Goal: Task Accomplishment & Management: Manage account settings

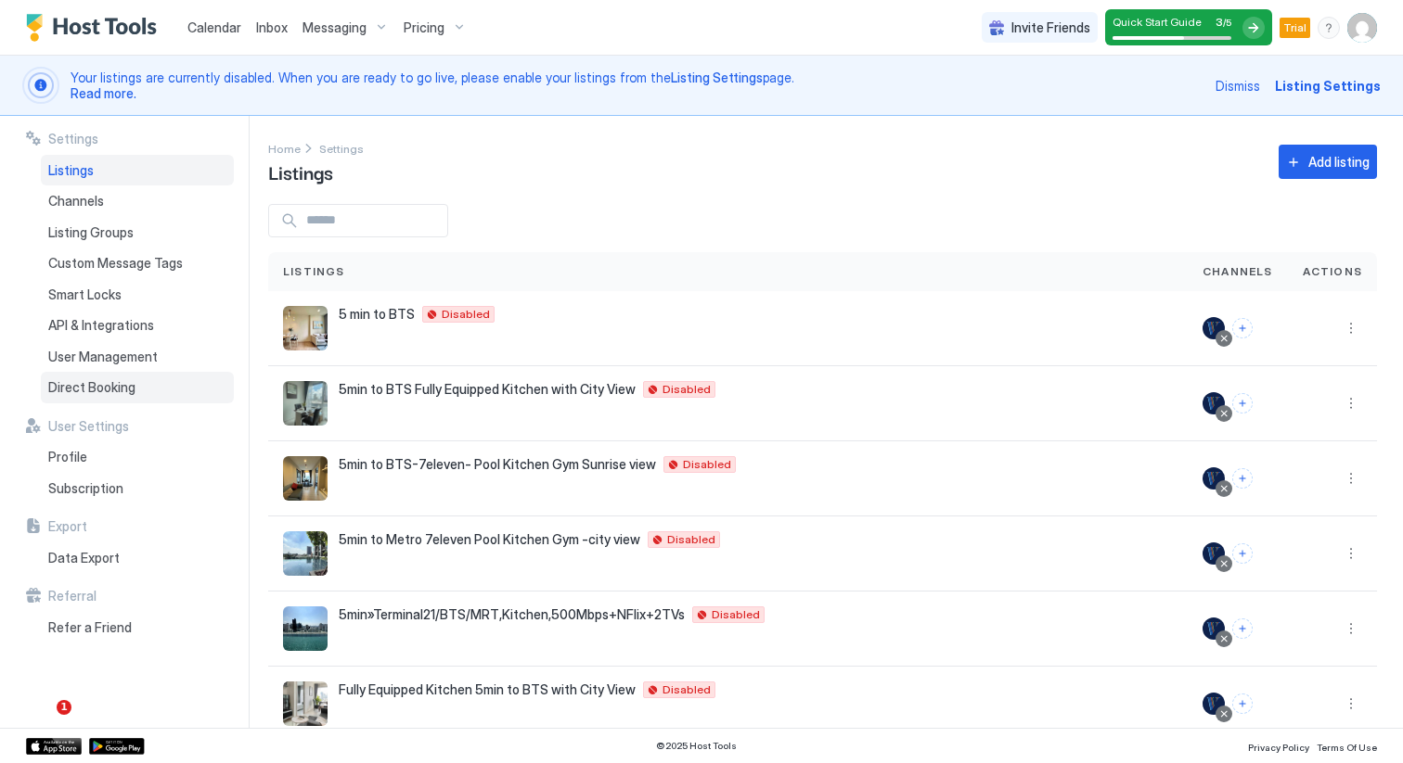
click at [119, 388] on span "Direct Booking" at bounding box center [91, 387] width 87 height 17
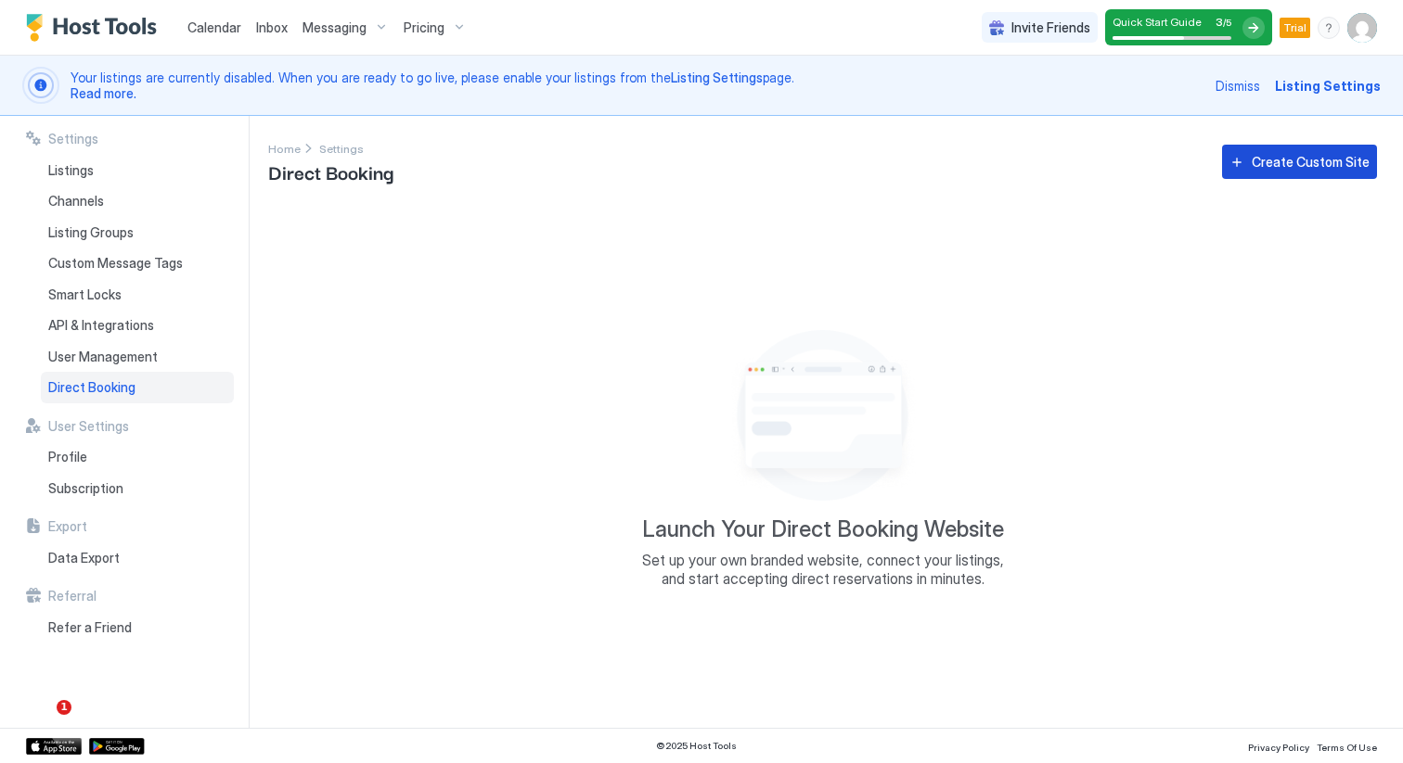
click at [1251, 168] on button "Create Custom Site" at bounding box center [1299, 162] width 155 height 34
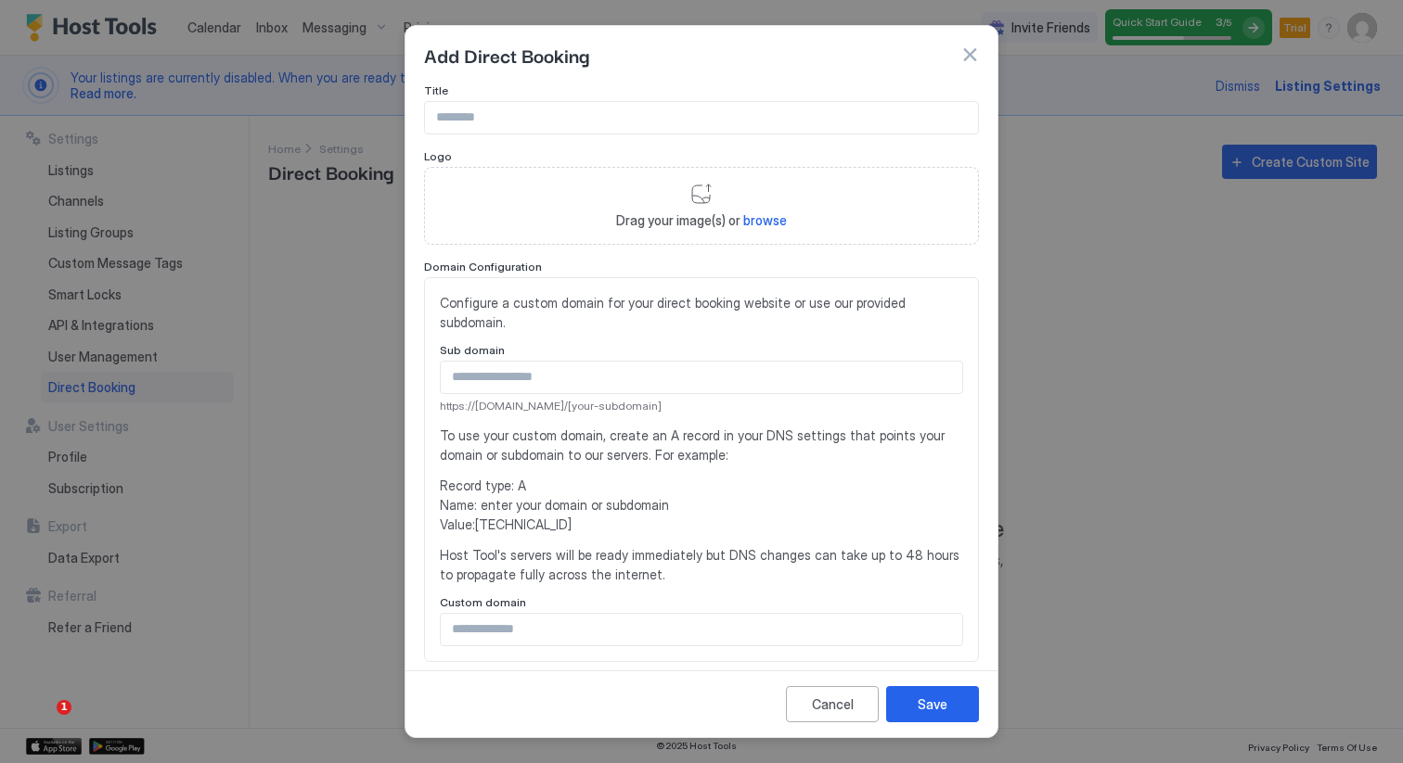
click at [966, 50] on button "button" at bounding box center [969, 54] width 19 height 19
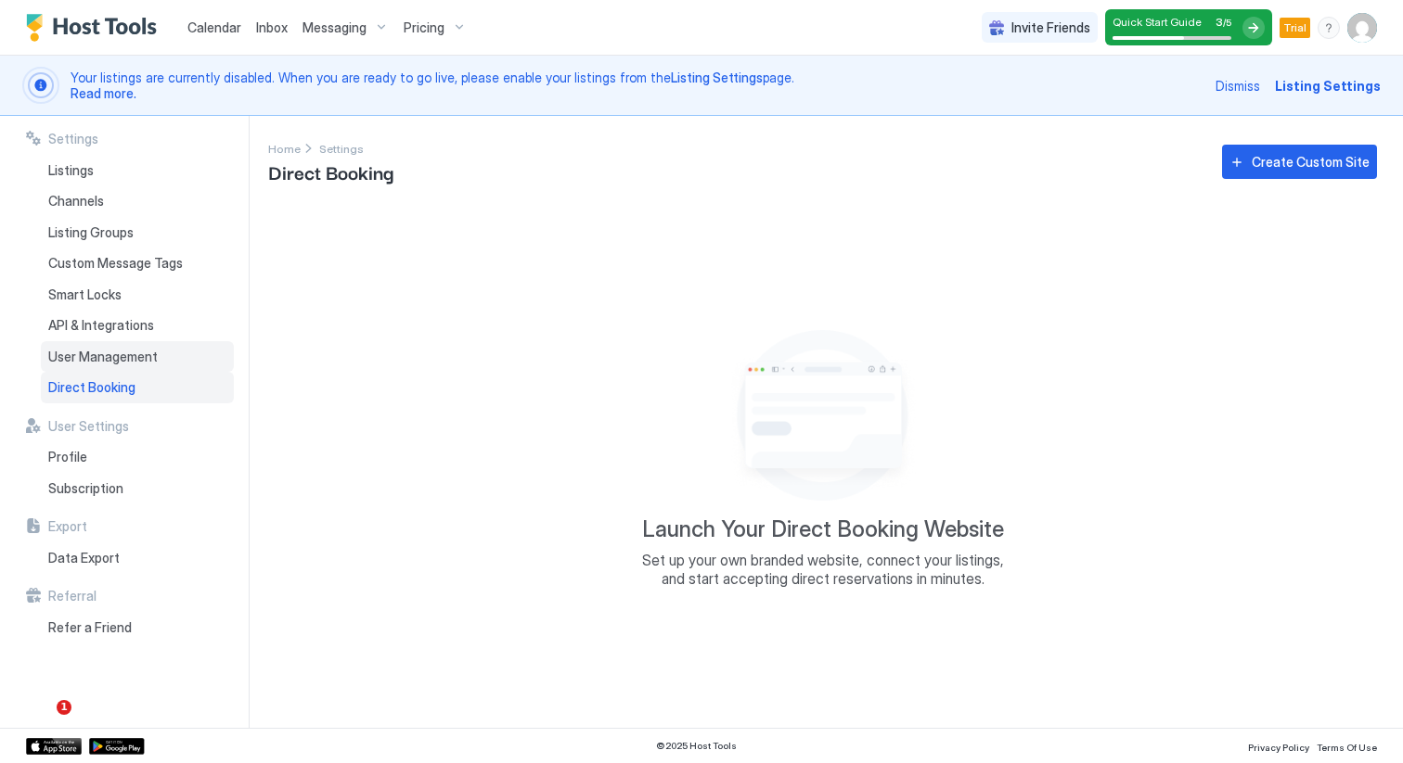
click at [124, 356] on span "User Management" at bounding box center [102, 357] width 109 height 17
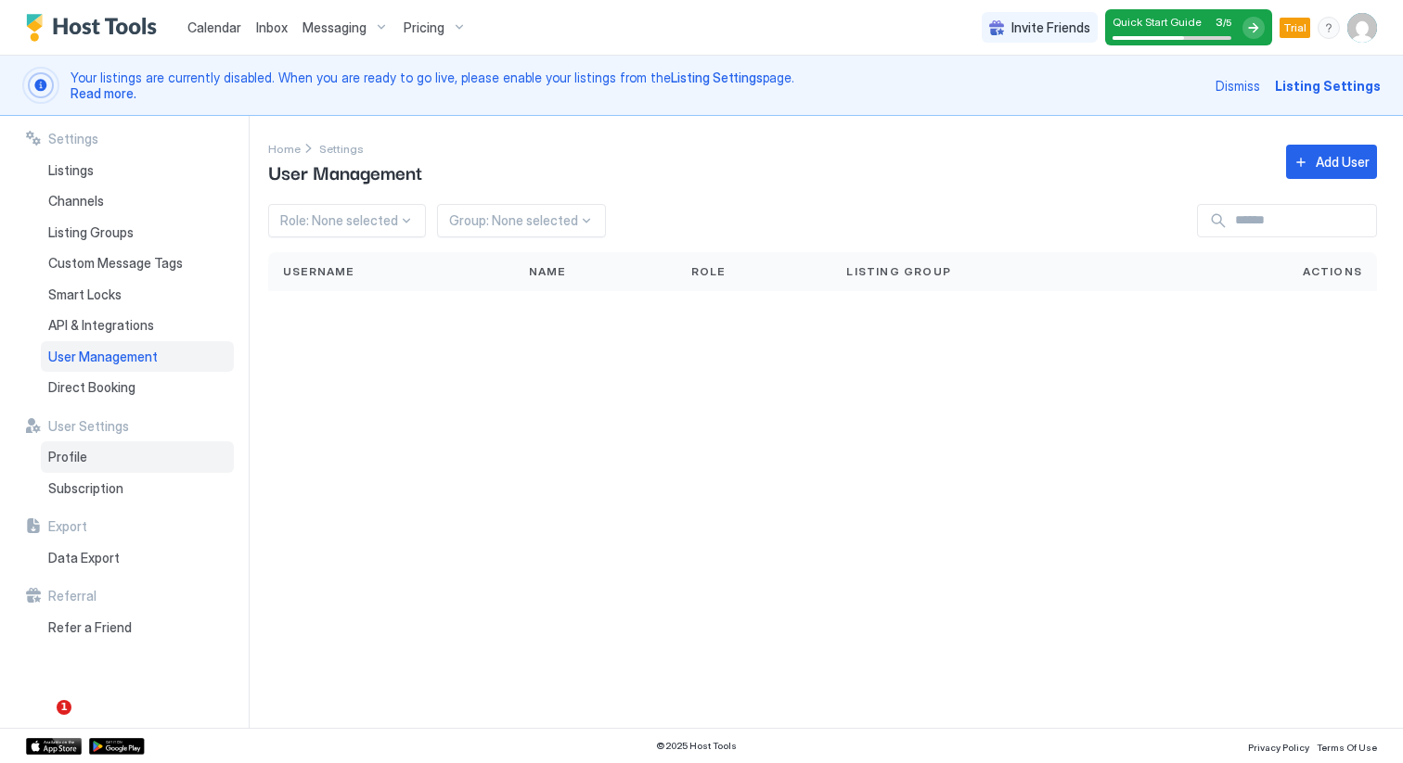
click at [94, 461] on div "Profile" at bounding box center [137, 458] width 193 height 32
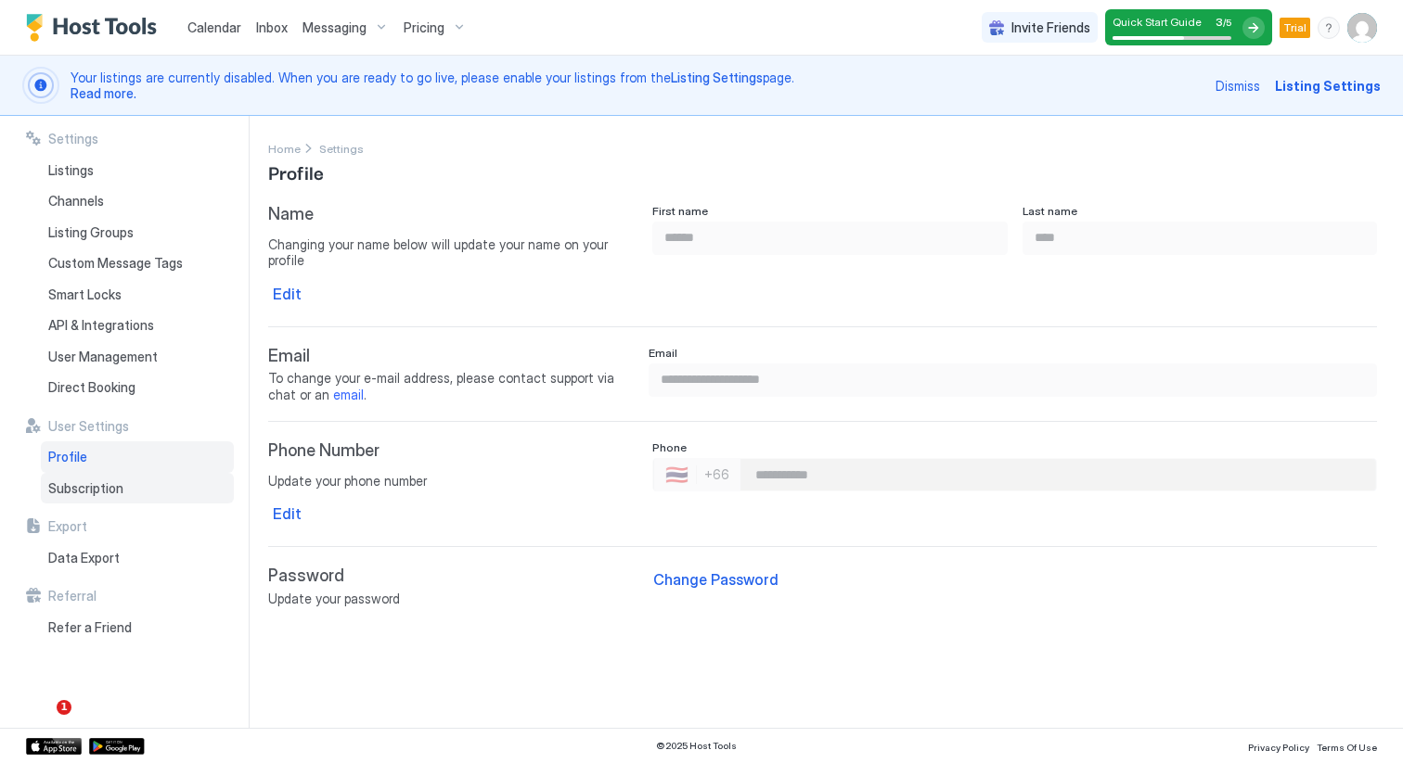
click at [92, 481] on span "Subscription" at bounding box center [85, 489] width 75 height 17
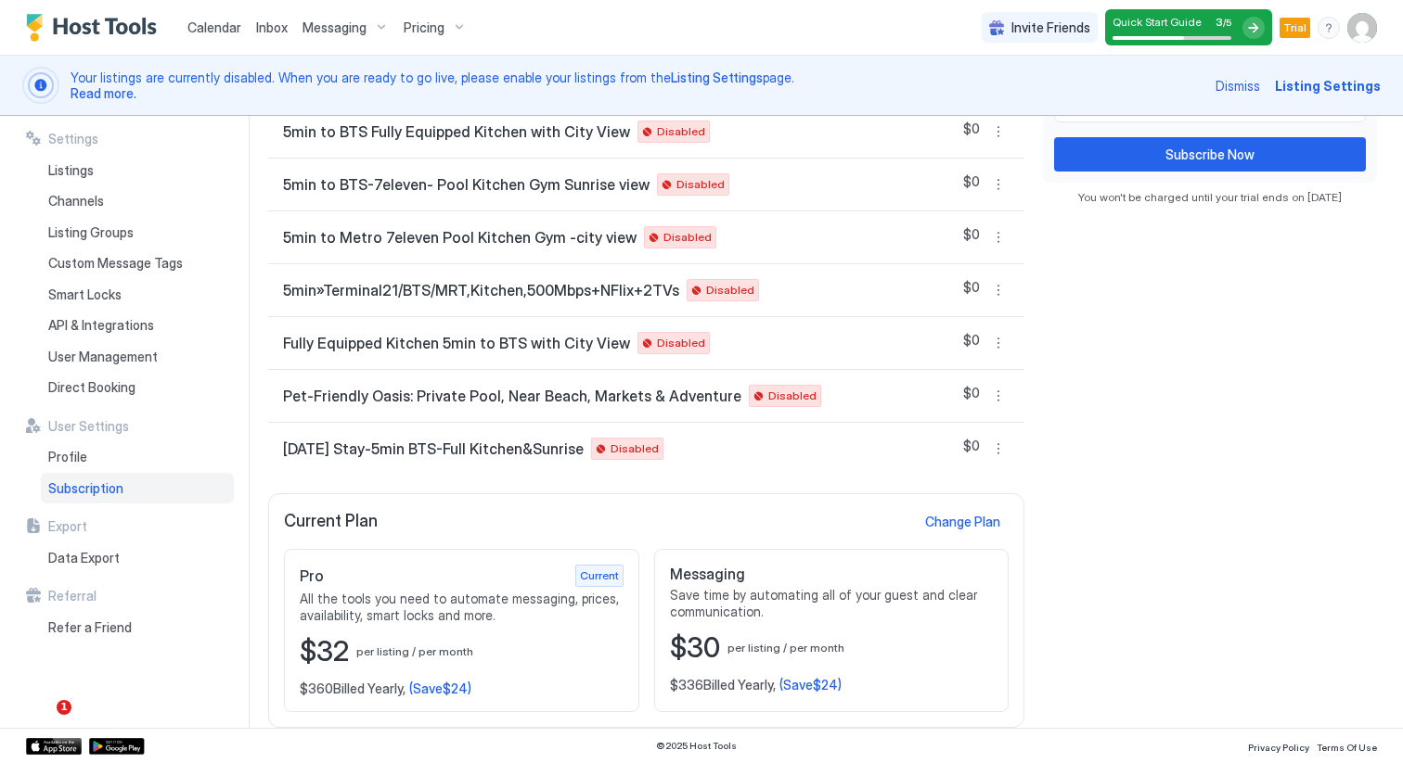
scroll to position [402, 0]
click at [417, 601] on span "All the tools you need to automate messaging, prices, availability, smart locks…" at bounding box center [462, 607] width 324 height 32
click at [96, 175] on div "Listings" at bounding box center [137, 171] width 193 height 32
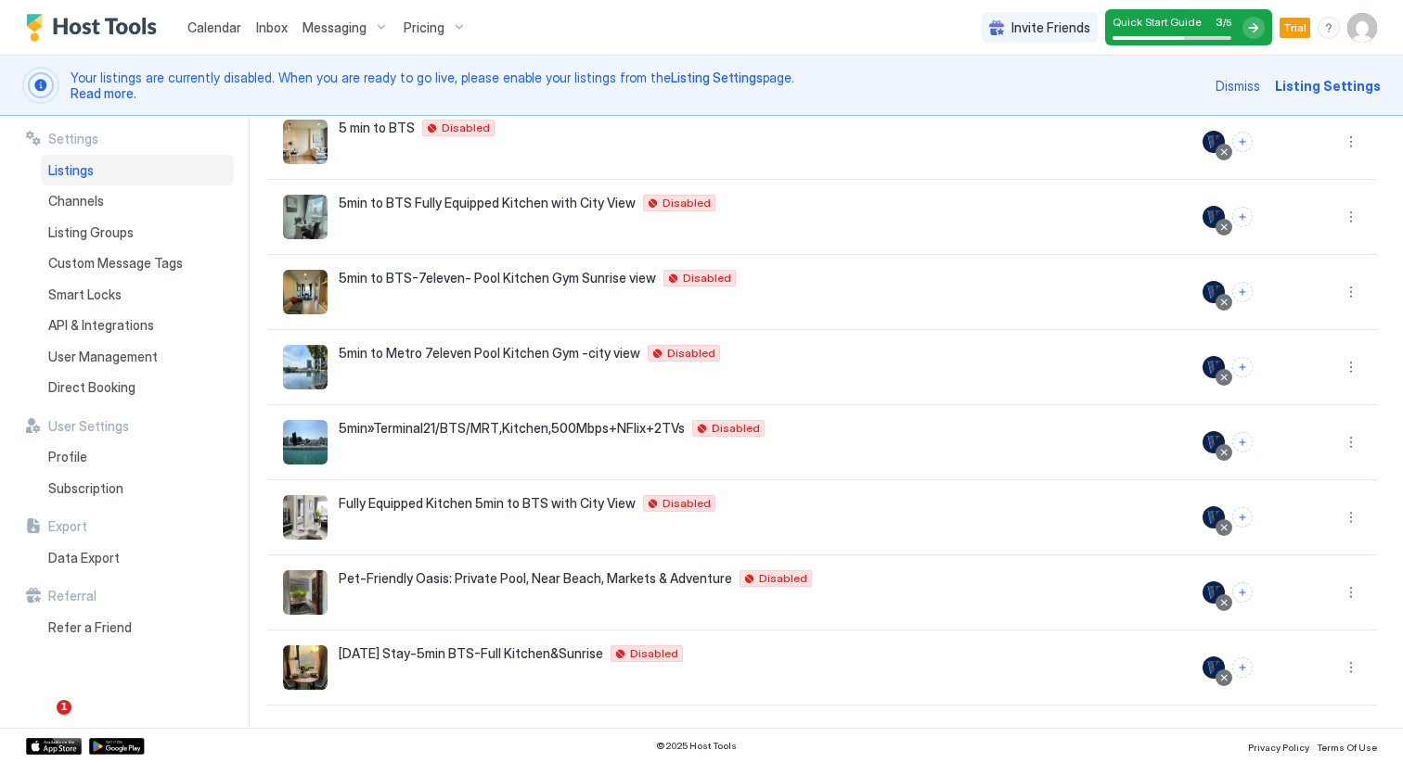
scroll to position [186, 0]
click at [96, 197] on span "Channels" at bounding box center [76, 201] width 56 height 17
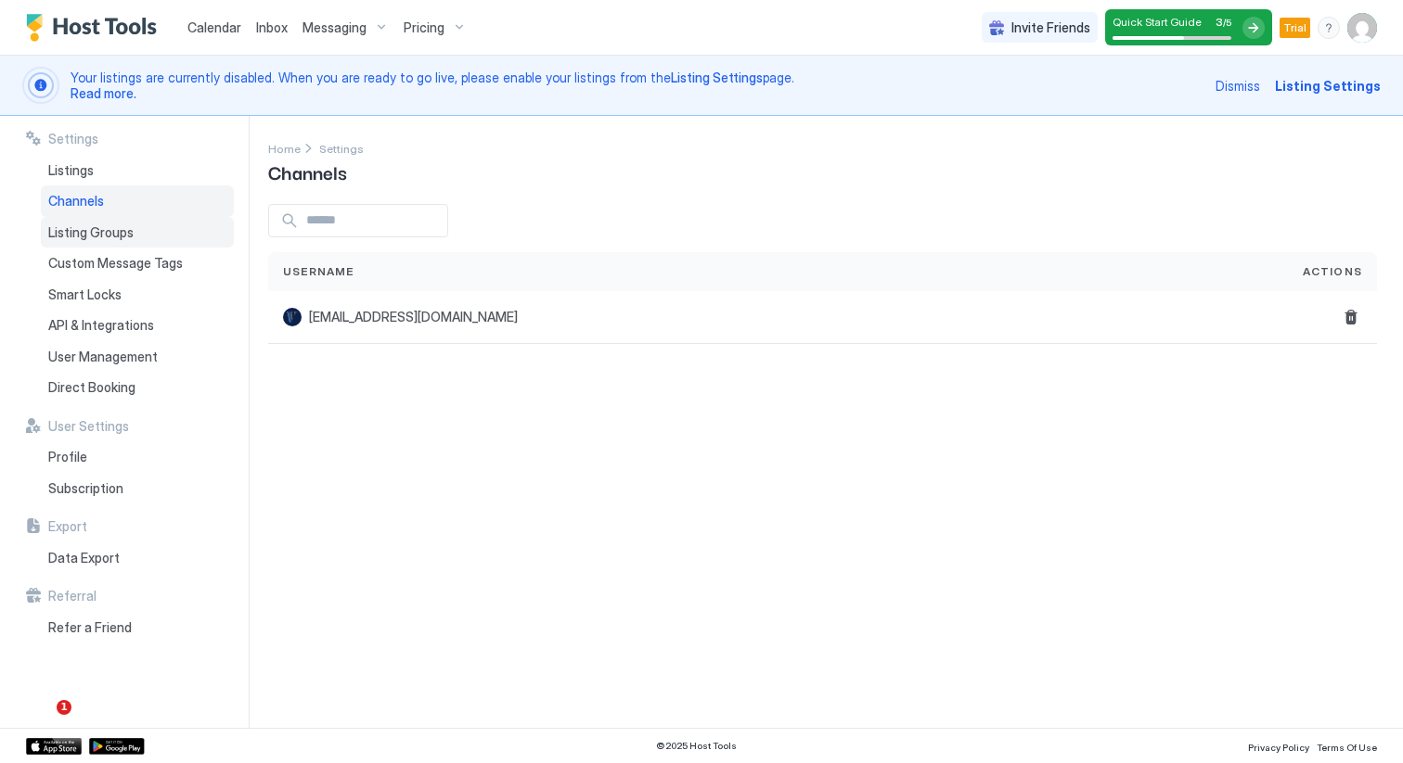
click at [97, 225] on span "Listing Groups" at bounding box center [90, 233] width 85 height 17
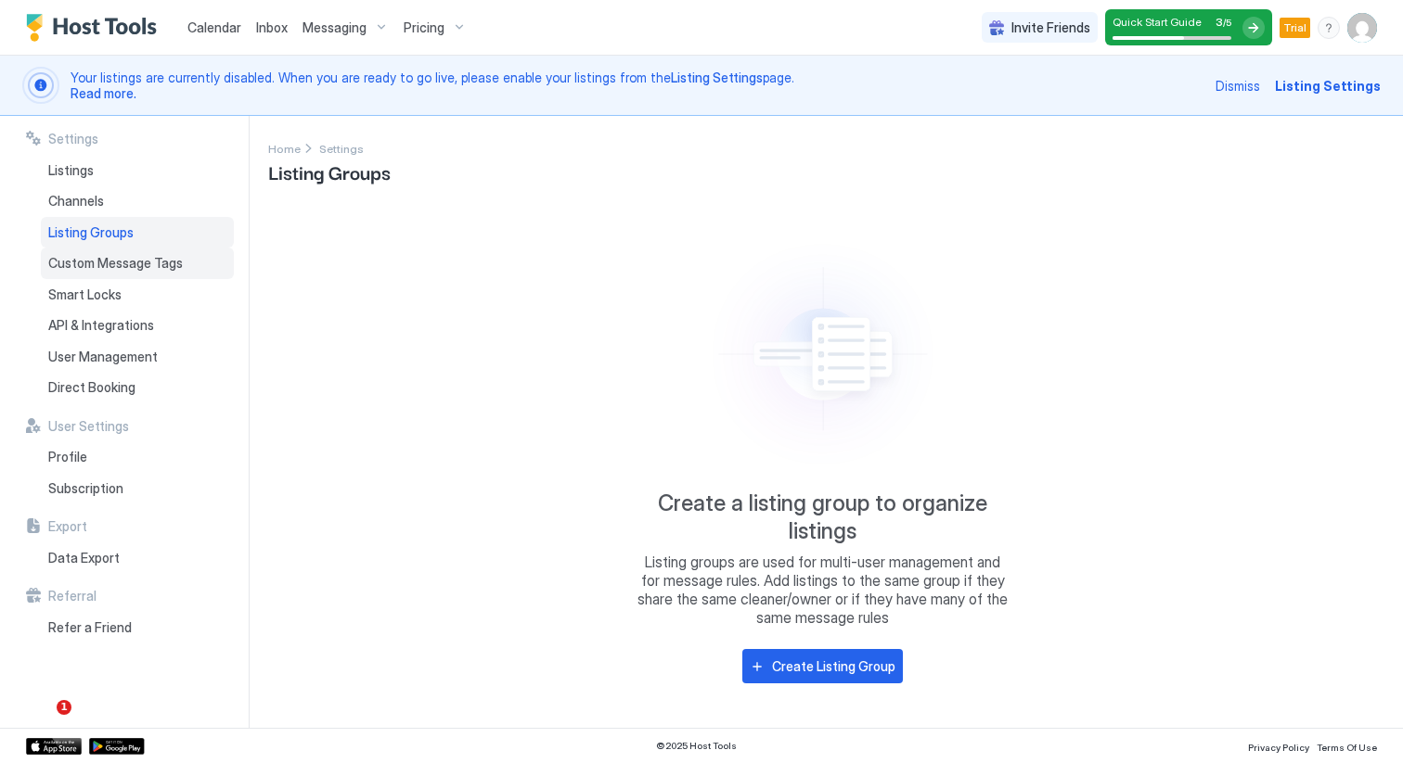
click at [100, 264] on span "Custom Message Tags" at bounding box center [115, 263] width 135 height 17
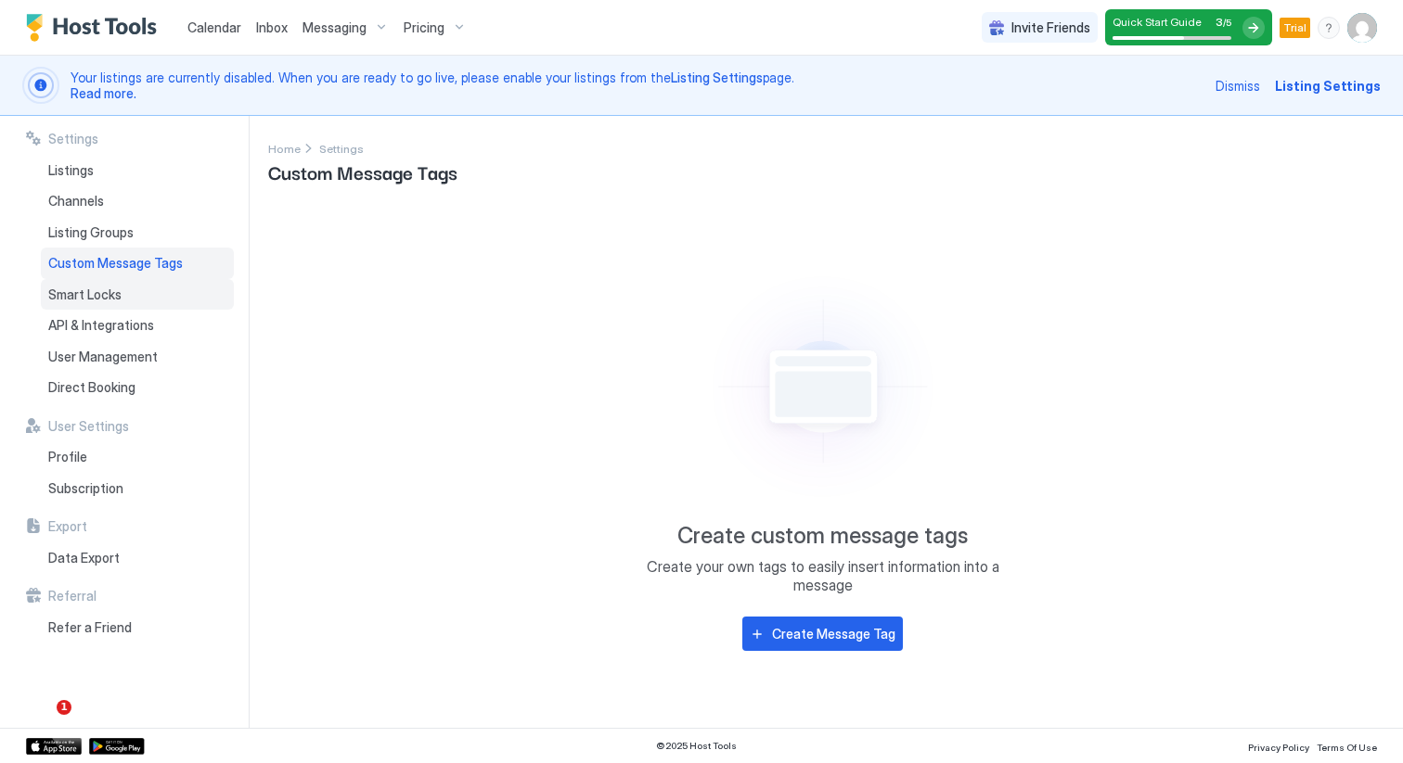
click at [101, 292] on span "Smart Locks" at bounding box center [84, 295] width 73 height 17
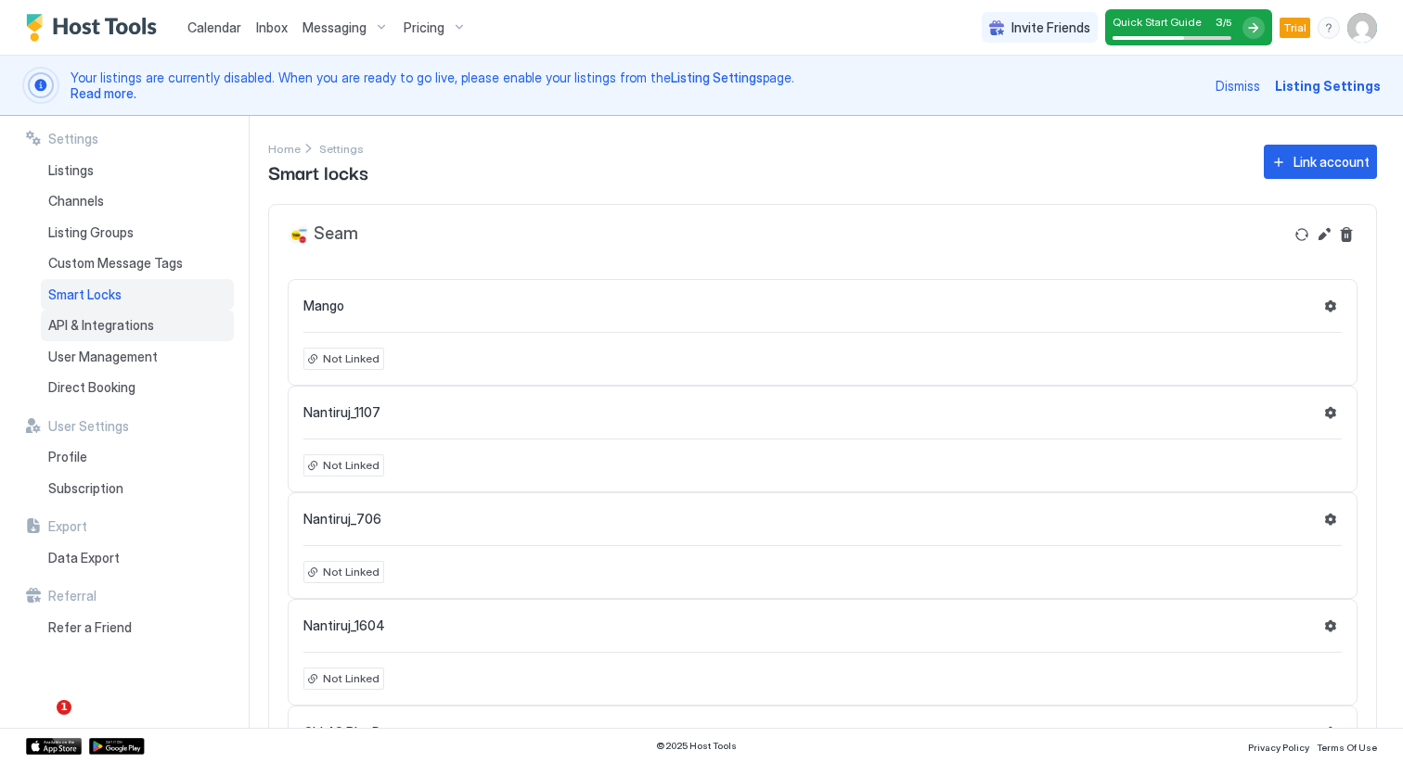
click at [102, 325] on span "API & Integrations" at bounding box center [101, 325] width 106 height 17
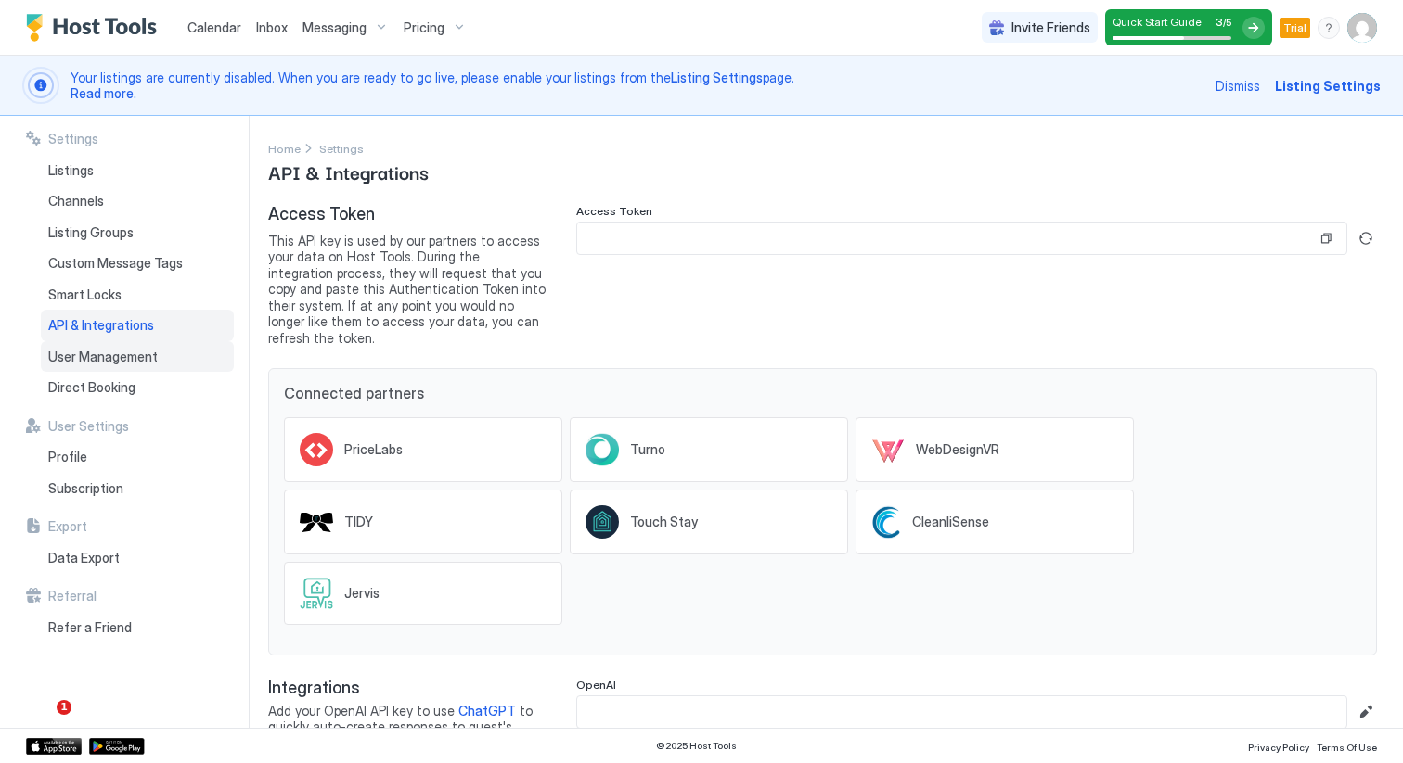
click at [104, 357] on span "User Management" at bounding box center [102, 357] width 109 height 17
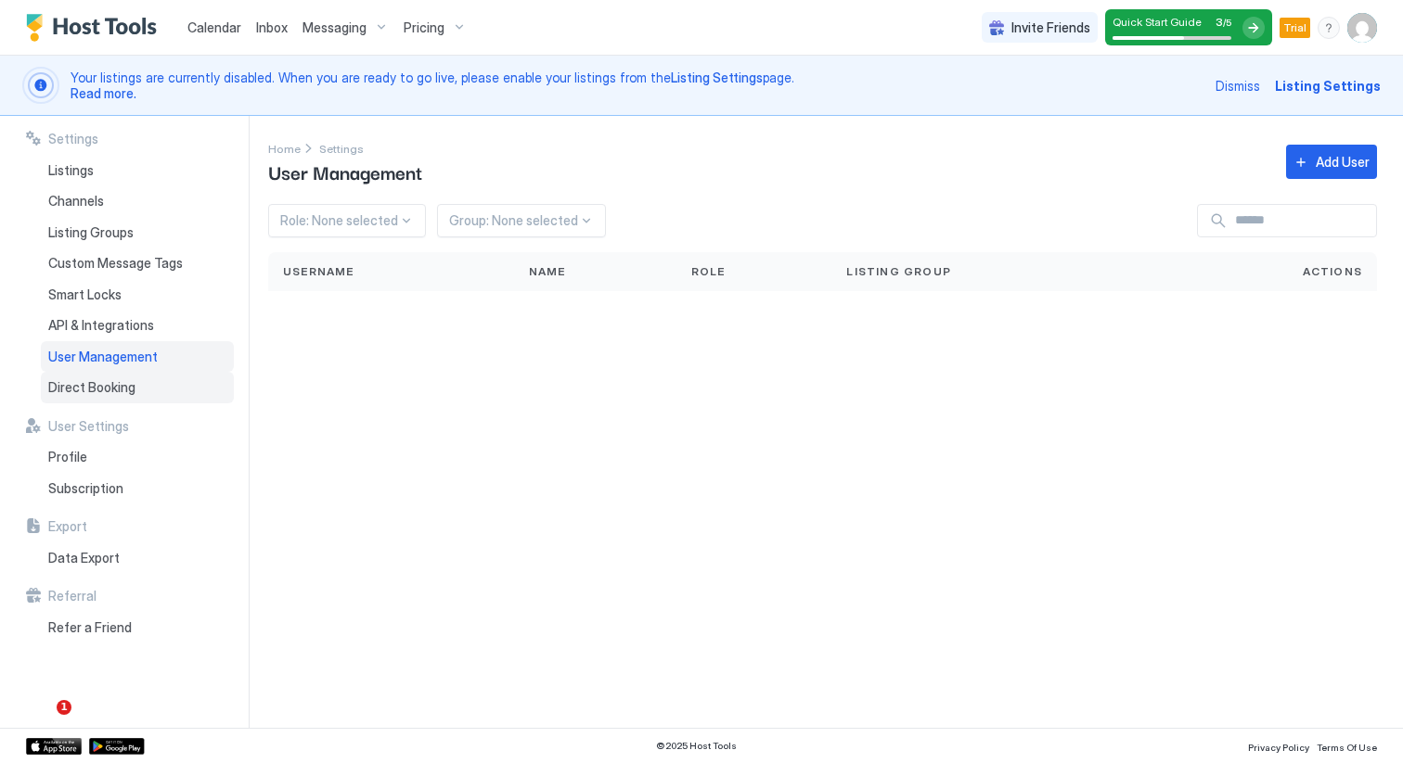
click at [102, 382] on span "Direct Booking" at bounding box center [91, 387] width 87 height 17
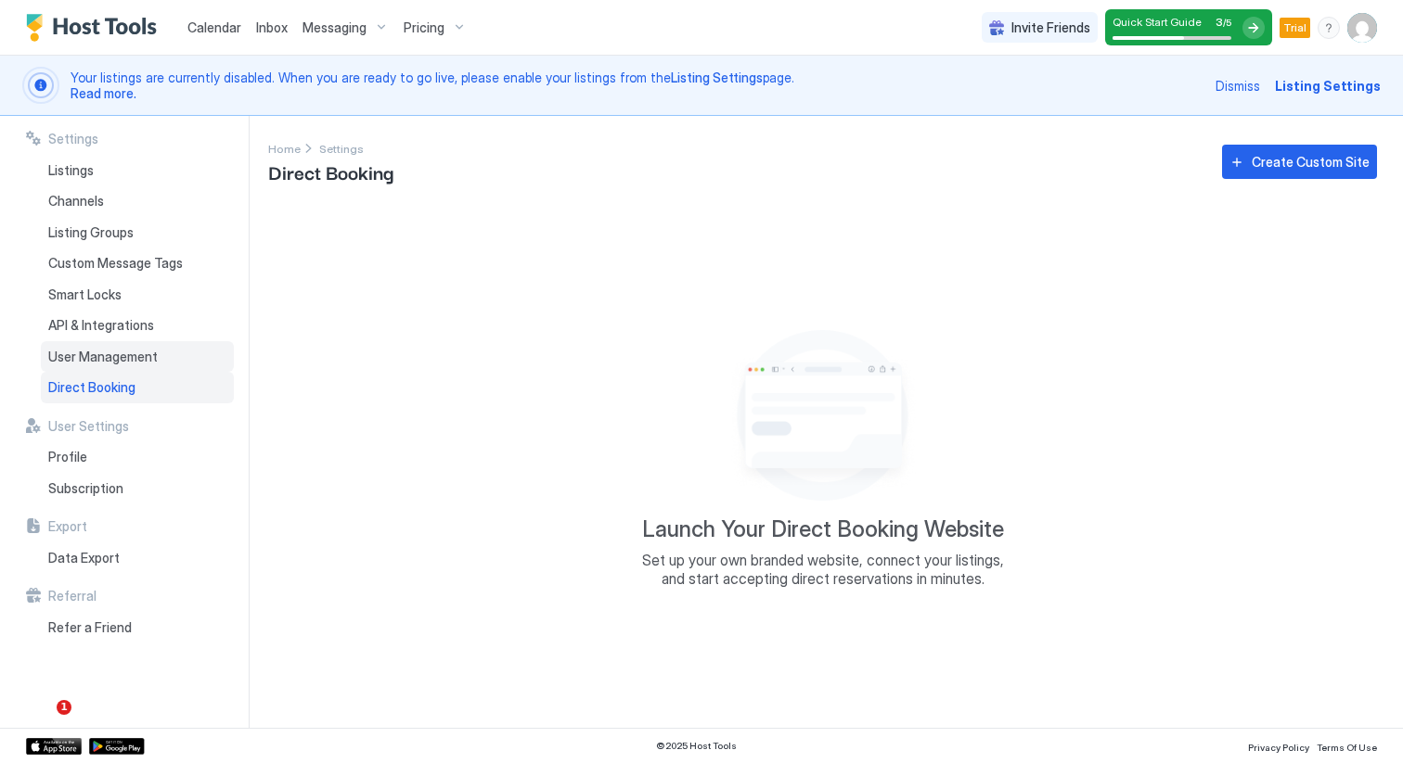
click at [88, 352] on span "User Management" at bounding box center [102, 357] width 109 height 17
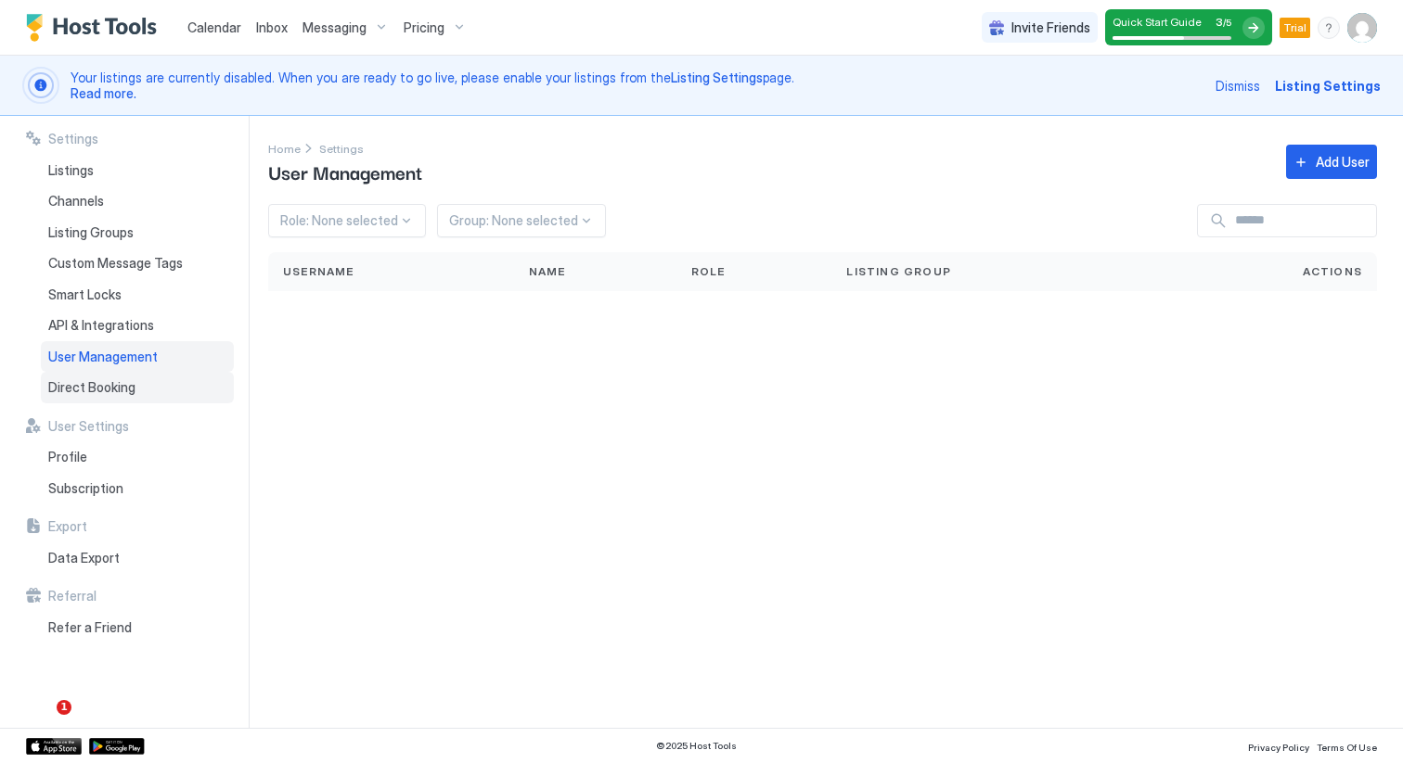
click at [79, 383] on span "Direct Booking" at bounding box center [91, 387] width 87 height 17
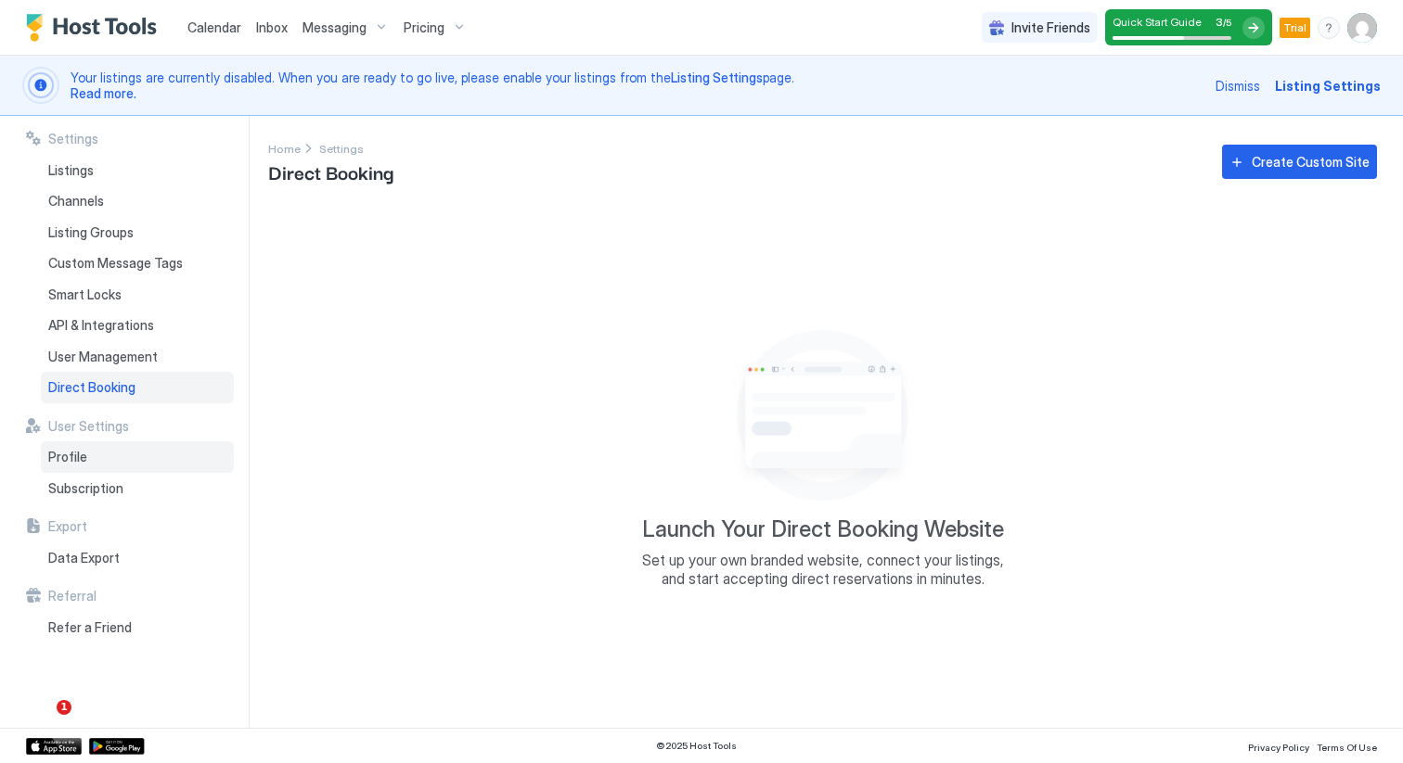
click at [67, 462] on span "Profile" at bounding box center [67, 457] width 39 height 17
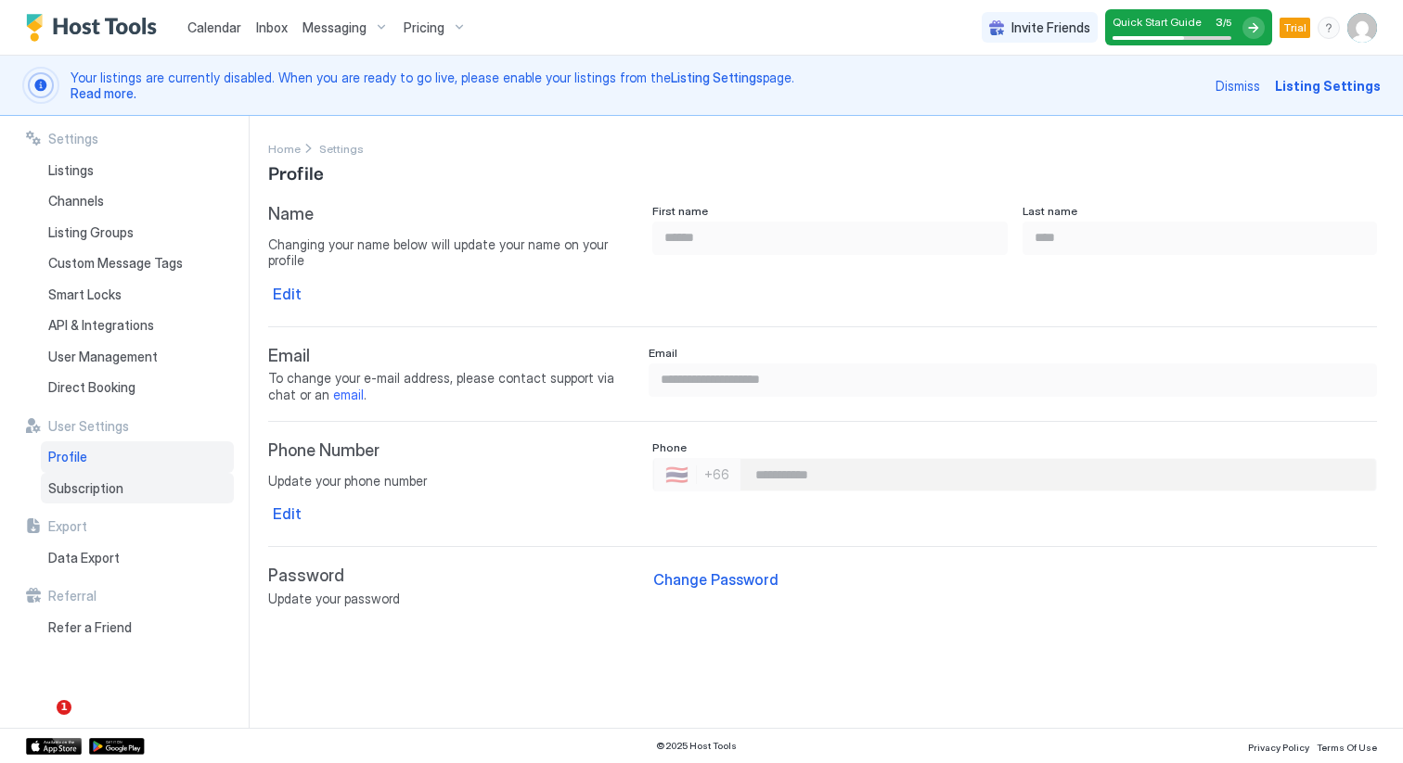
click at [71, 486] on span "Subscription" at bounding box center [85, 489] width 75 height 17
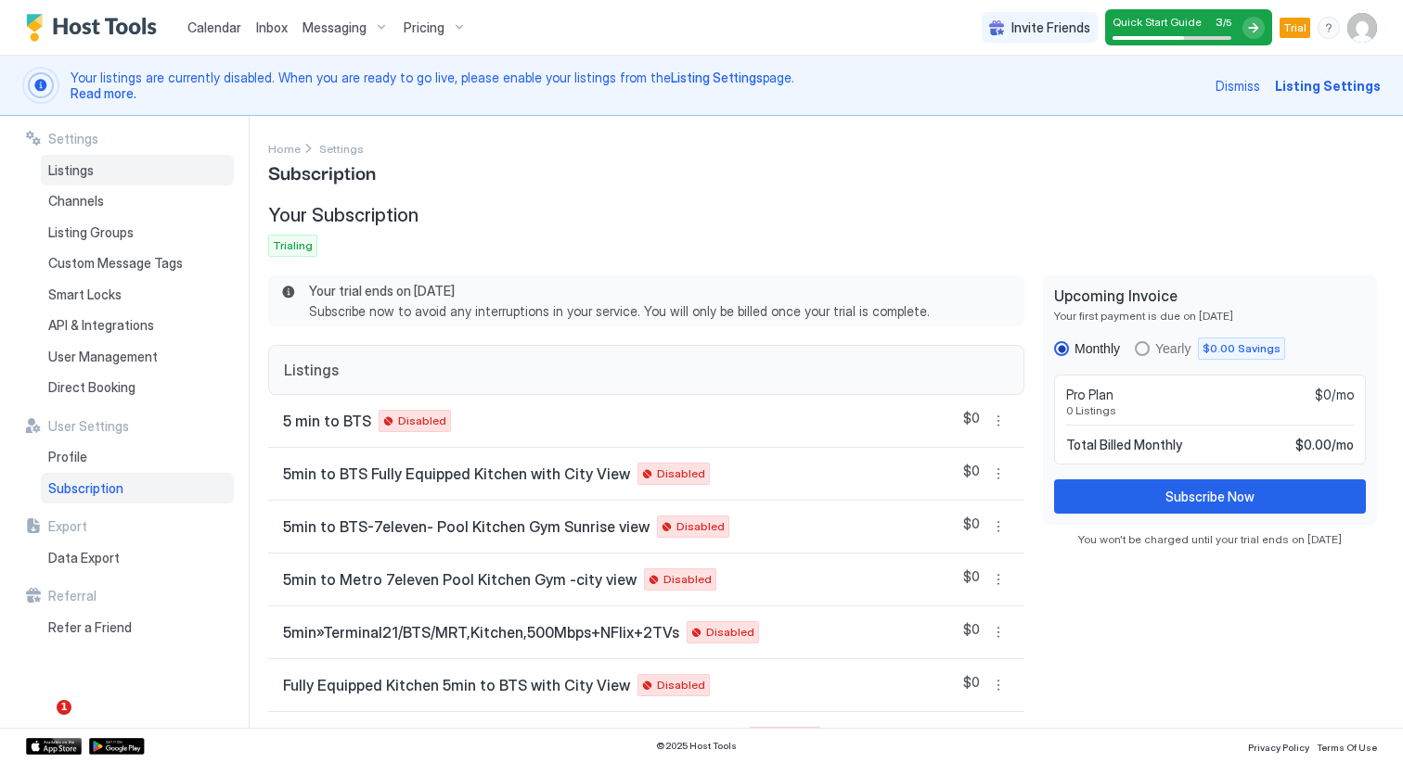
click at [82, 179] on div "Listings" at bounding box center [137, 171] width 193 height 32
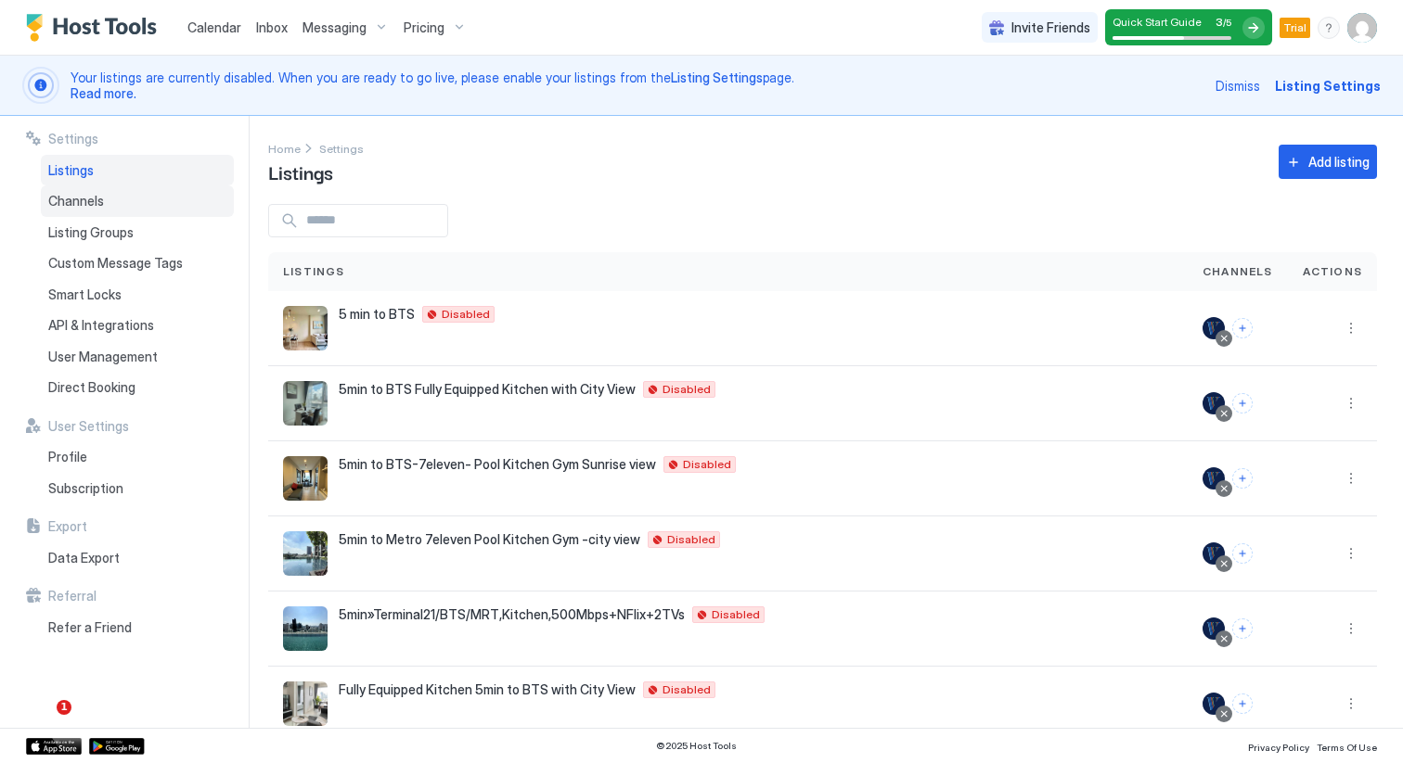
click at [82, 205] on span "Channels" at bounding box center [76, 201] width 56 height 17
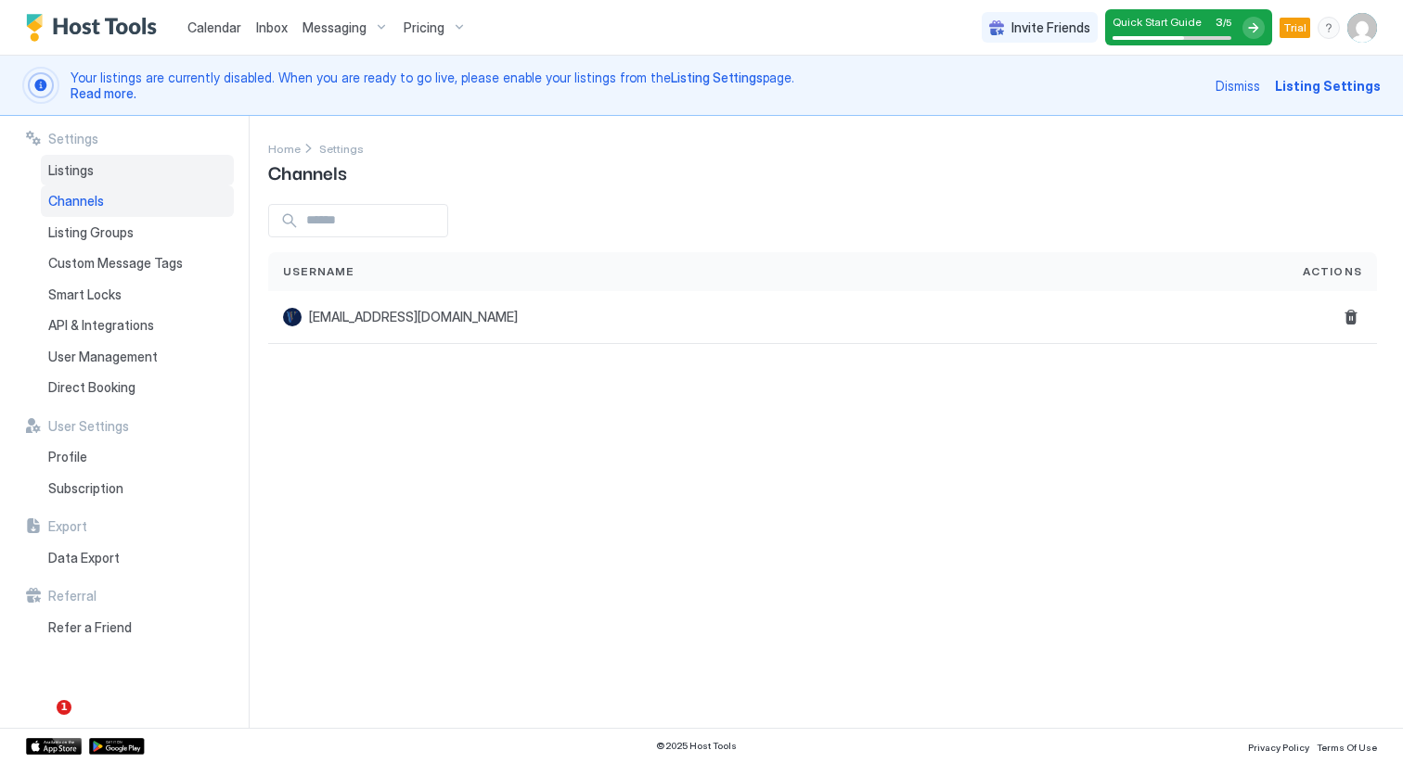
click at [81, 173] on span "Listings" at bounding box center [70, 170] width 45 height 17
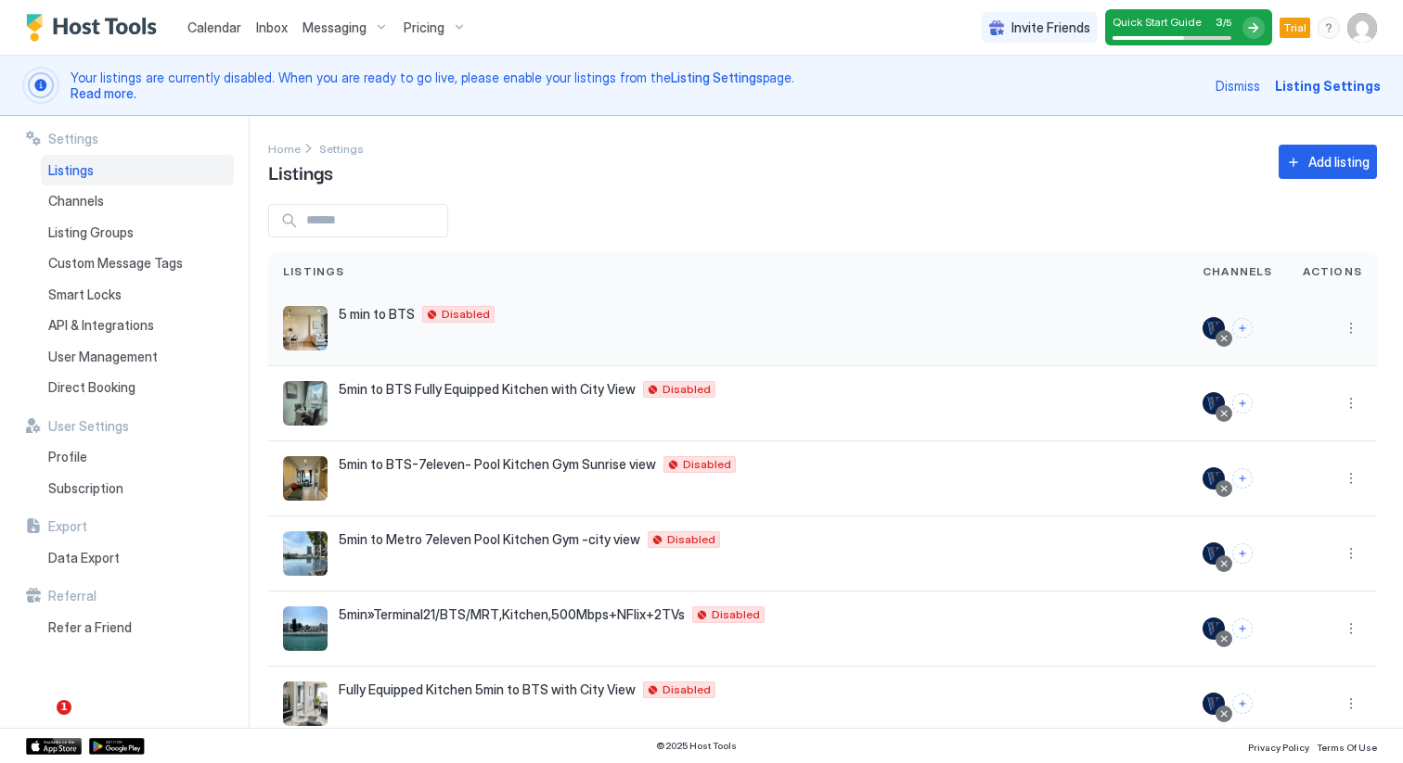
click at [1363, 332] on div at bounding box center [1332, 328] width 89 height 75
click at [1354, 330] on button "More options" at bounding box center [1351, 328] width 22 height 22
click at [1308, 405] on div "Listing Settings" at bounding box center [1302, 415] width 127 height 30
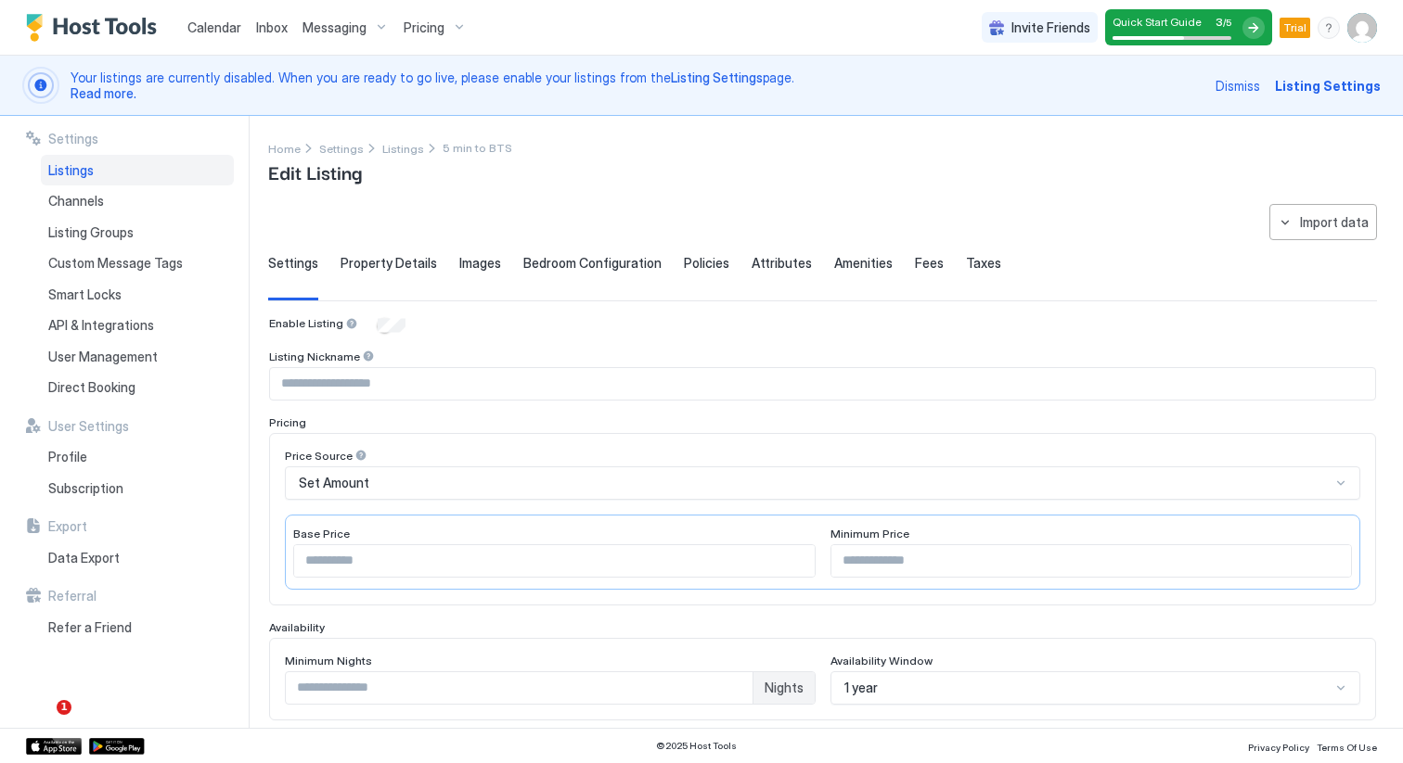
click at [393, 263] on span "Property Details" at bounding box center [388, 263] width 96 height 17
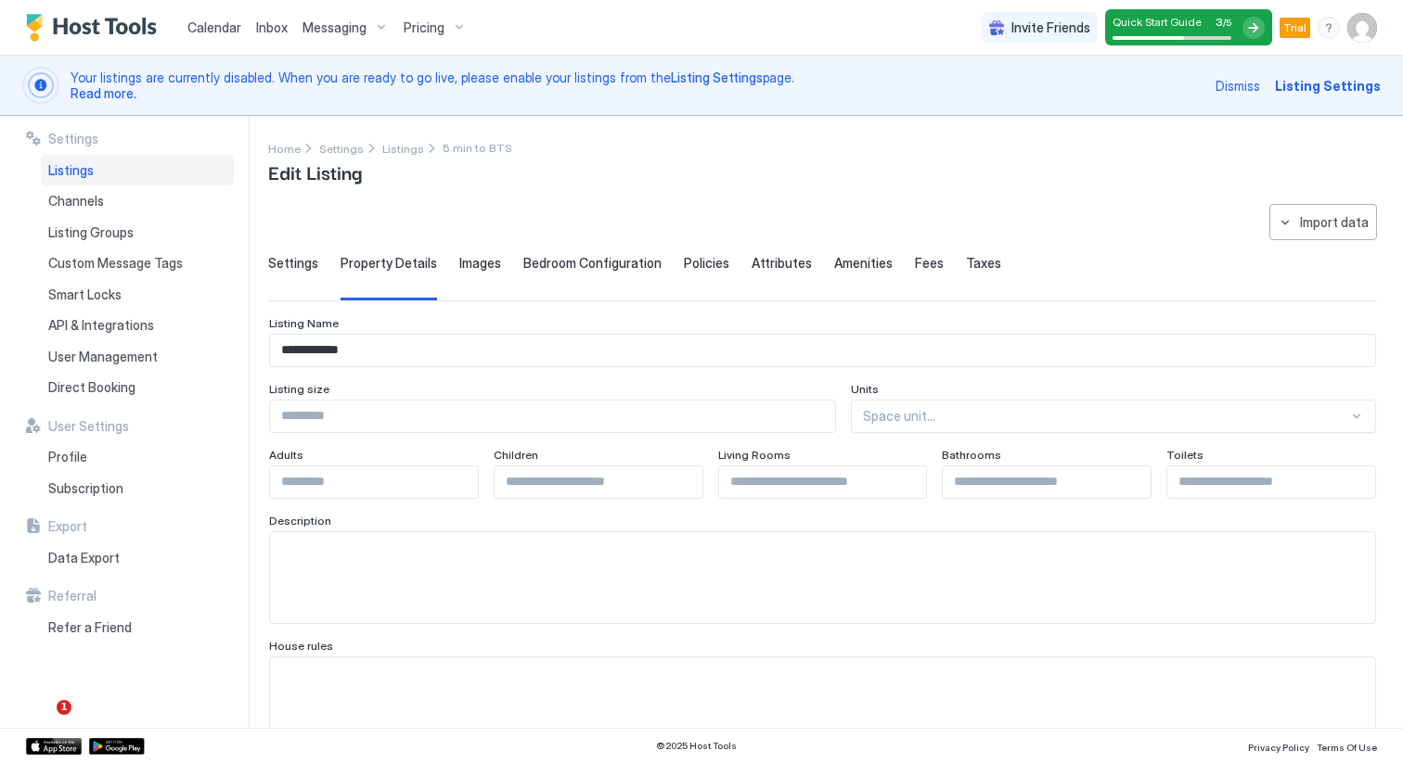
click at [525, 265] on span "Bedroom Configuration" at bounding box center [592, 263] width 138 height 17
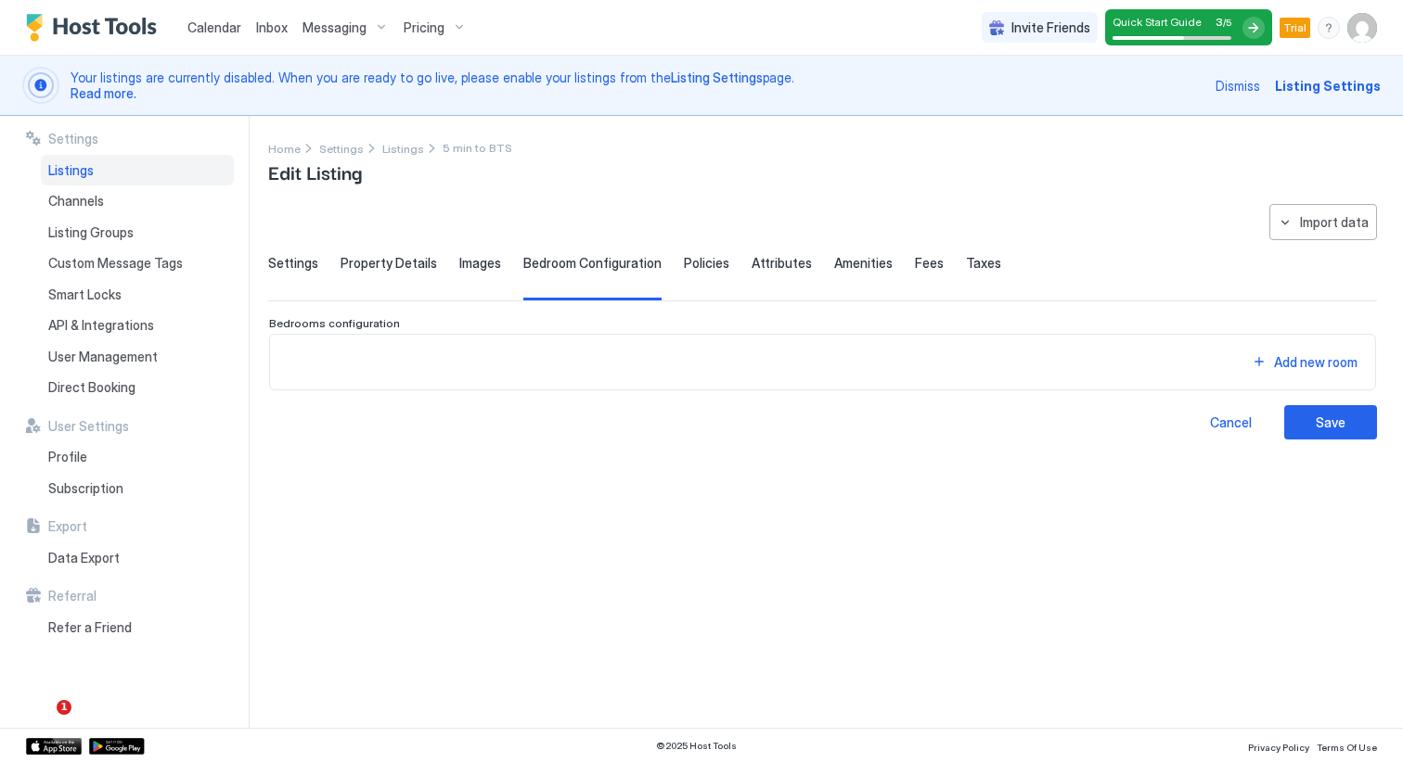
click at [602, 268] on span "Bedroom Configuration" at bounding box center [592, 263] width 138 height 17
click at [705, 267] on span "Policies" at bounding box center [706, 263] width 45 height 17
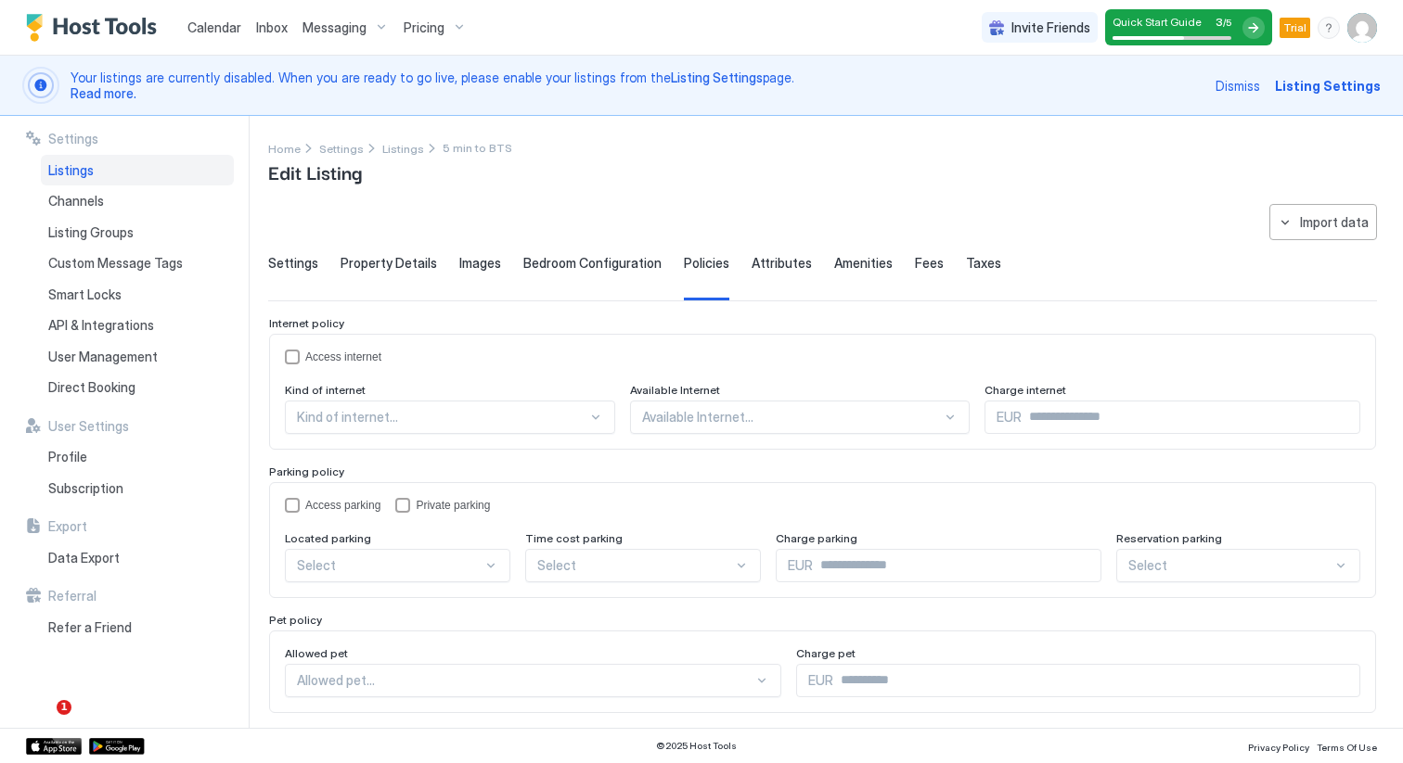
click at [784, 257] on span "Attributes" at bounding box center [781, 263] width 60 height 17
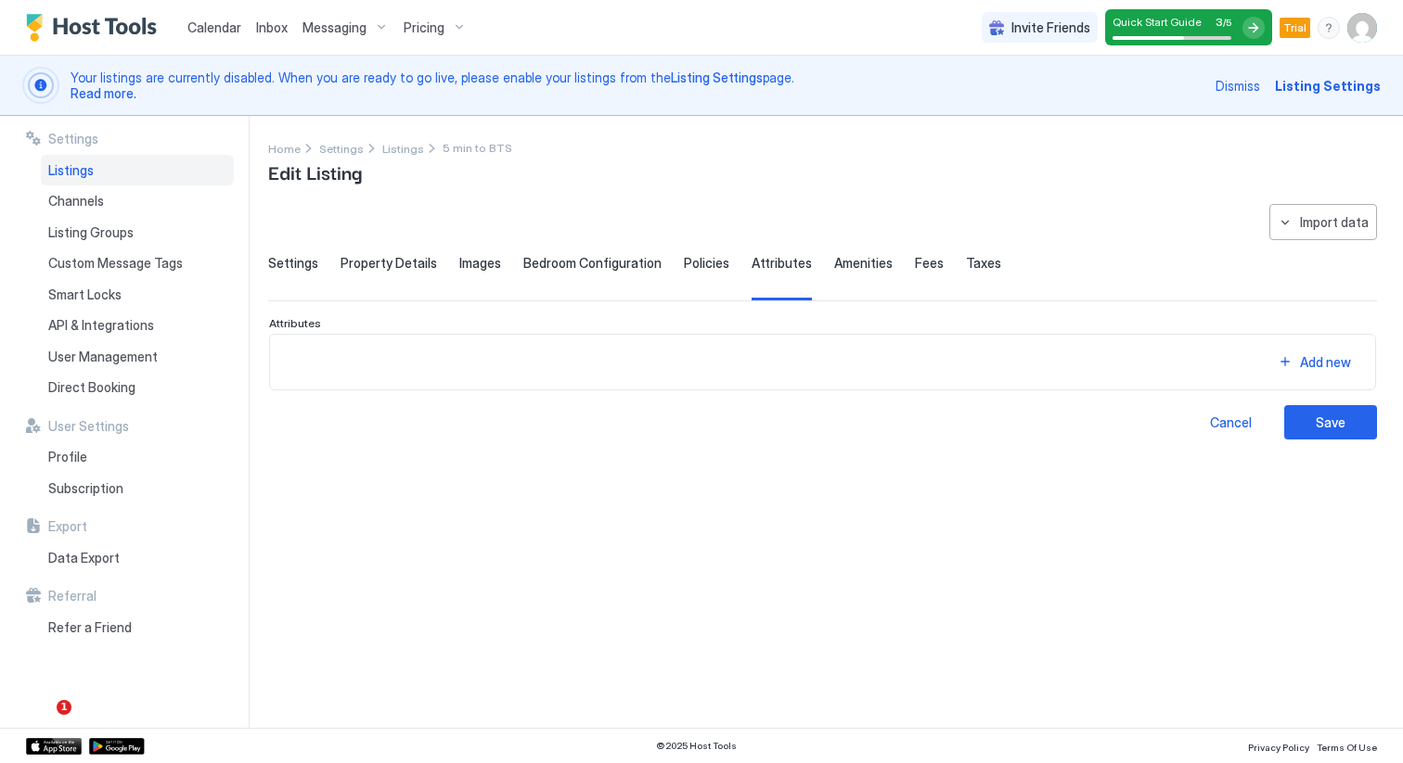
click at [194, 18] on link "Calendar" at bounding box center [214, 27] width 54 height 19
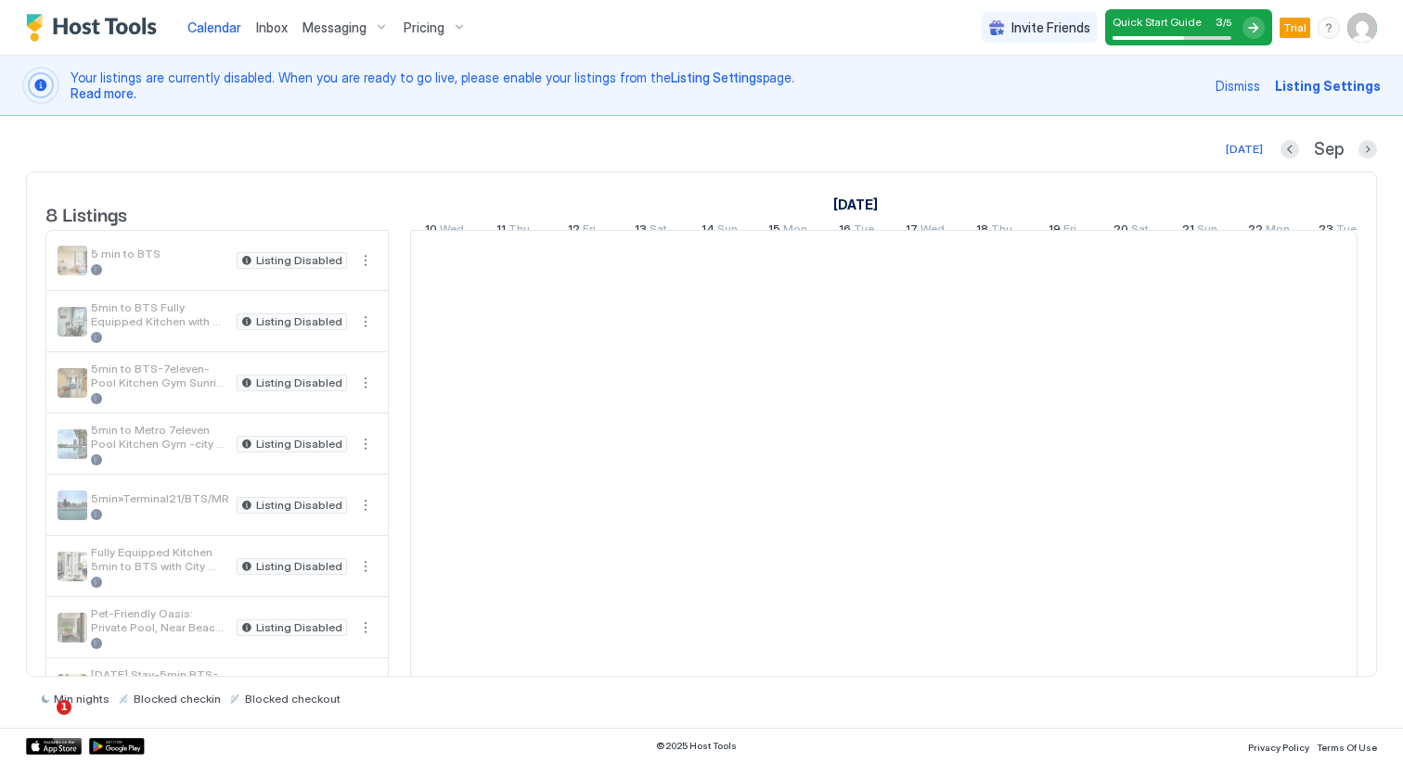
scroll to position [0, 1031]
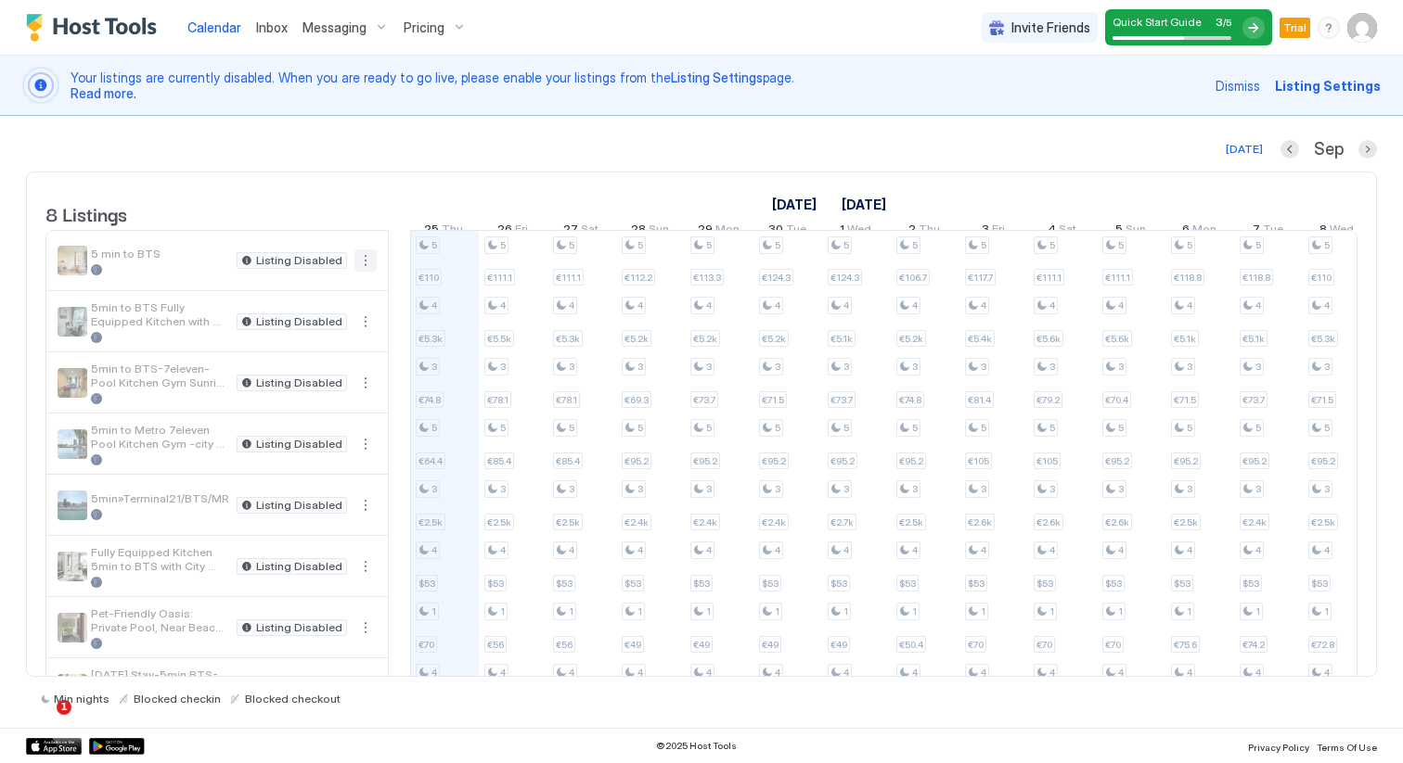
click at [354, 267] on button "More options" at bounding box center [365, 261] width 22 height 22
click at [327, 366] on span "Listing Settings" at bounding box center [333, 361] width 83 height 14
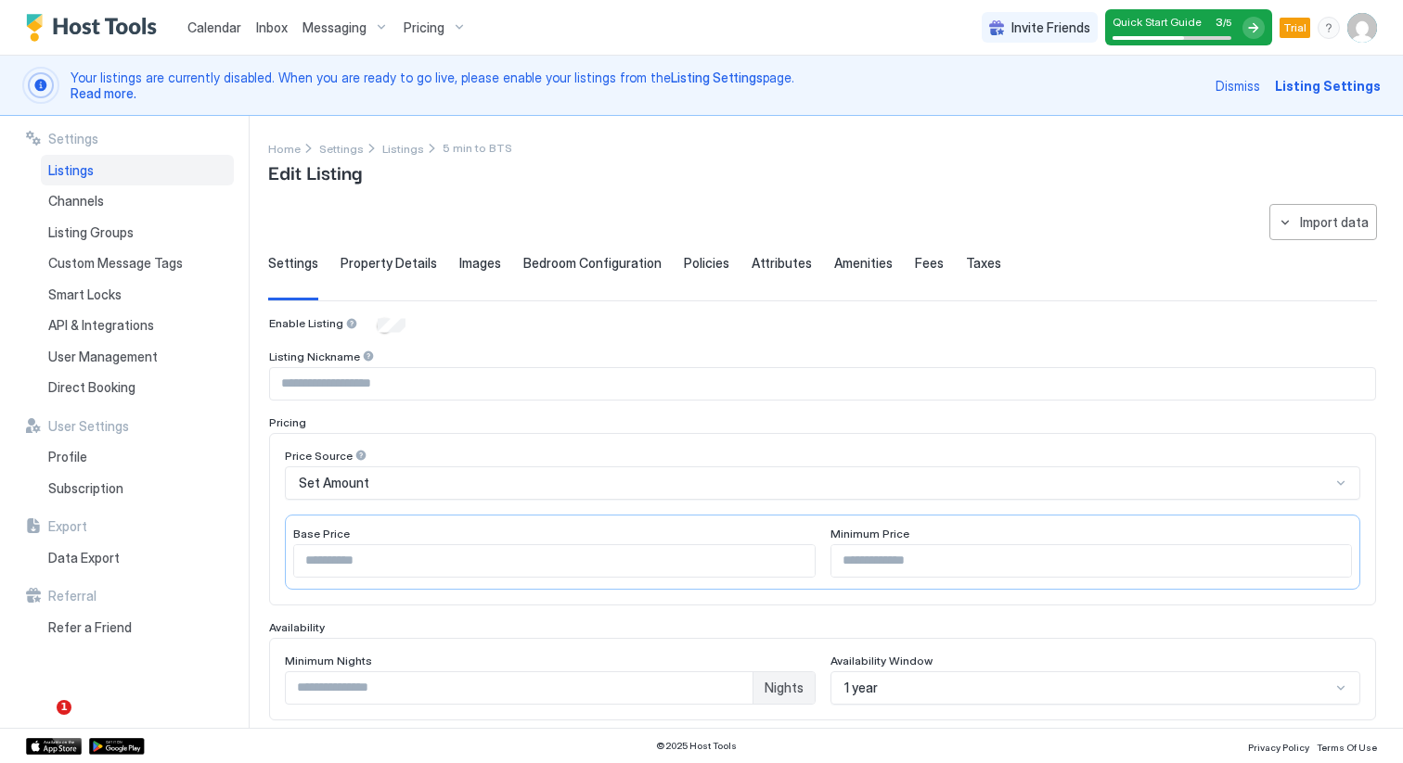
click at [371, 263] on span "Property Details" at bounding box center [388, 263] width 96 height 17
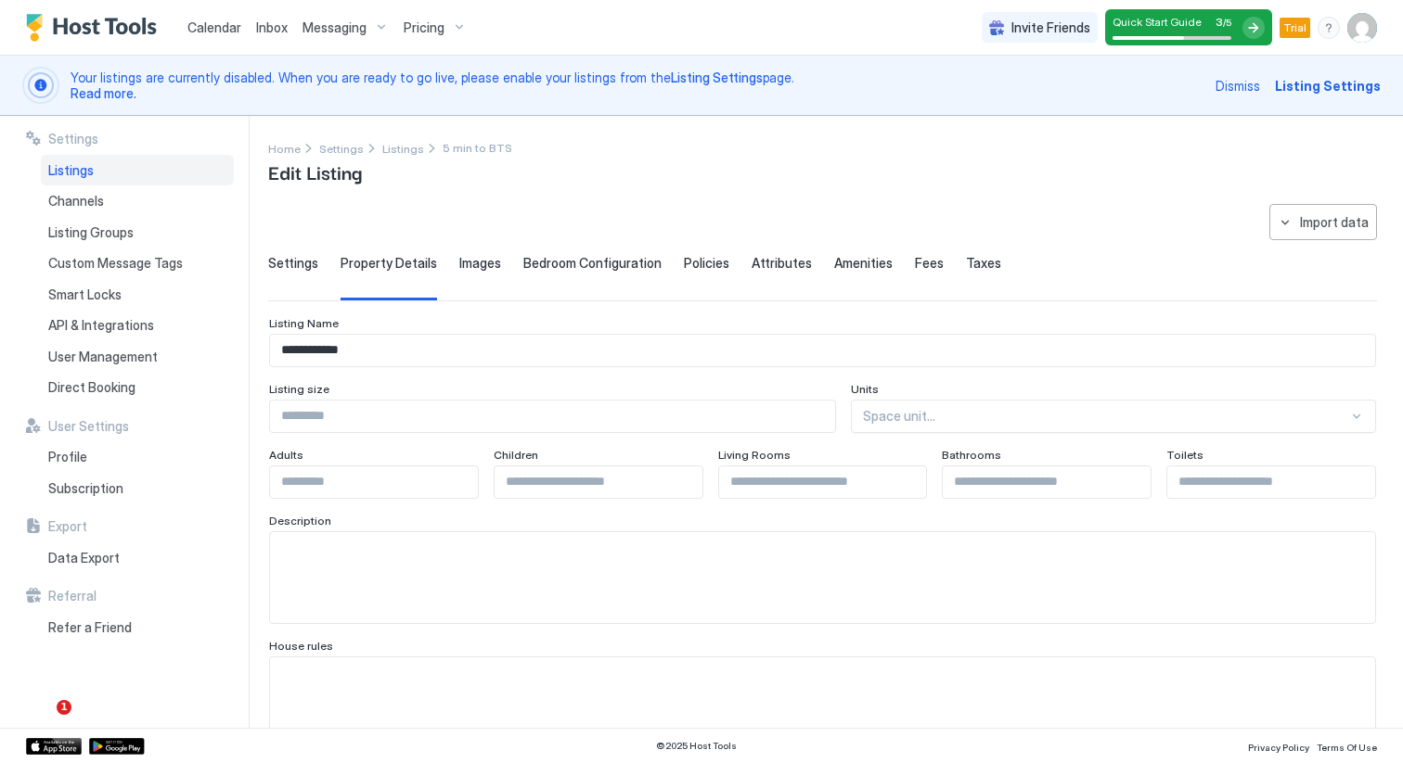
click at [466, 261] on span "Images" at bounding box center [480, 263] width 42 height 17
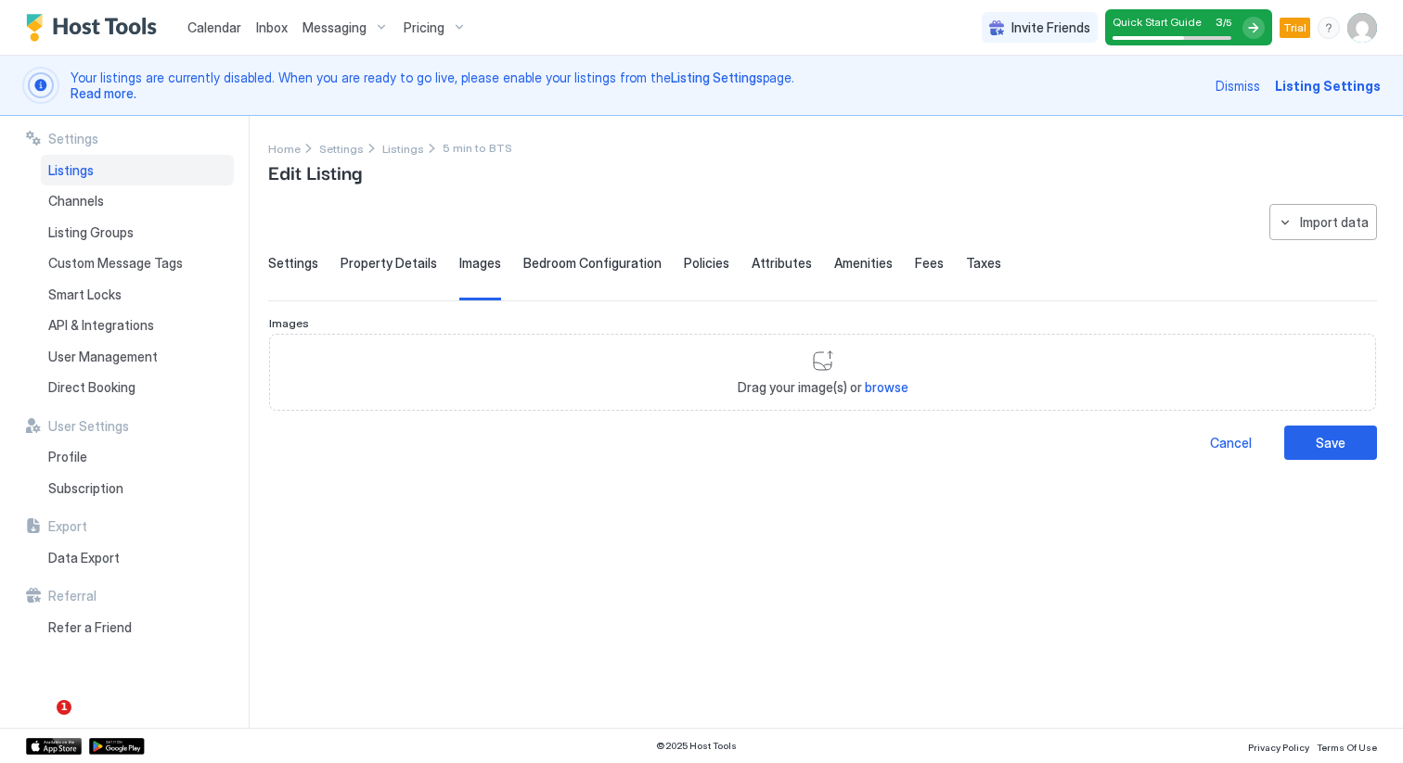
click at [968, 253] on div "**********" at bounding box center [822, 332] width 1109 height 256
click at [1145, 32] on div "Quick Start Guide 3 / 5" at bounding box center [1171, 27] width 119 height 25
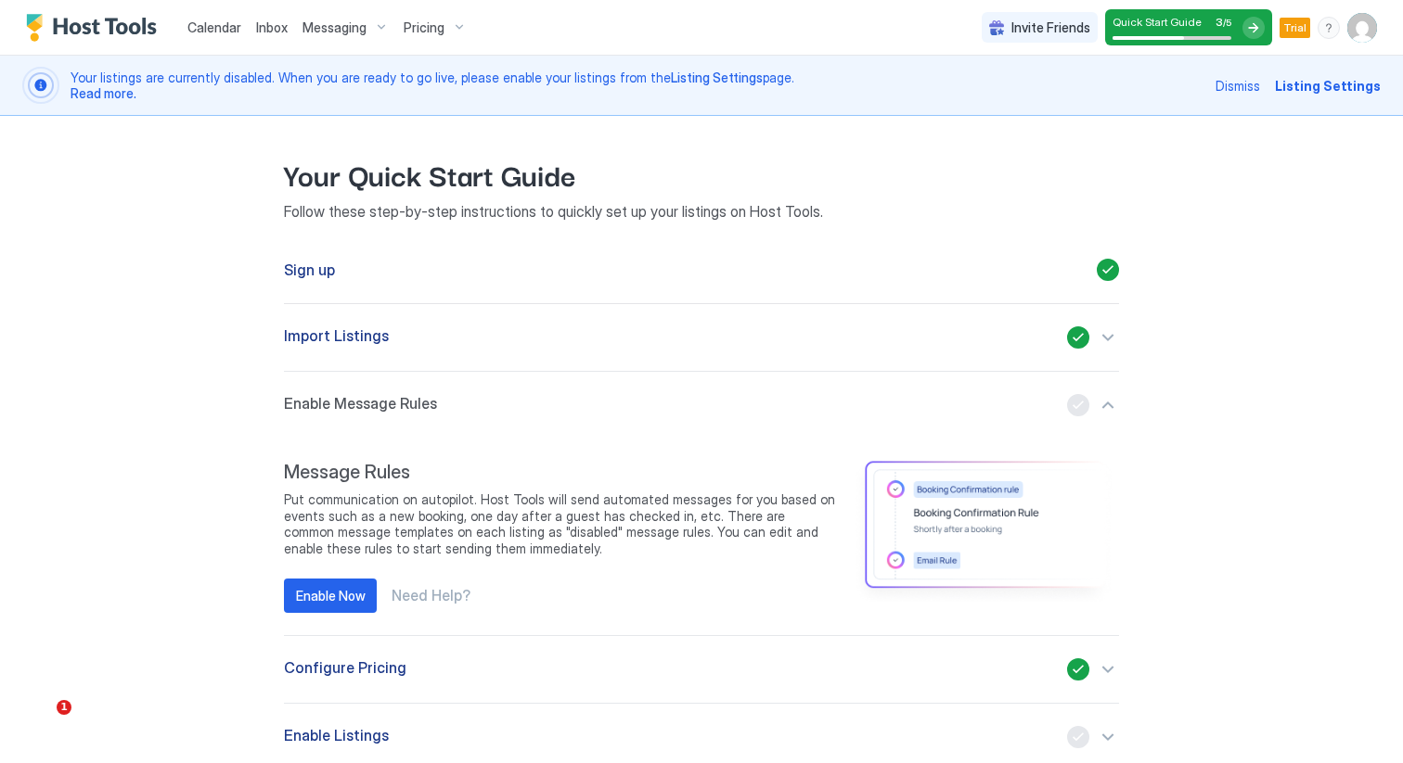
click at [304, 29] on span "Messaging" at bounding box center [334, 27] width 64 height 17
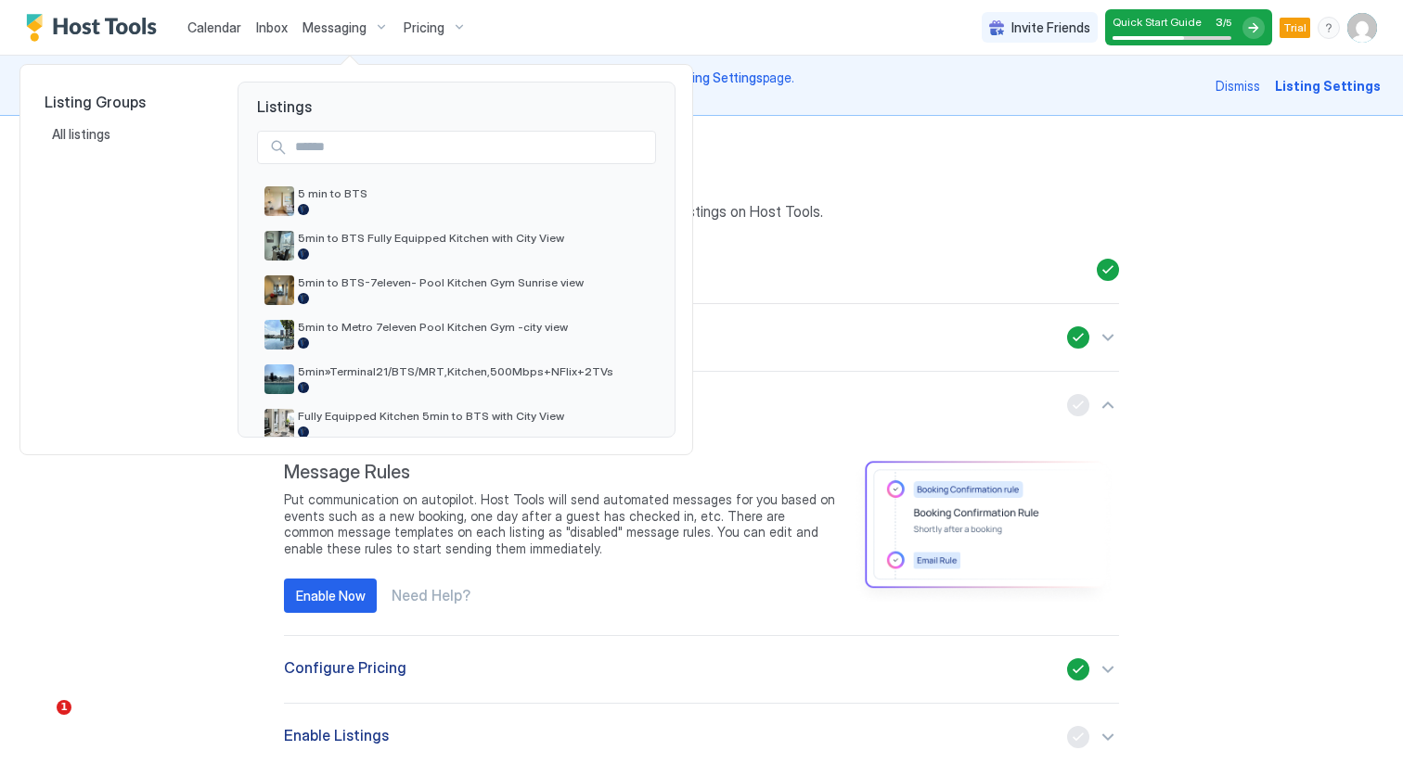
click at [234, 28] on div at bounding box center [701, 381] width 1403 height 763
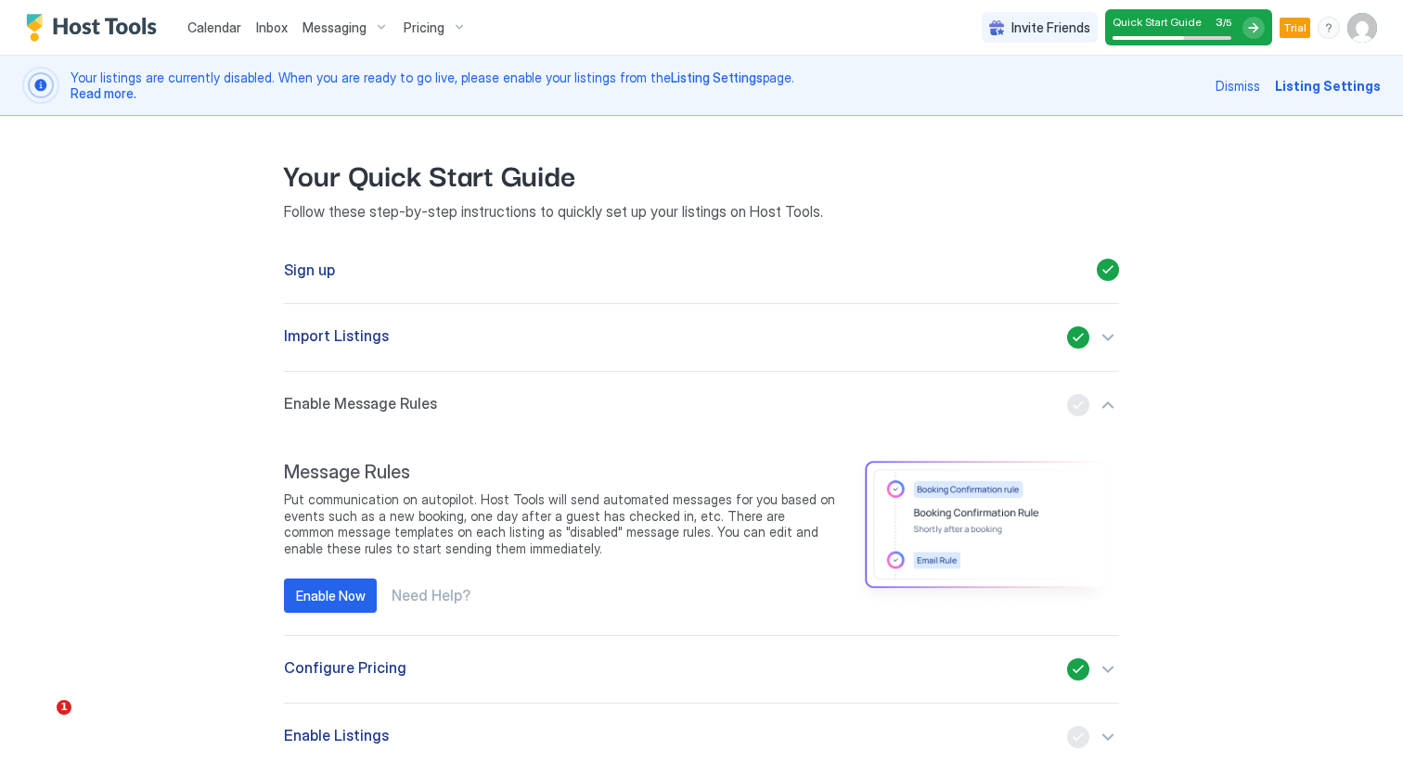
click at [234, 28] on span "Calendar" at bounding box center [214, 27] width 54 height 16
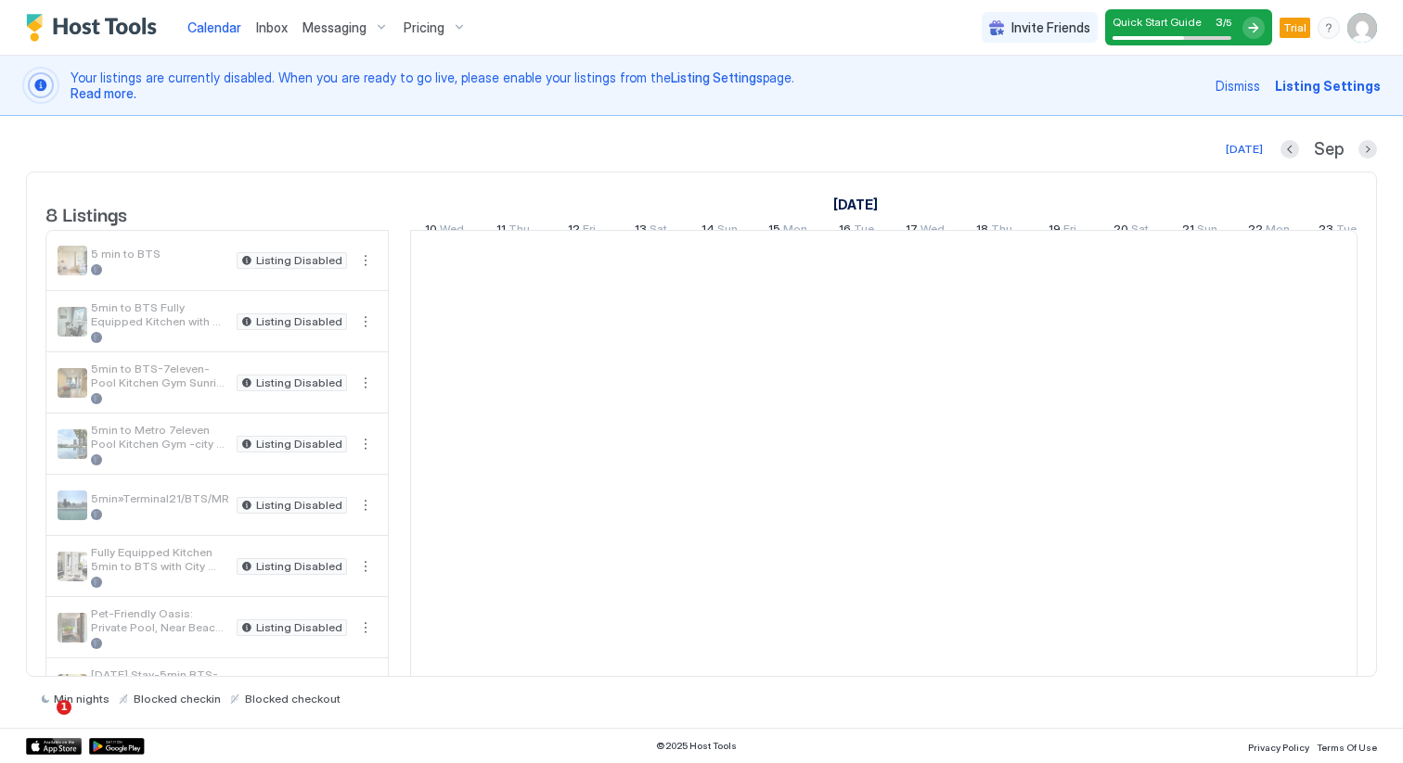
scroll to position [0, 1031]
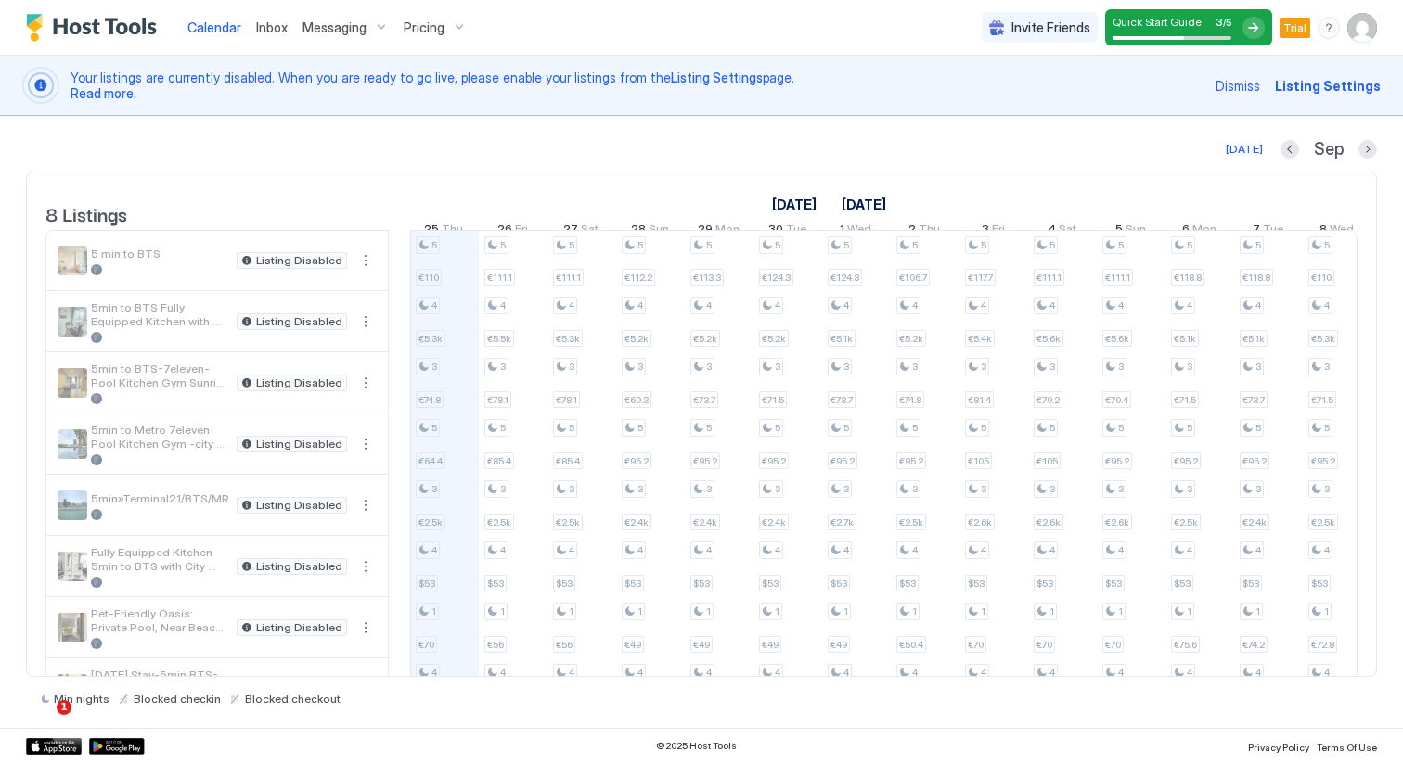
click at [235, 77] on span "Your listings are currently disabled. When you are ready to go live, please ena…" at bounding box center [638, 86] width 1134 height 32
click at [367, 272] on button "More options" at bounding box center [365, 261] width 22 height 22
click at [378, 239] on div at bounding box center [701, 381] width 1403 height 763
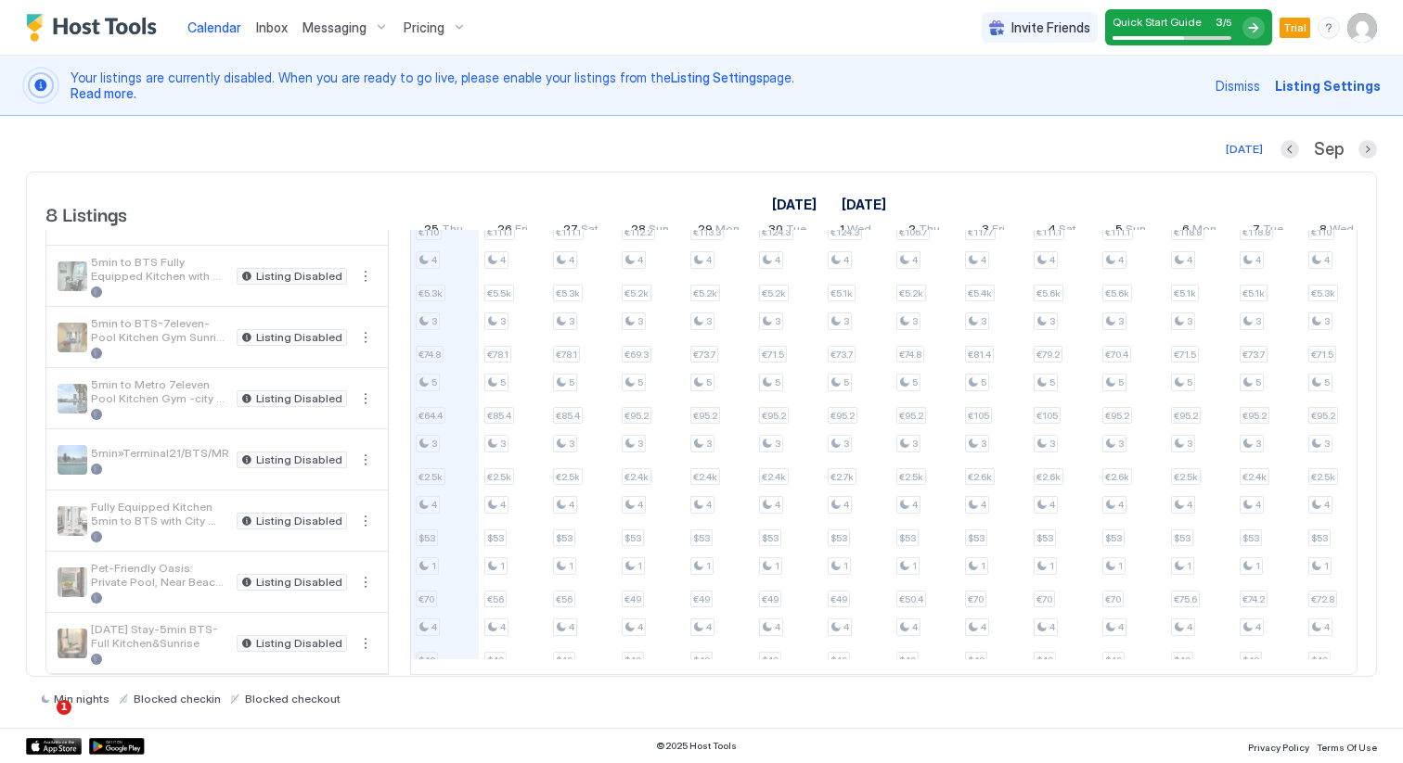
click at [174, 317] on span "5min to BTS-7eleven- Pool Kitchen Gym Sunrise view" at bounding box center [160, 330] width 138 height 28
click at [148, 269] on span "5min to BTS Fully Equipped Kitchen with City View" at bounding box center [160, 269] width 138 height 28
click at [258, 270] on div "Listing Disabled" at bounding box center [292, 276] width 110 height 17
drag, startPoint x: 325, startPoint y: 266, endPoint x: 360, endPoint y: 307, distance: 53.9
click at [361, 308] on tbody "5 min to BTS Listing Disabled 5min to BTS Fully Equipped Kitchen with City View…" at bounding box center [216, 430] width 341 height 489
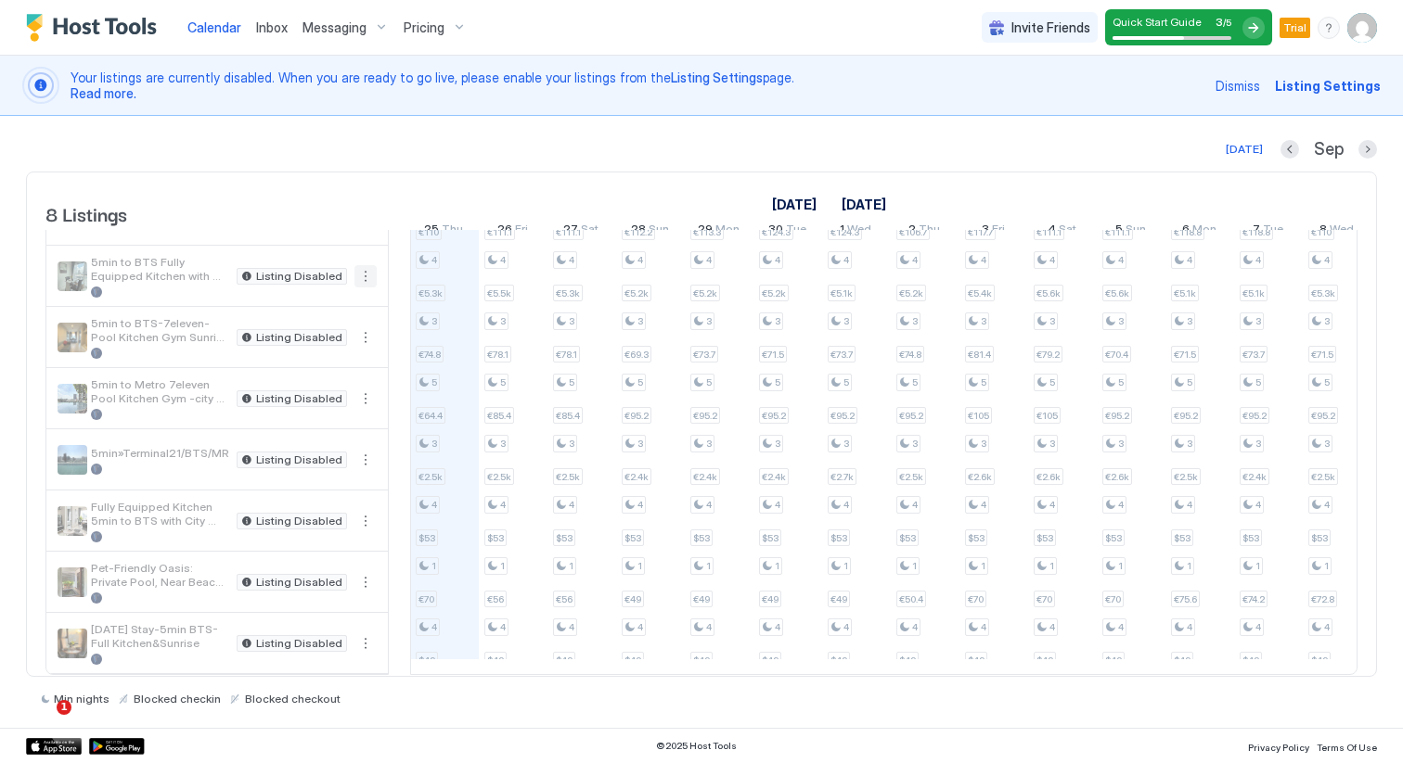
drag, startPoint x: 366, startPoint y: 368, endPoint x: 368, endPoint y: 385, distance: 16.8
click at [368, 386] on tbody "5 min to BTS Listing Disabled 5min to BTS Fully Equipped Kitchen with City View…" at bounding box center [216, 430] width 341 height 489
click at [368, 272] on button "More options" at bounding box center [365, 276] width 22 height 22
click at [342, 299] on span "Messaging" at bounding box center [322, 303] width 60 height 14
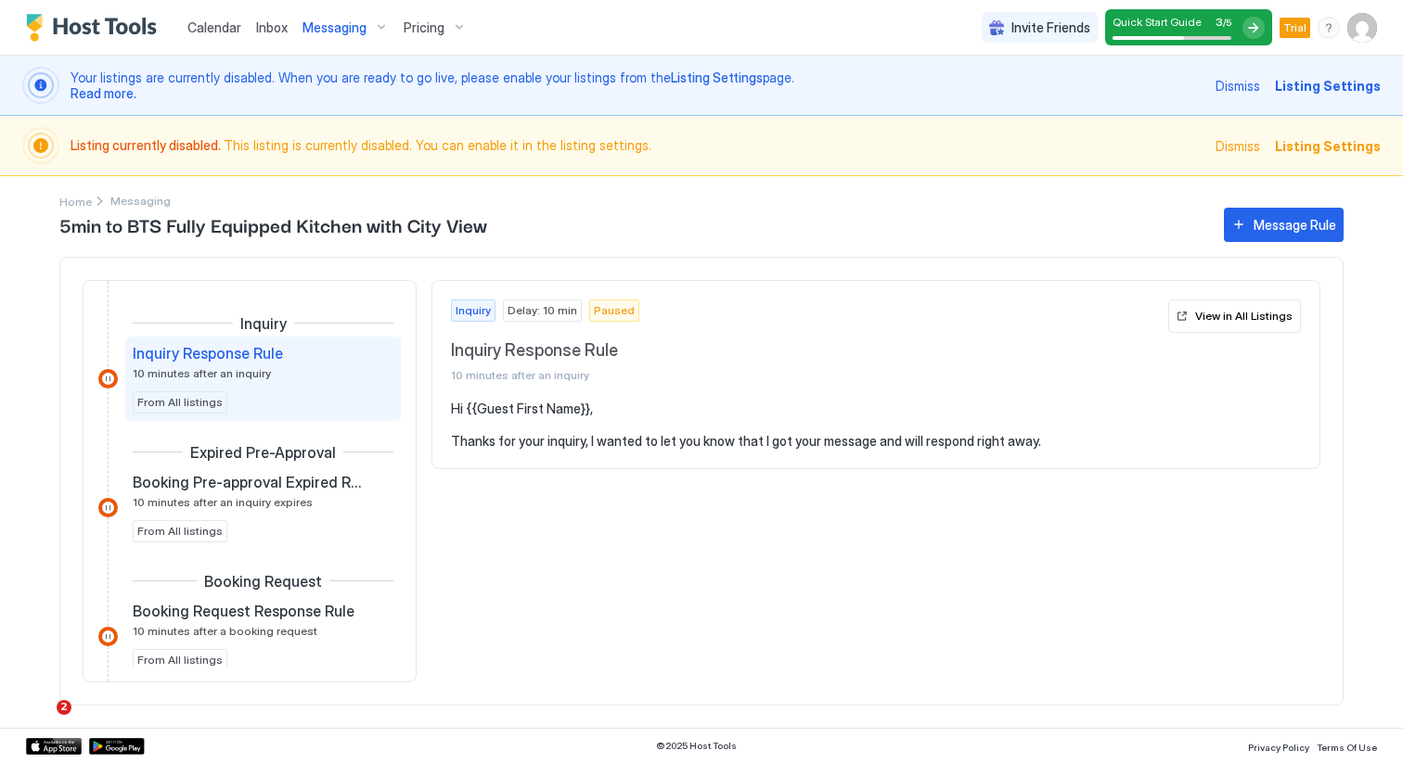
click at [339, 463] on div "Expired Pre-Approval" at bounding box center [249, 454] width 302 height 22
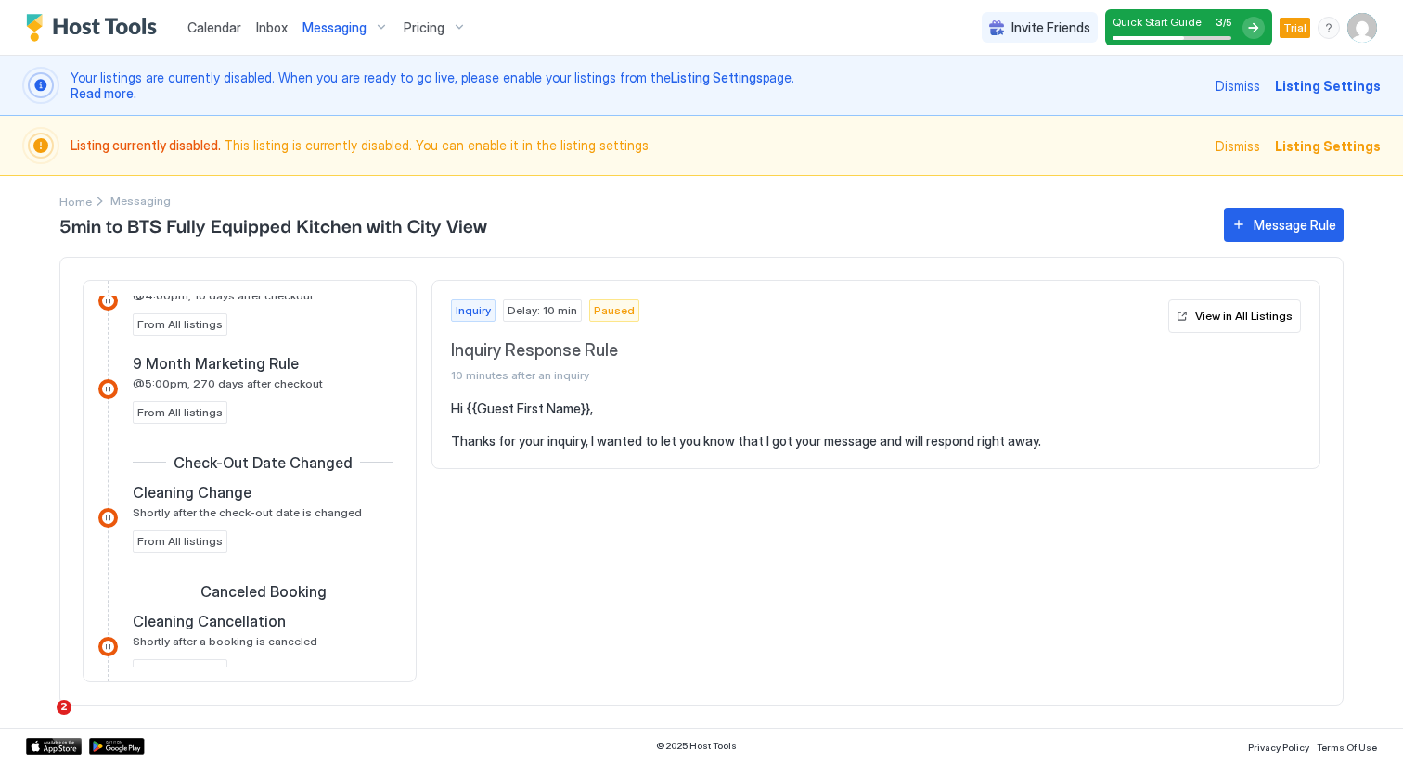
scroll to position [1377, 0]
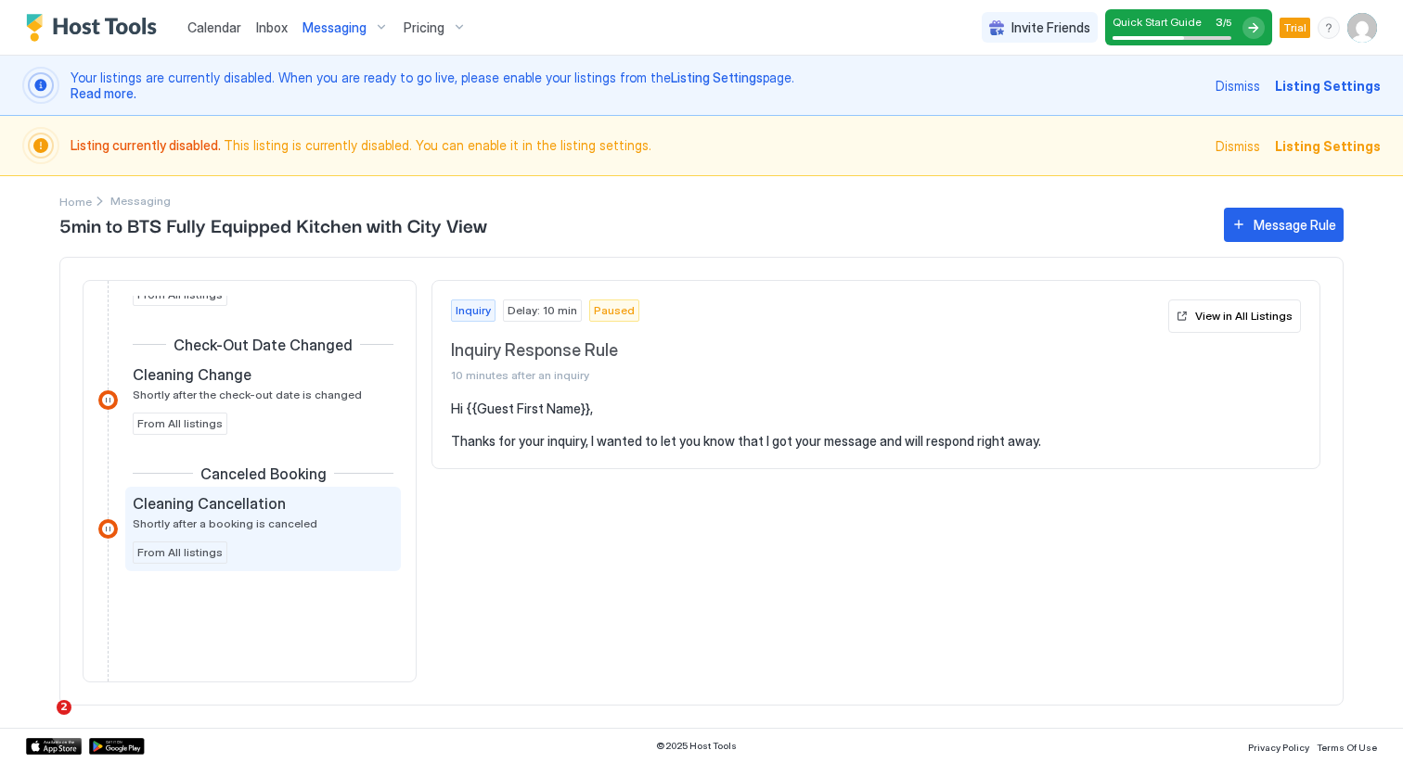
click at [317, 504] on div "Cleaning Cancellation" at bounding box center [250, 503] width 235 height 19
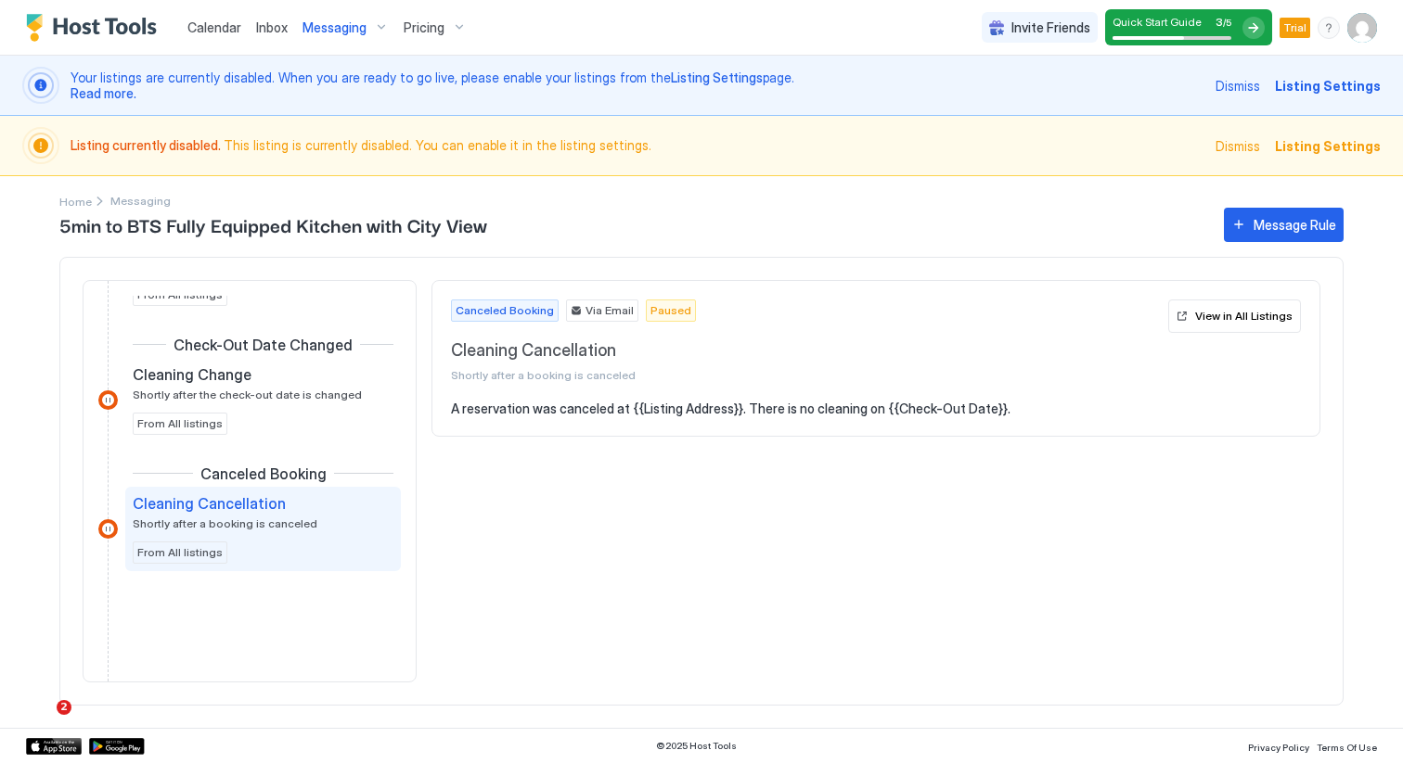
click at [235, 25] on span "Calendar" at bounding box center [214, 27] width 54 height 16
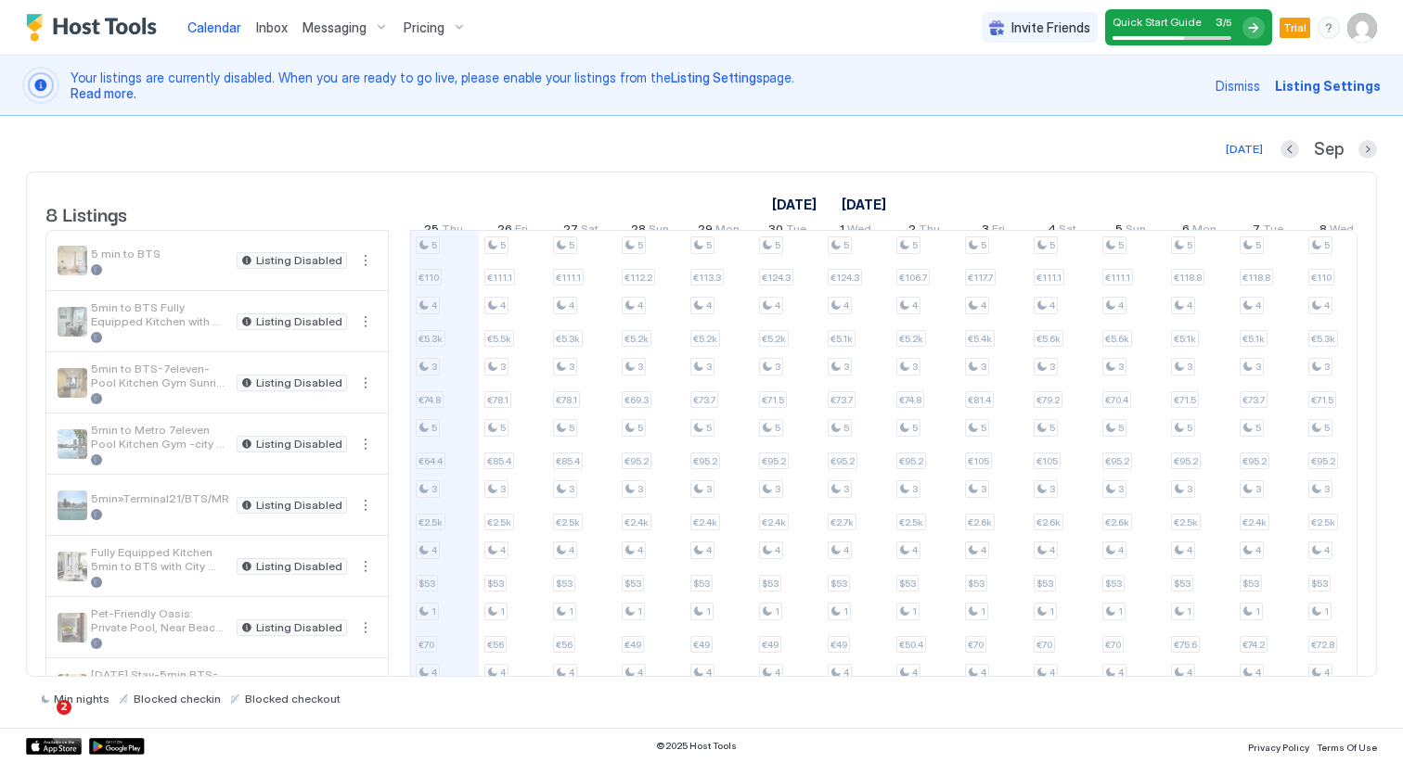
scroll to position [60, 0]
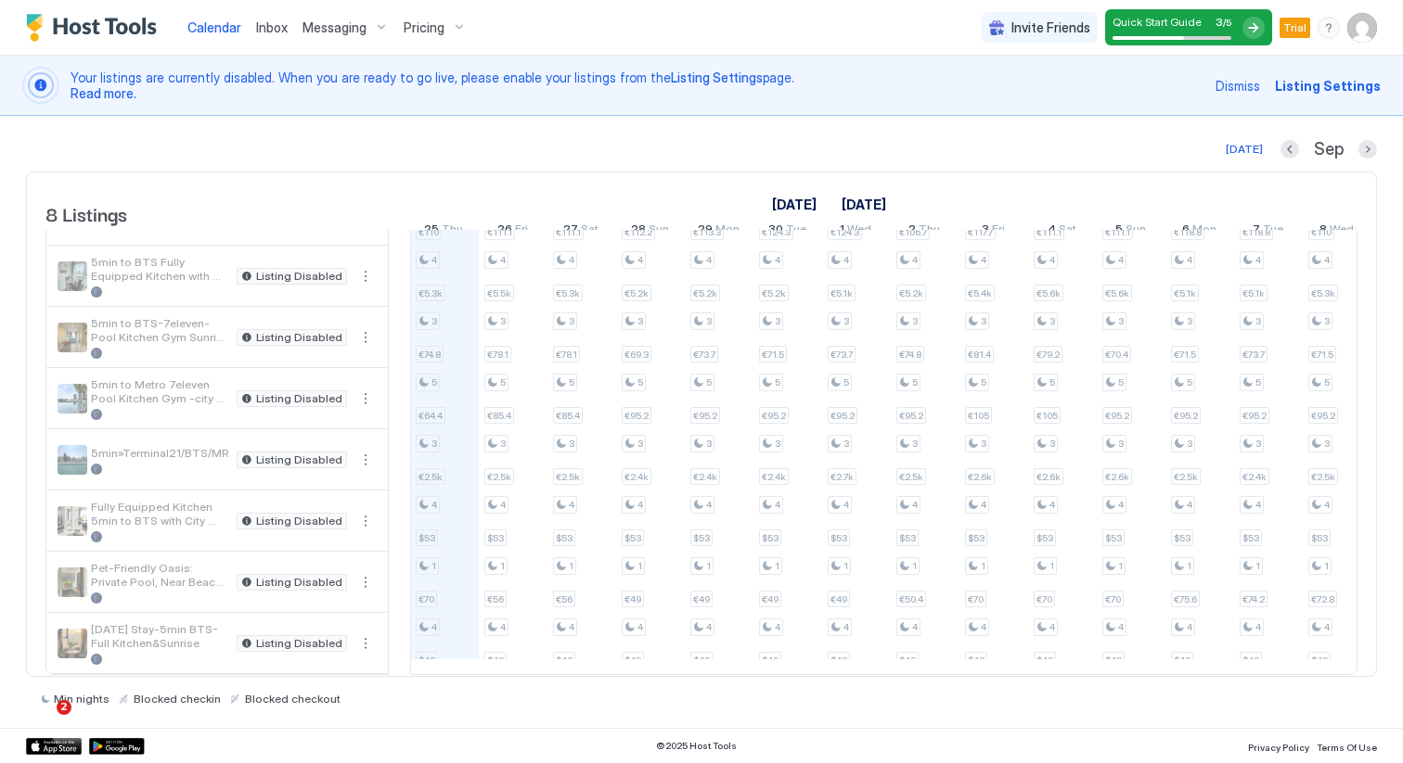
click at [263, 263] on div "5min to BTS Fully Equipped Kitchen with City View Listing Disabled" at bounding box center [216, 276] width 341 height 59
click at [263, 276] on span "Listing Disabled" at bounding box center [299, 276] width 86 height 0
click at [378, 269] on div "5min to BTS Fully Equipped Kitchen with City View Listing Disabled" at bounding box center [216, 276] width 341 height 59
click at [372, 270] on button "More options" at bounding box center [365, 276] width 22 height 22
click at [312, 363] on span "Listing Settings" at bounding box center [333, 362] width 83 height 14
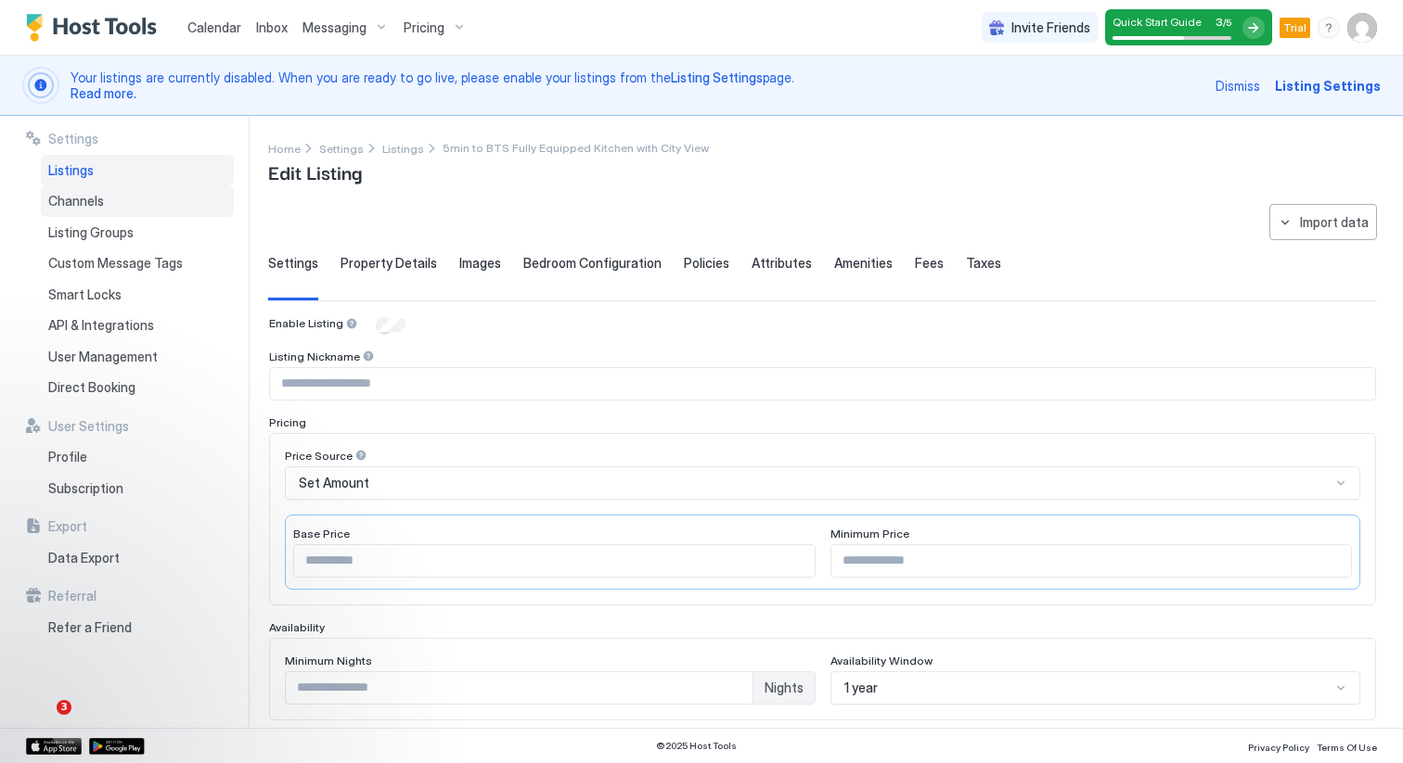
click at [77, 209] on span "Channels" at bounding box center [76, 201] width 56 height 17
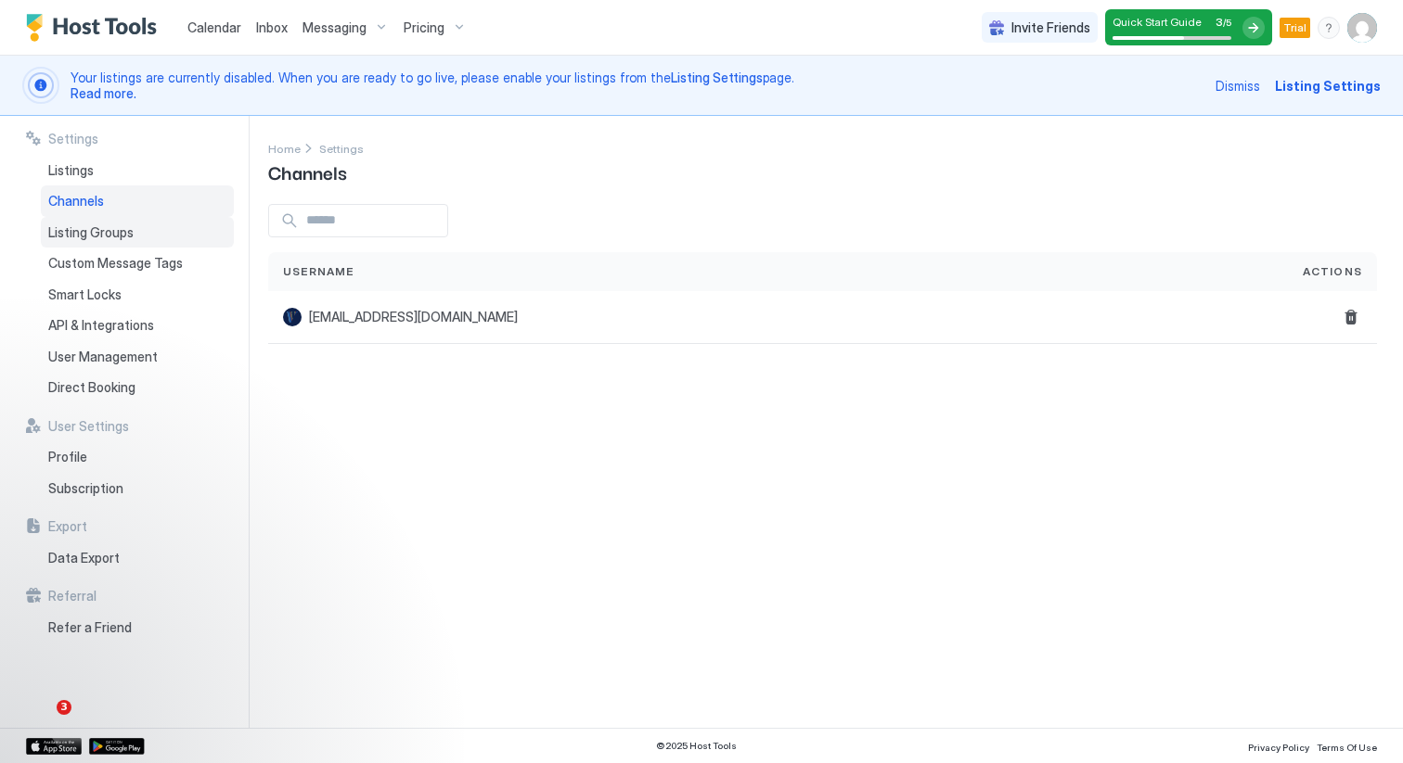
click at [76, 225] on span "Listing Groups" at bounding box center [90, 233] width 85 height 17
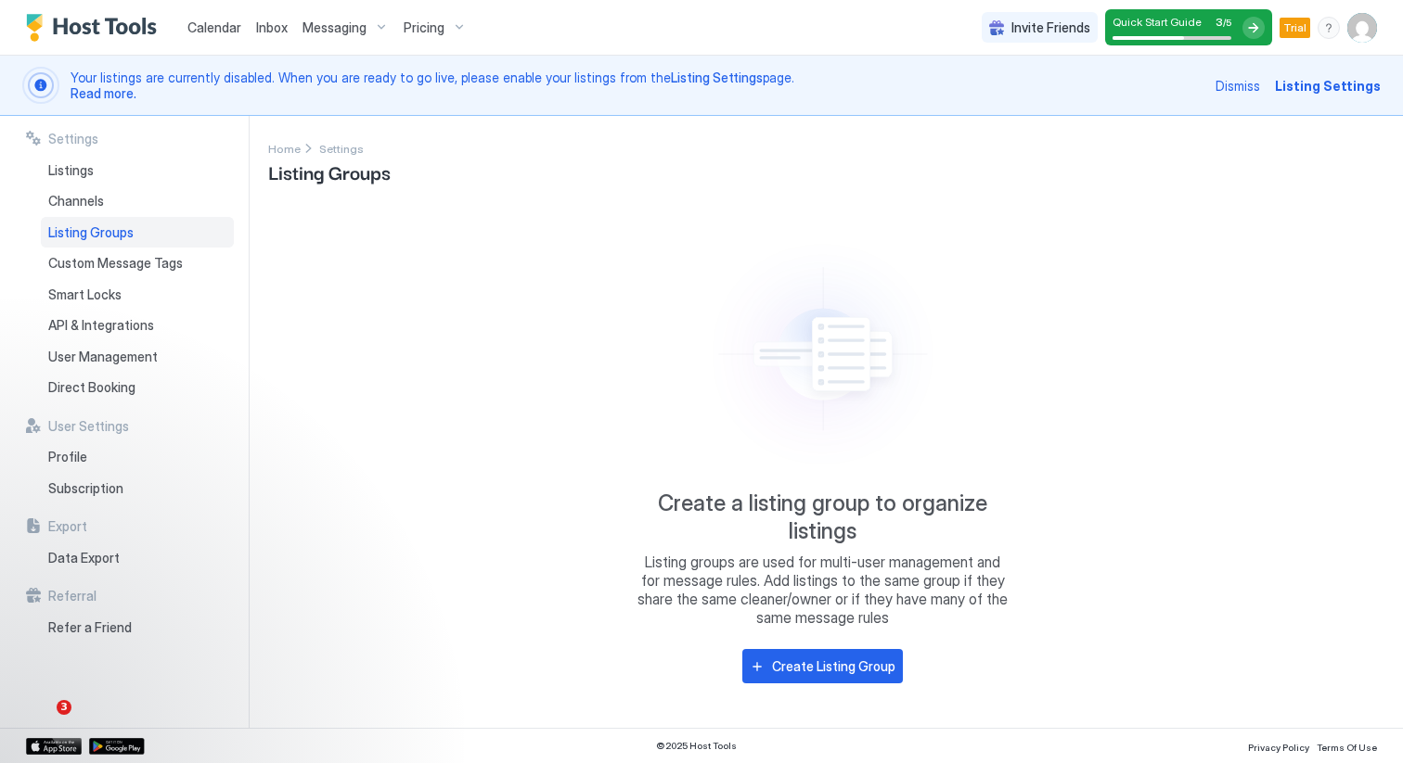
click at [82, 246] on div "Listing Groups" at bounding box center [137, 233] width 193 height 32
click at [83, 253] on div "Custom Message Tags" at bounding box center [137, 264] width 193 height 32
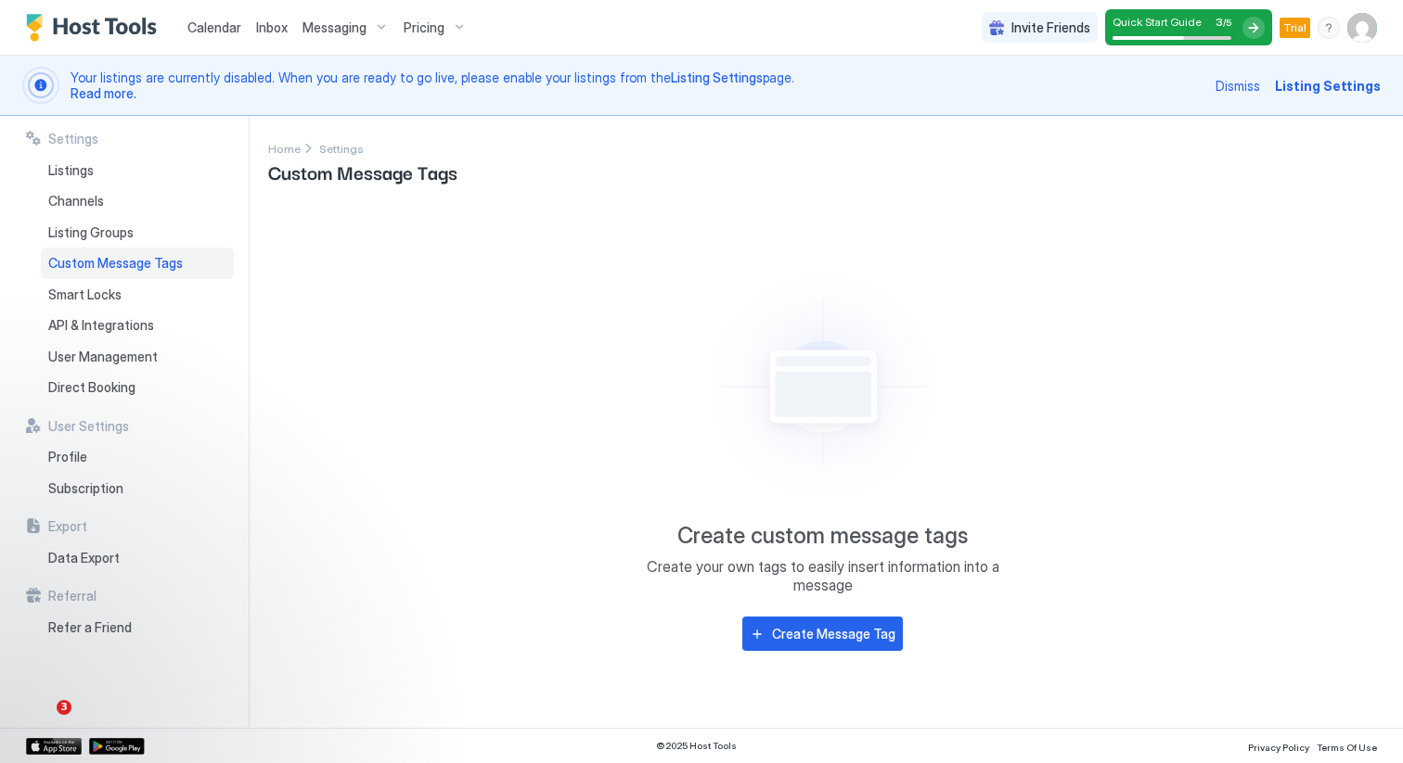
click at [83, 272] on div "Custom Message Tags" at bounding box center [137, 264] width 193 height 32
click at [83, 288] on span "Smart Locks" at bounding box center [84, 295] width 73 height 17
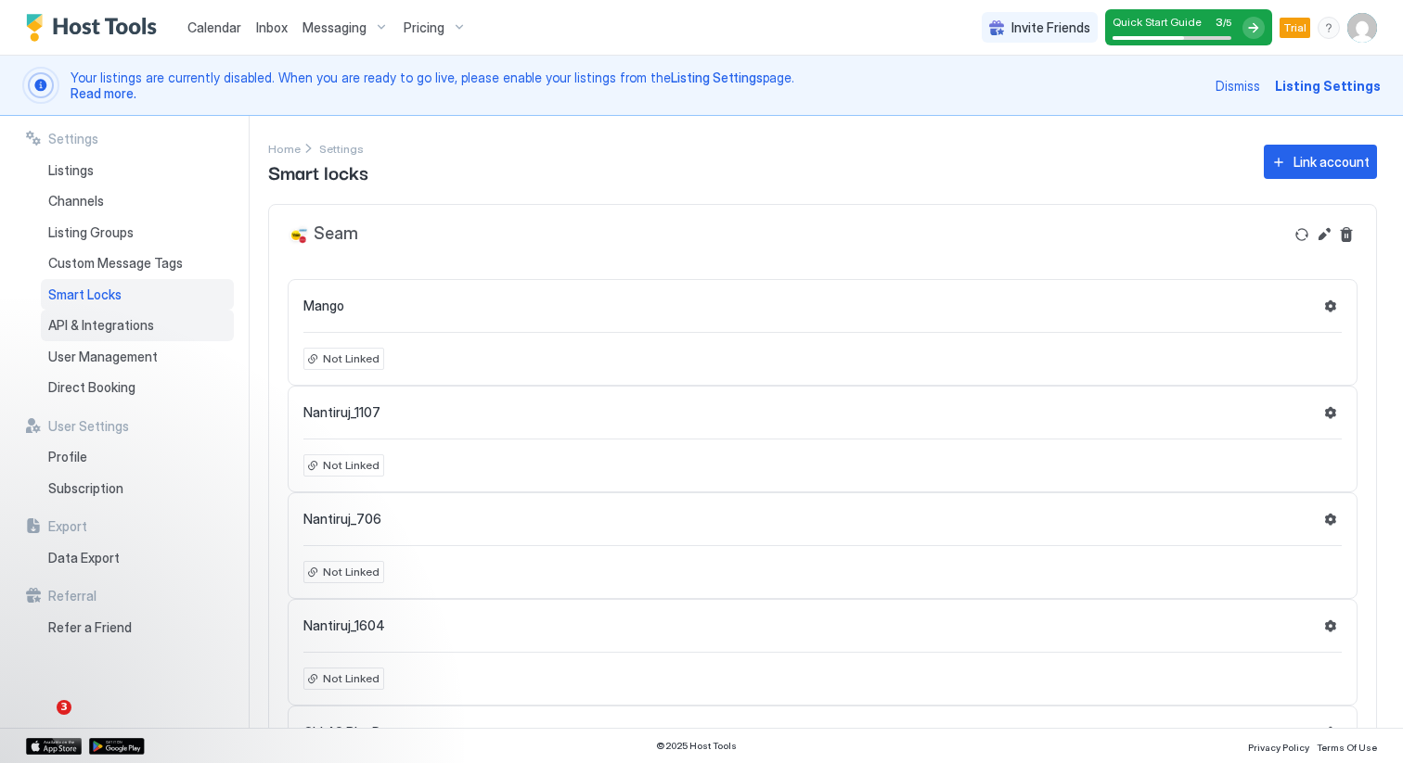
click at [89, 332] on span "API & Integrations" at bounding box center [101, 325] width 106 height 17
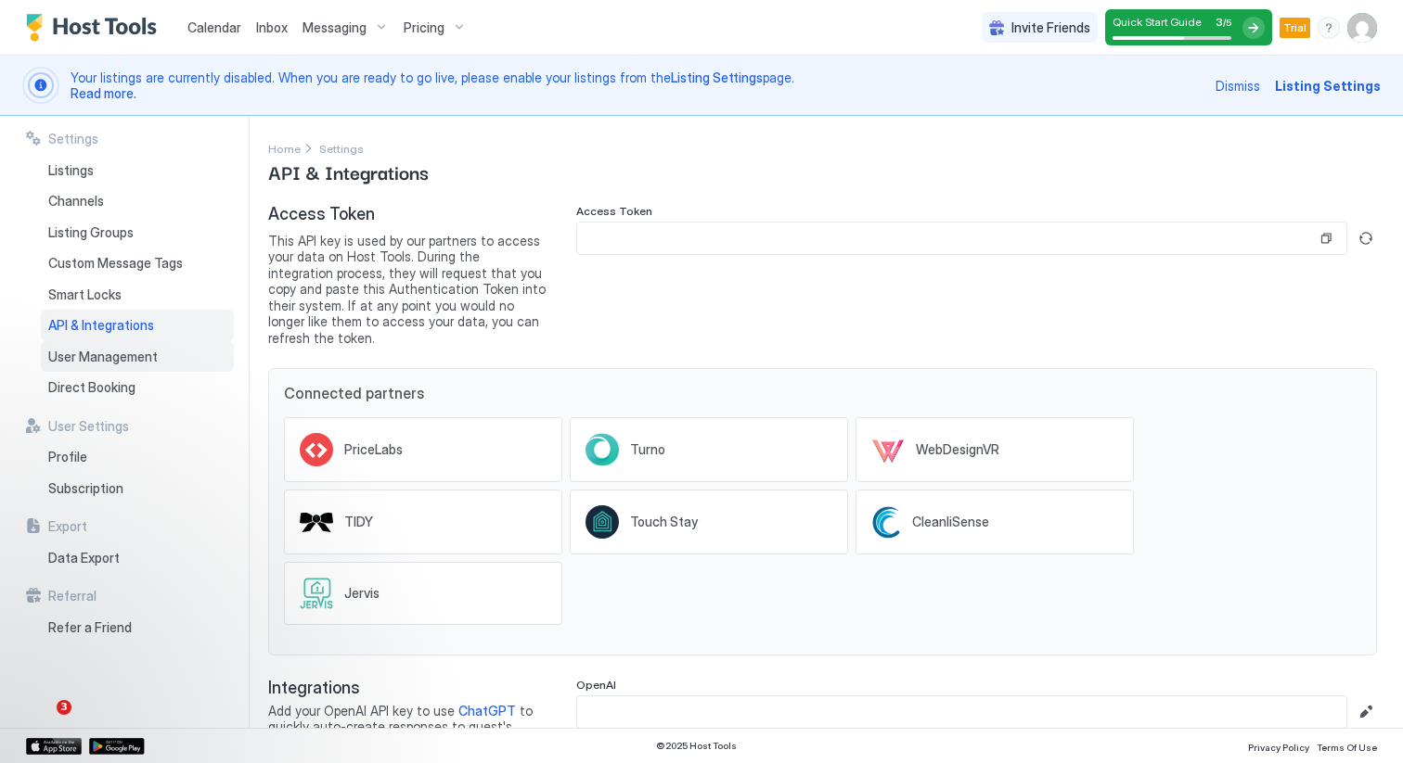
click at [98, 353] on span "User Management" at bounding box center [102, 357] width 109 height 17
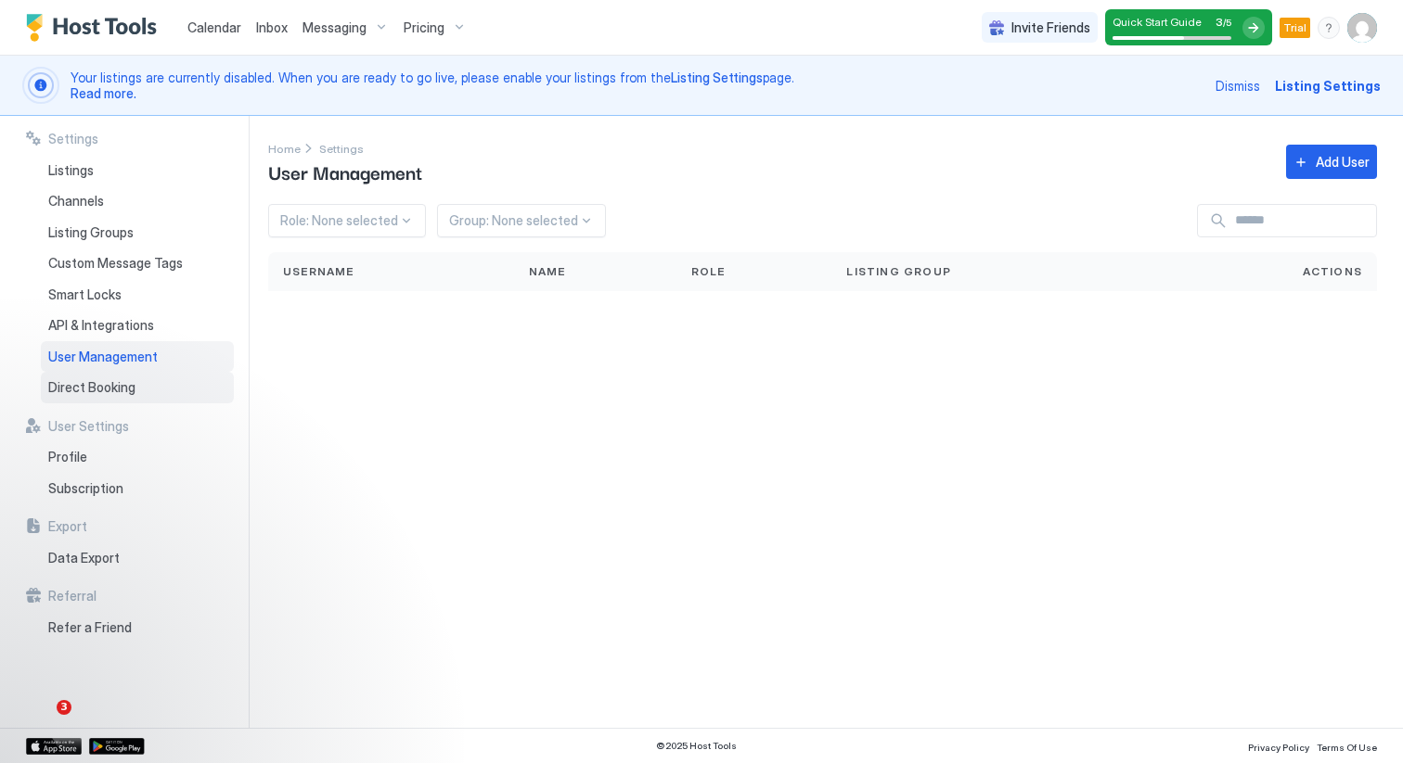
click at [98, 380] on span "Direct Booking" at bounding box center [91, 387] width 87 height 17
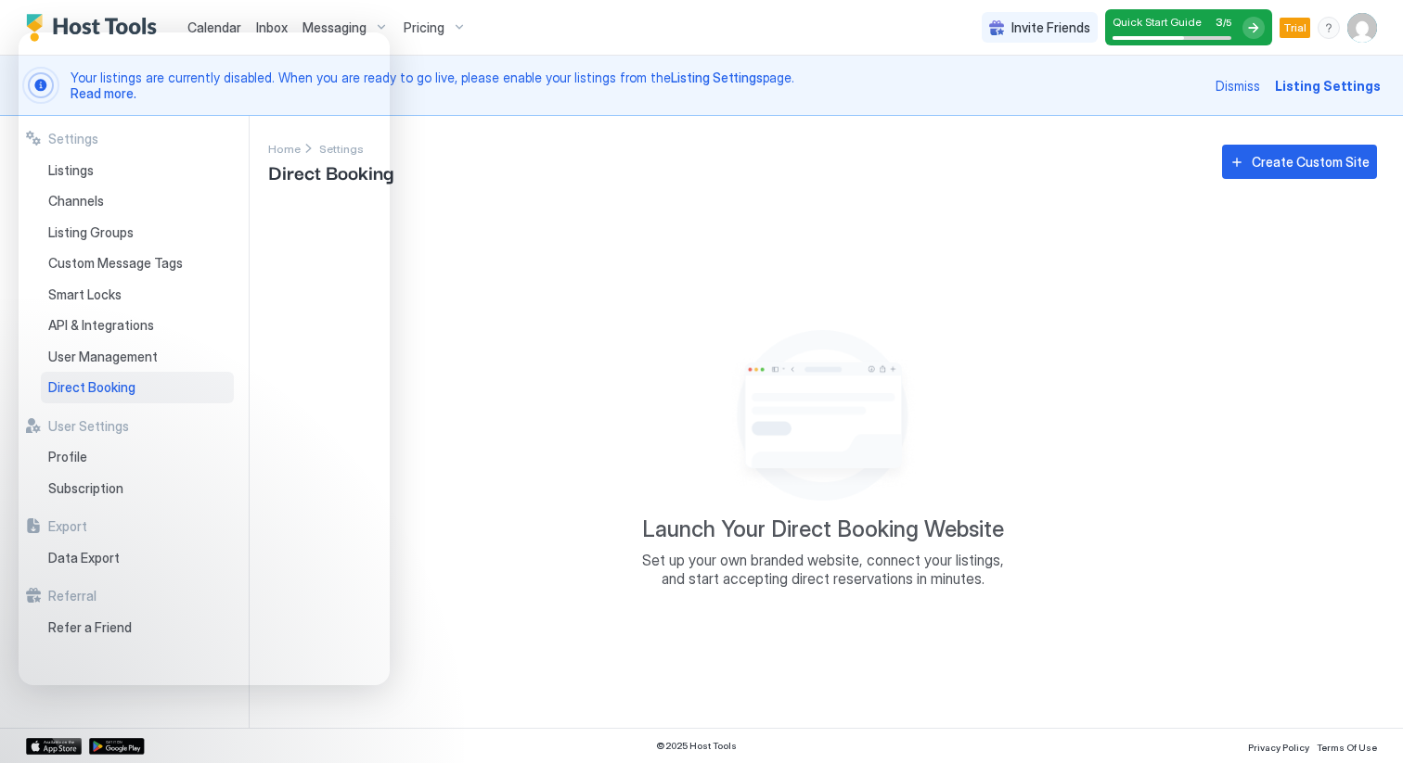
click at [1337, 88] on span "Listing Settings" at bounding box center [1328, 85] width 106 height 19
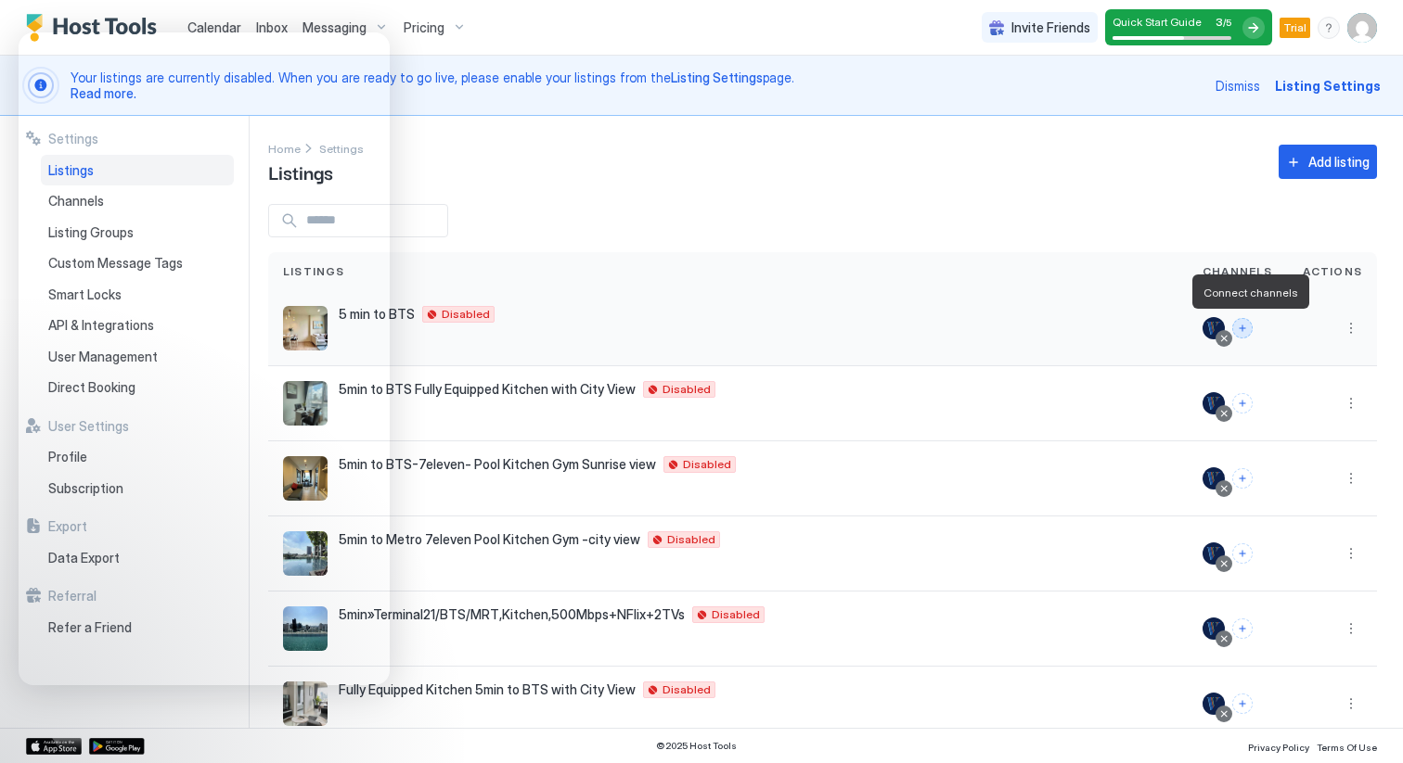
click at [1249, 328] on button "Connect channels" at bounding box center [1242, 328] width 20 height 20
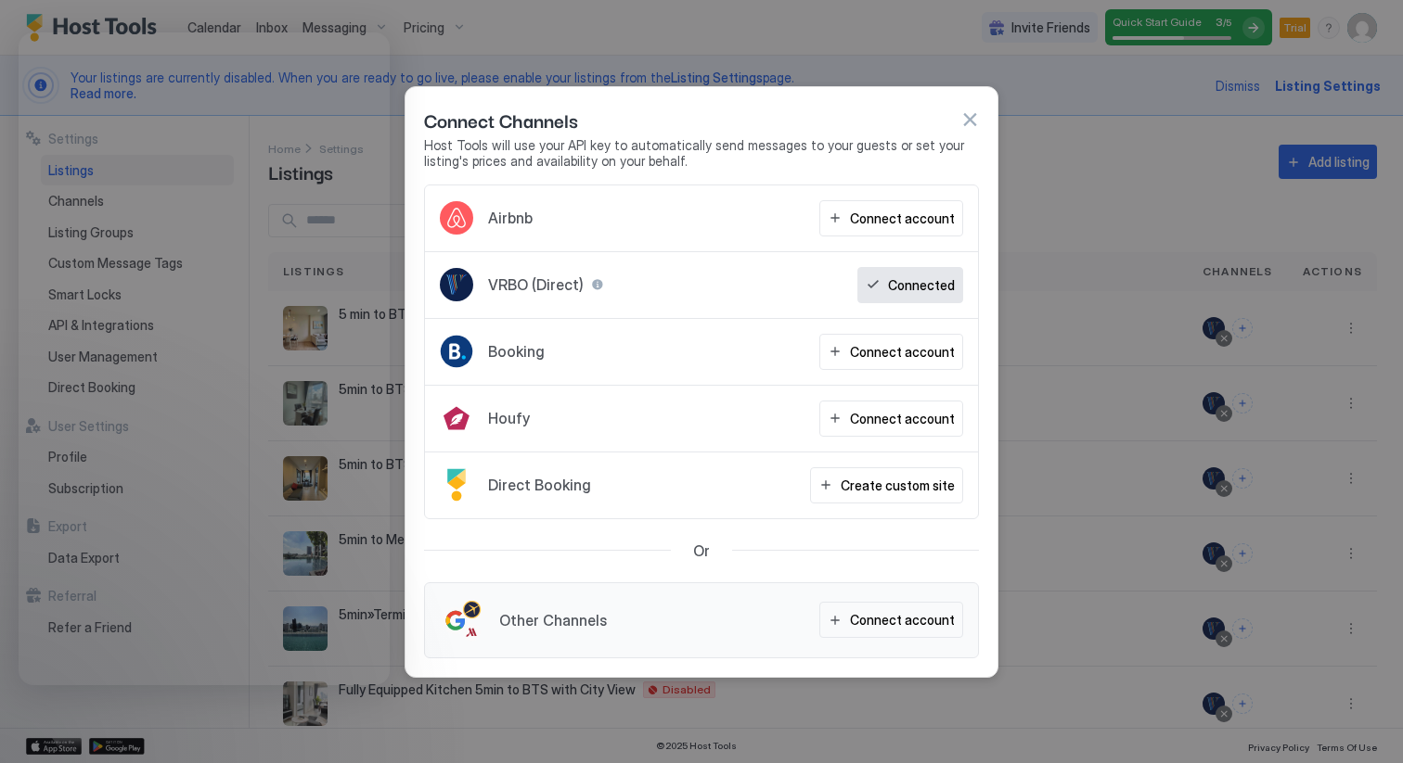
click at [972, 109] on div "Connect Channels" at bounding box center [701, 120] width 555 height 28
click at [981, 117] on div "Connect Channels Host Tools will use your API key to automatically send message…" at bounding box center [701, 135] width 592 height 97
click at [971, 118] on button "button" at bounding box center [969, 119] width 19 height 19
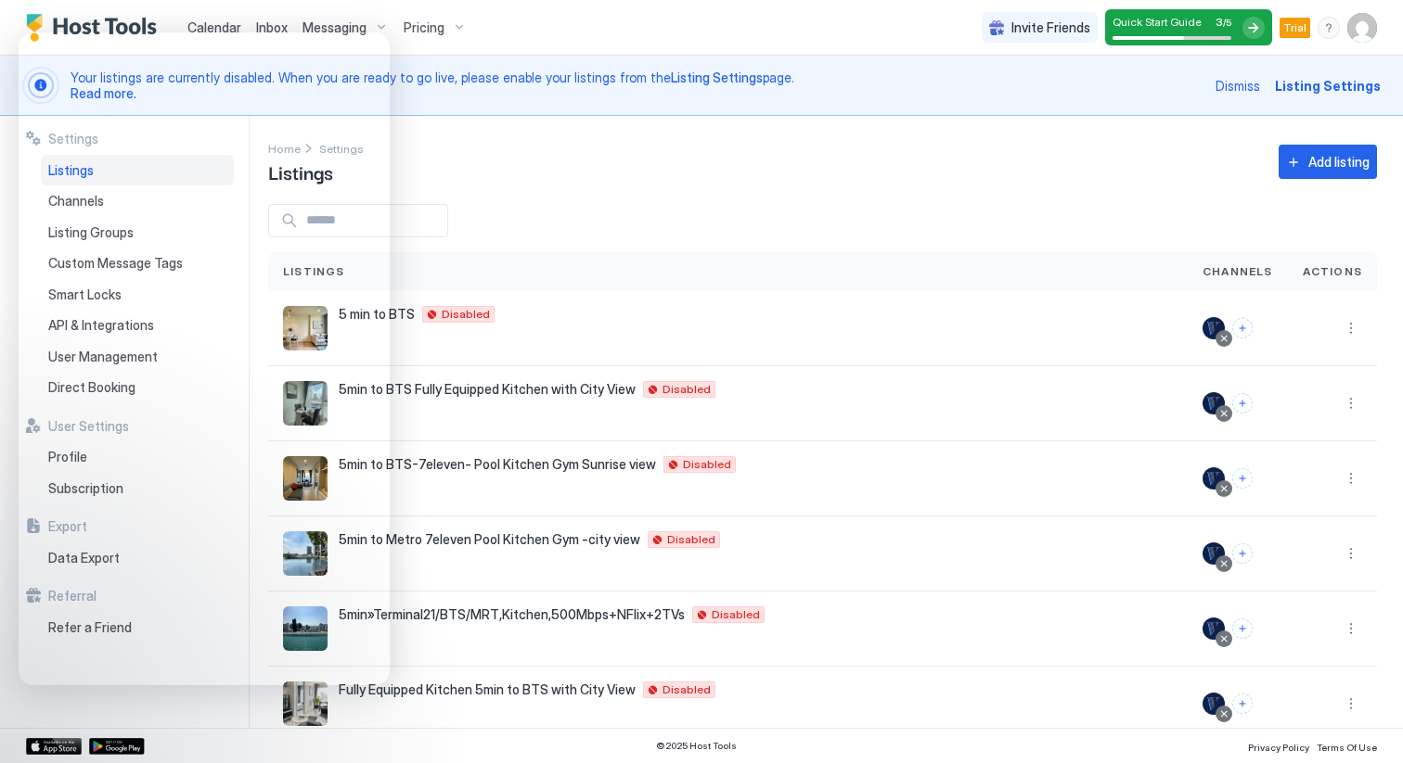
click at [1332, 272] on span "Actions" at bounding box center [1331, 271] width 59 height 17
click at [1341, 319] on button "More options" at bounding box center [1351, 328] width 22 height 22
click at [1289, 417] on span "Listing Settings" at bounding box center [1308, 414] width 83 height 14
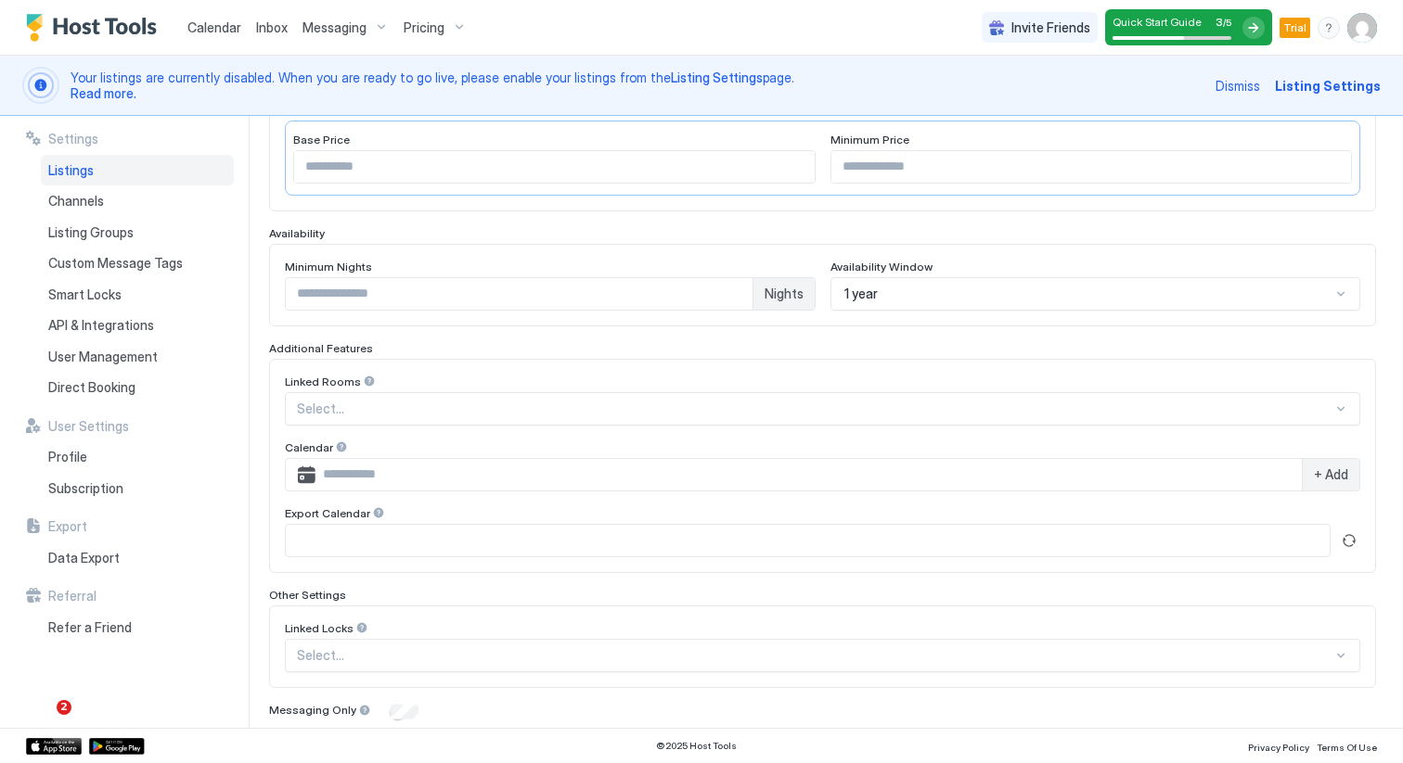
scroll to position [492, 0]
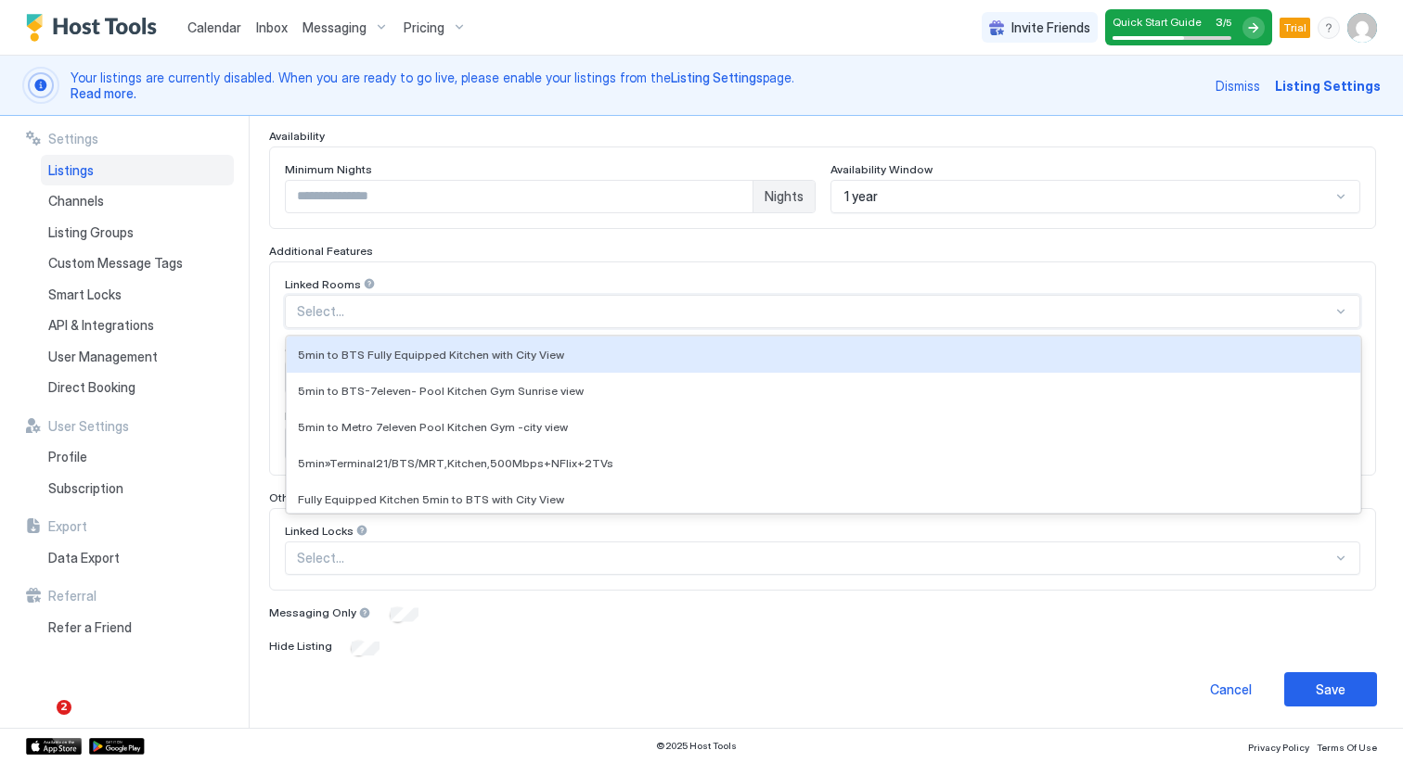
click at [443, 325] on div "Select..." at bounding box center [822, 311] width 1075 height 33
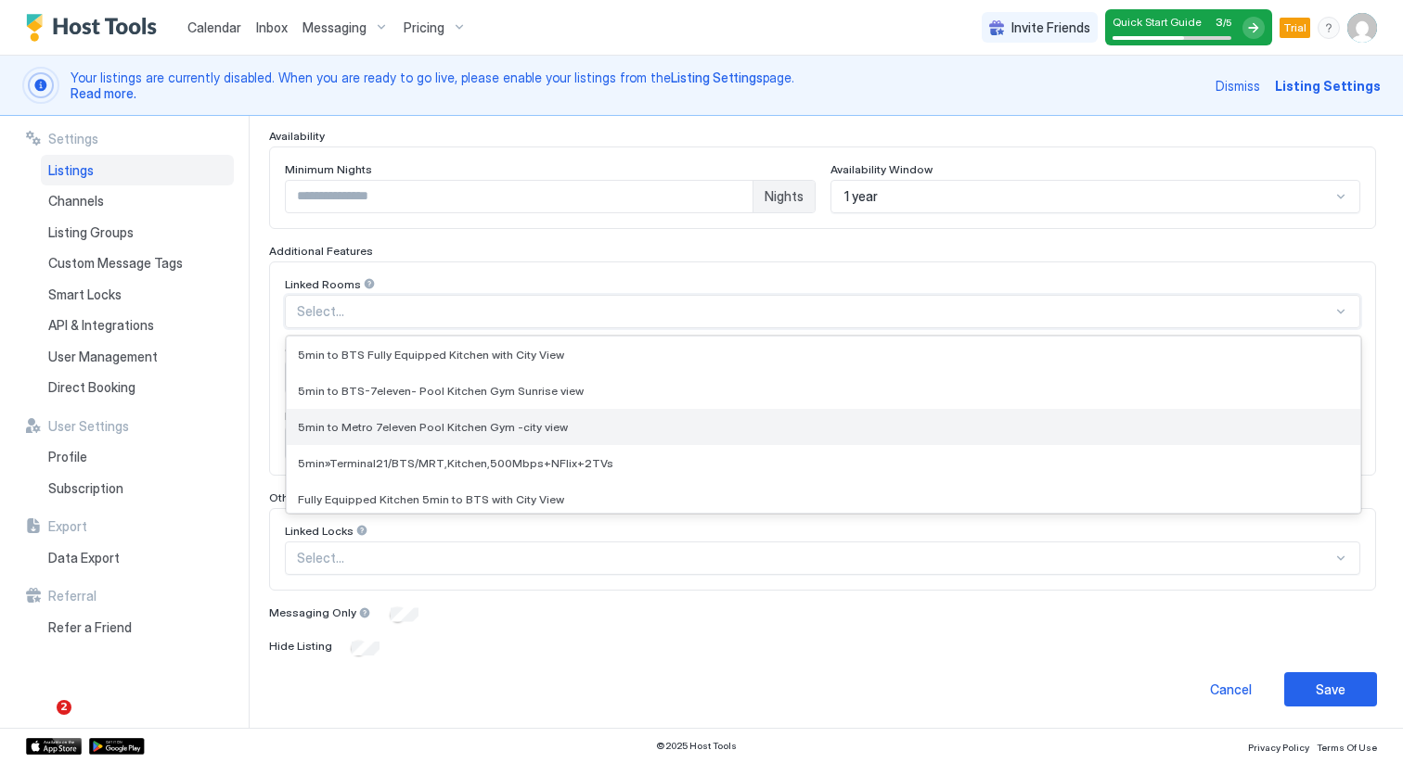
click at [398, 427] on span "5min to Metro 7eleven Pool Kitchen Gym -city view" at bounding box center [433, 427] width 270 height 14
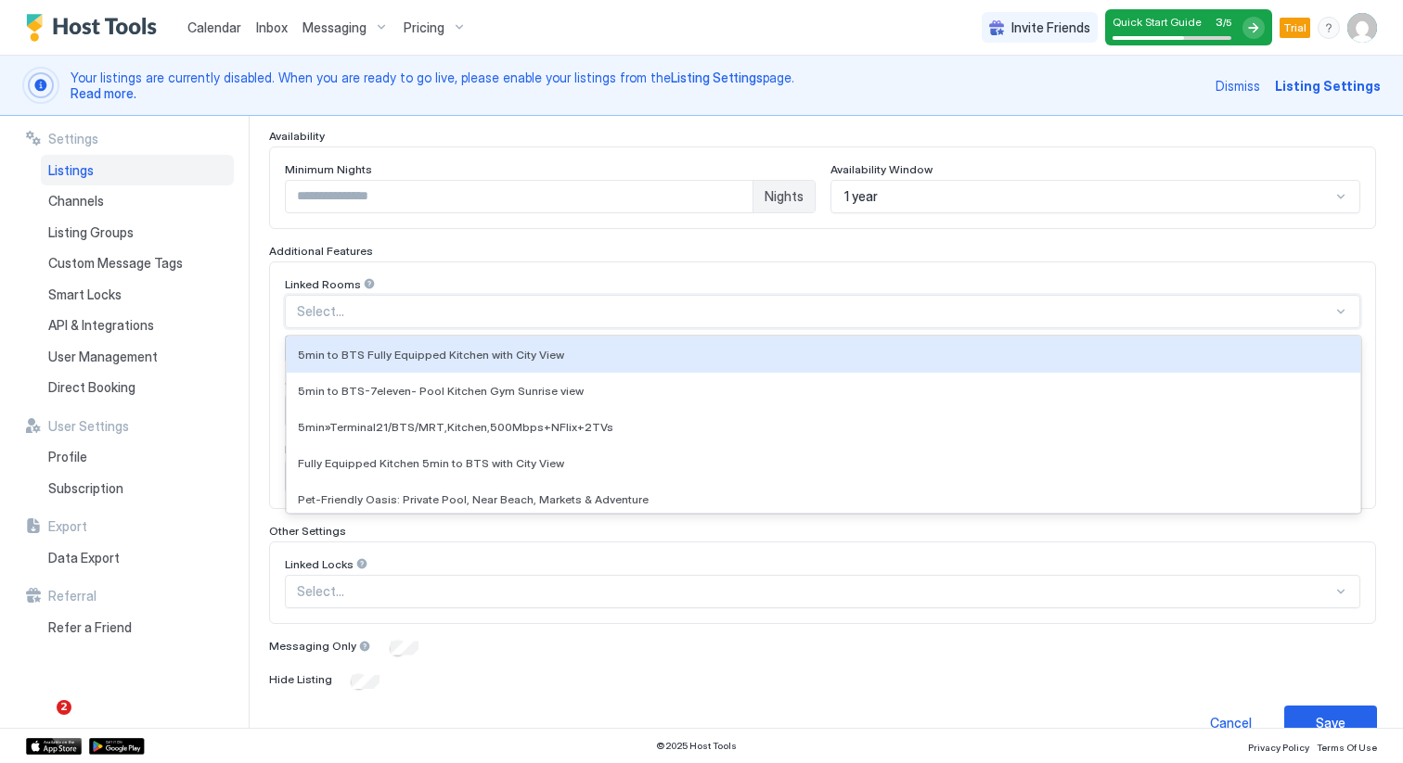
click at [380, 311] on div at bounding box center [814, 311] width 1035 height 17
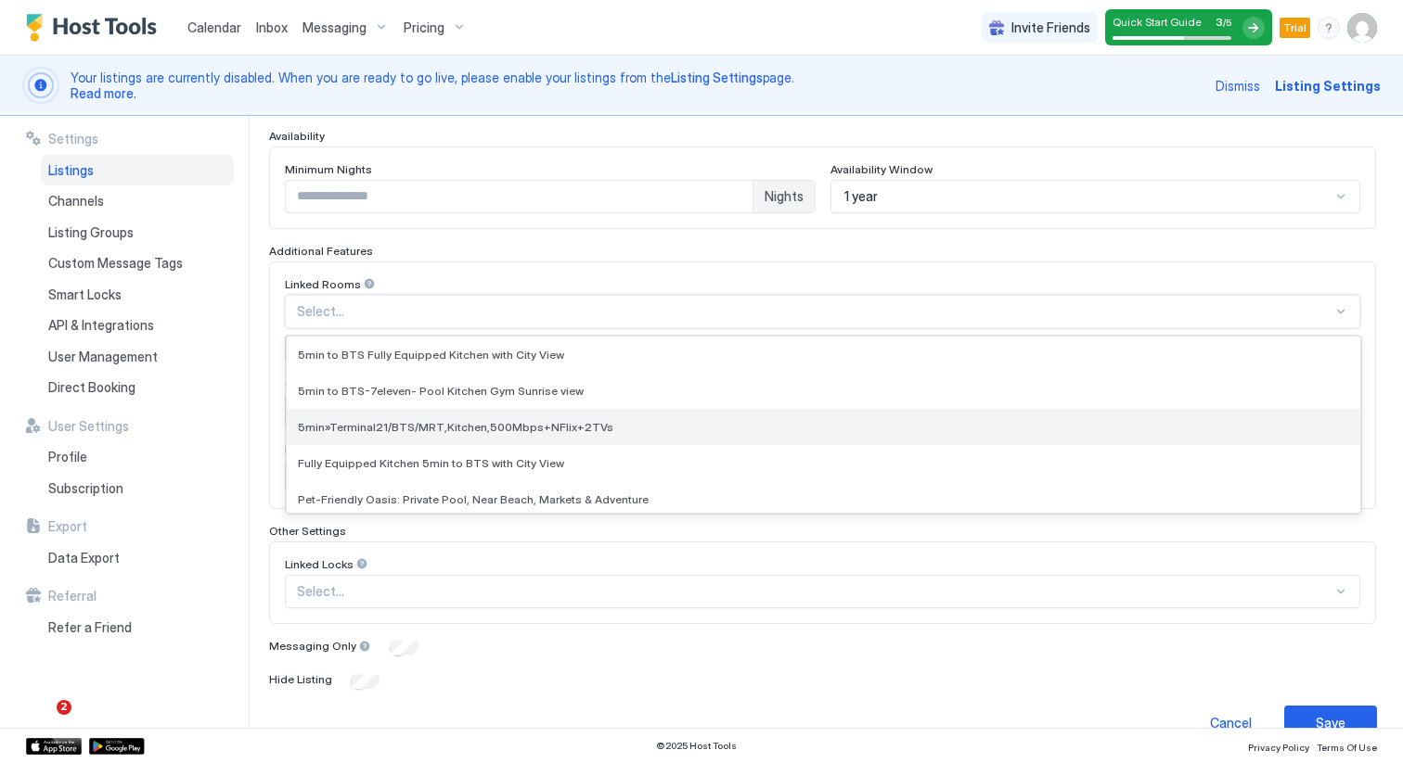
click at [365, 422] on span "5min»Terminal21/BTS/MRT,Kitchen,500Mbps+NFlix+2TVs" at bounding box center [455, 427] width 315 height 14
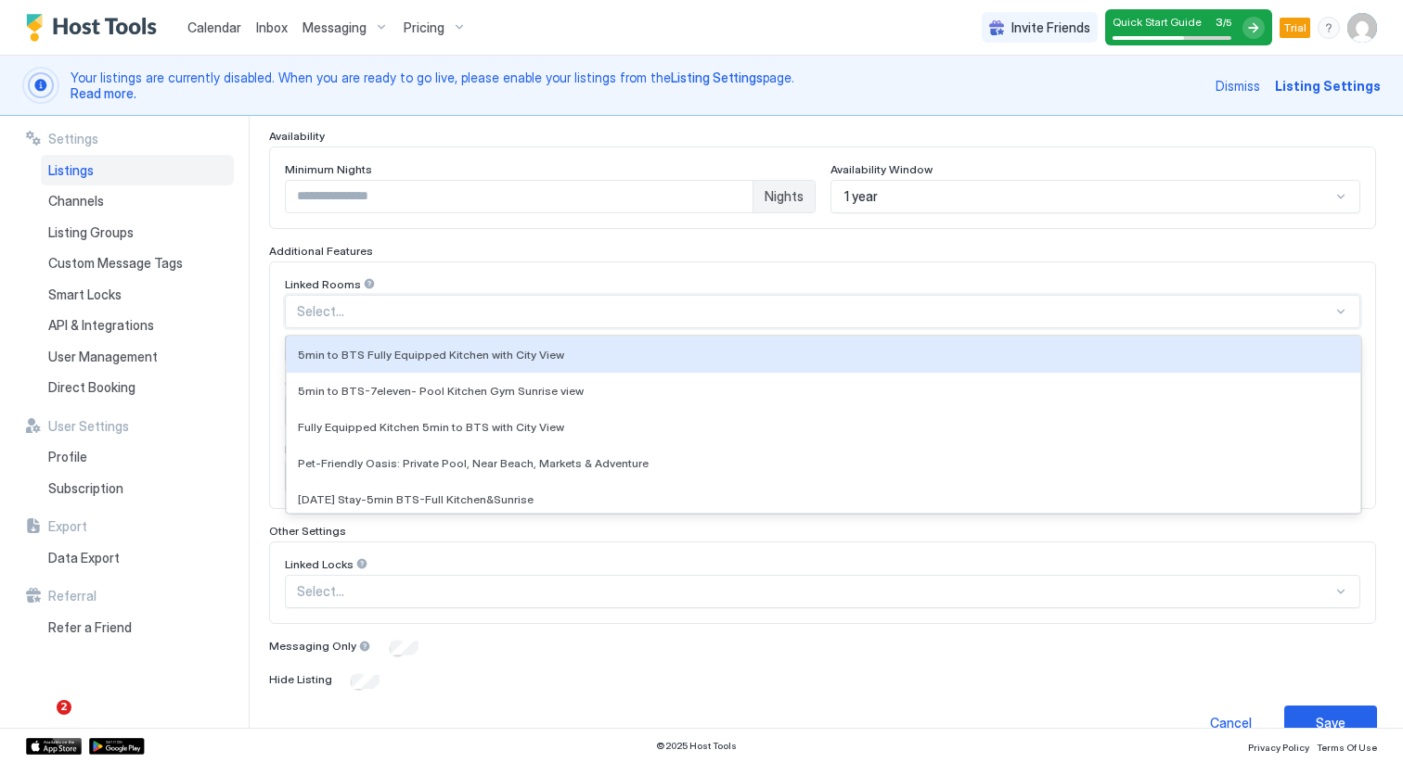
click at [443, 305] on div at bounding box center [814, 311] width 1035 height 17
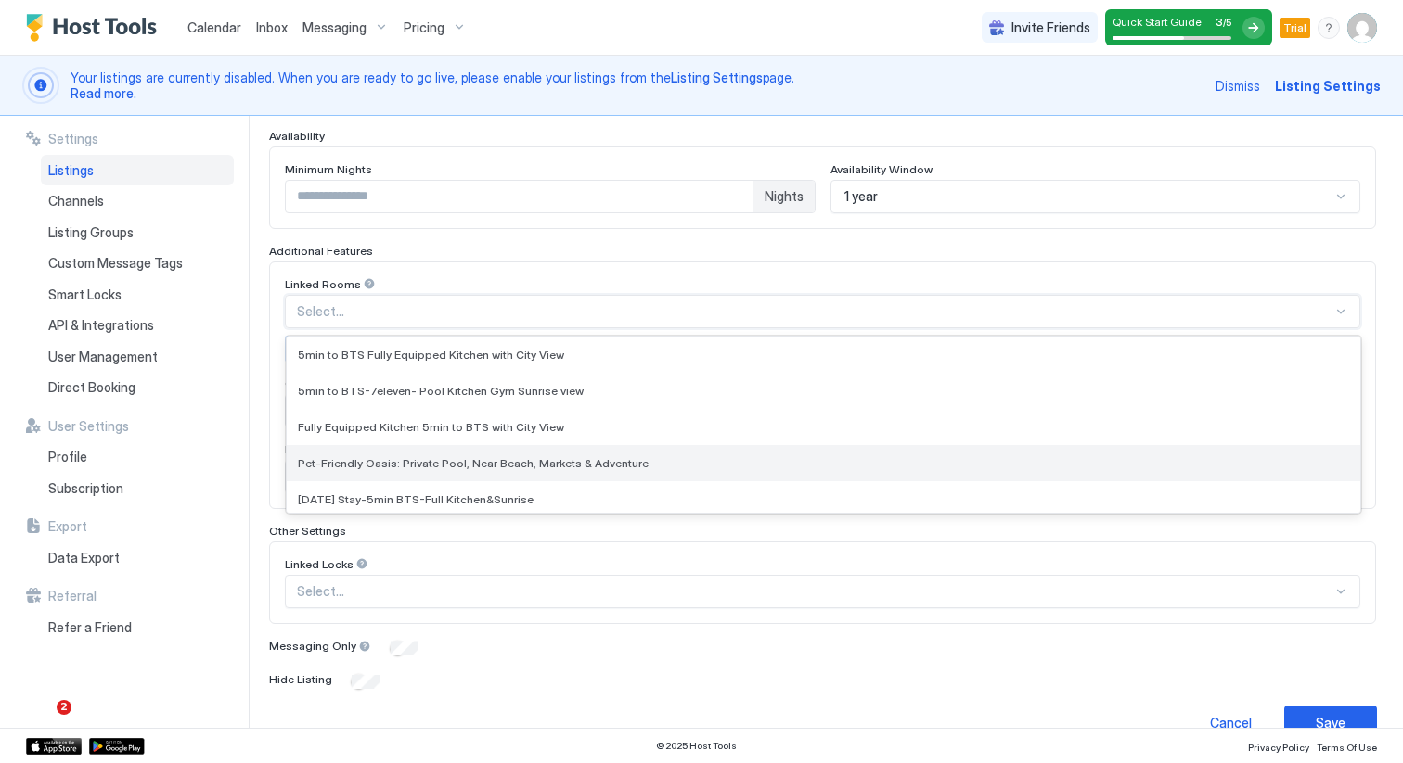
click at [380, 449] on div "Pet-Friendly Oasis: Private Pool, Near Beach, Markets & Adventure" at bounding box center [823, 463] width 1073 height 36
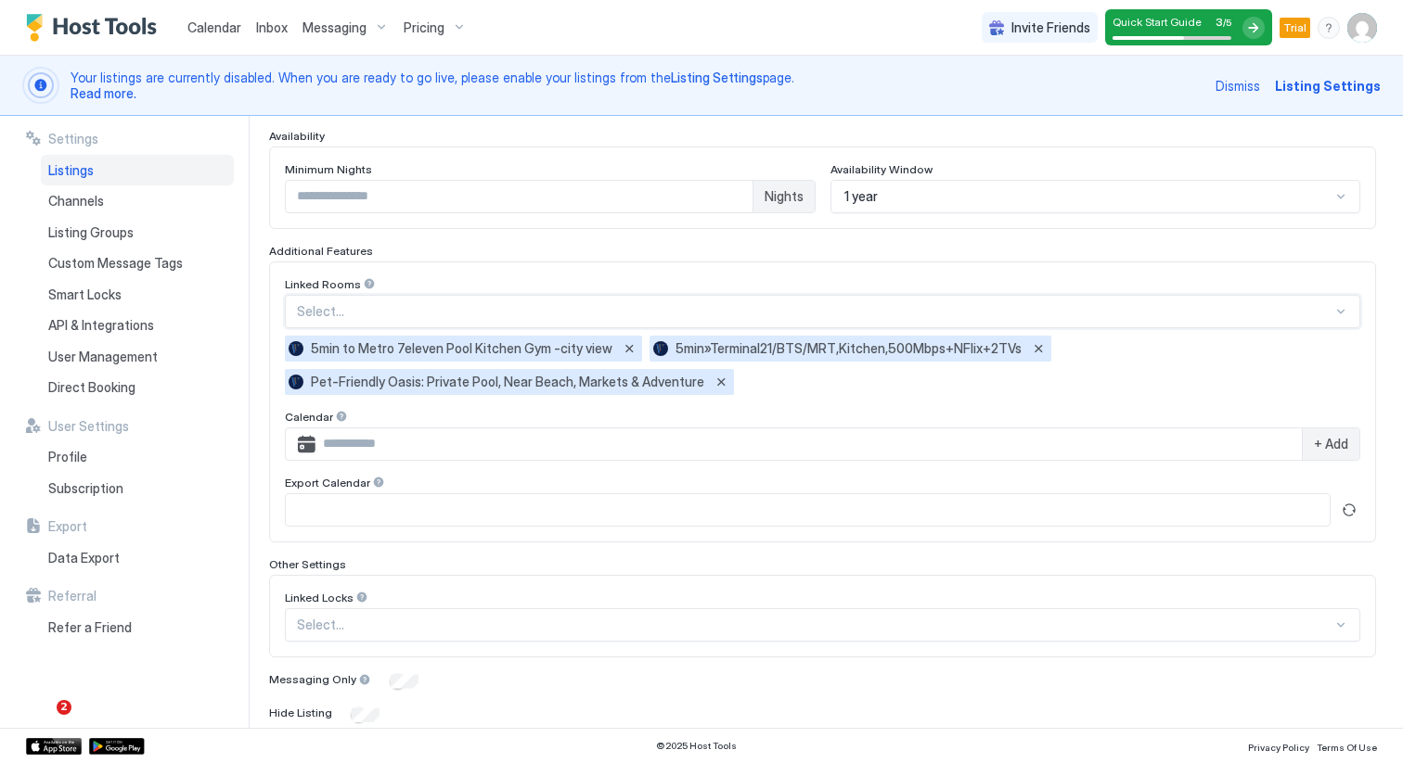
scroll to position [558, 0]
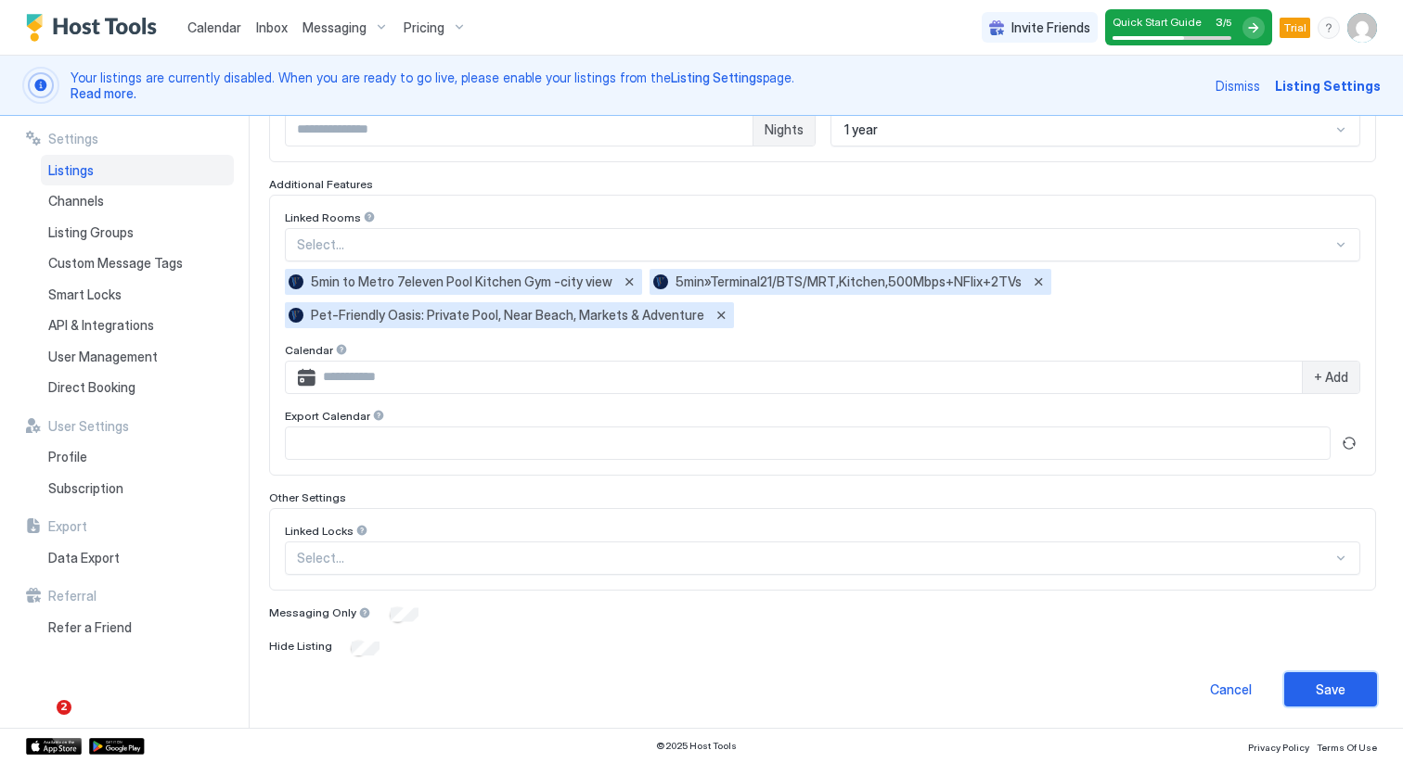
click at [1311, 689] on button "Save" at bounding box center [1330, 690] width 93 height 34
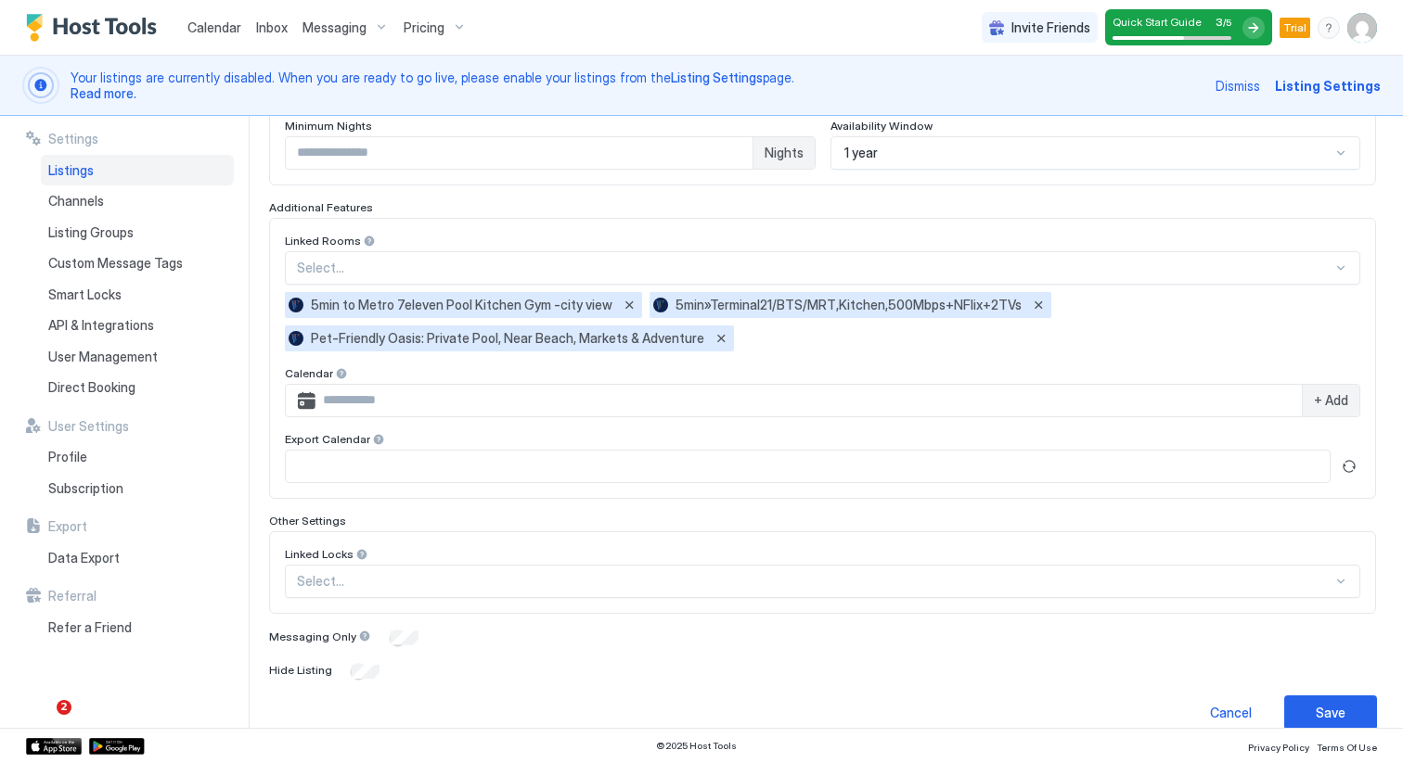
scroll to position [138, 0]
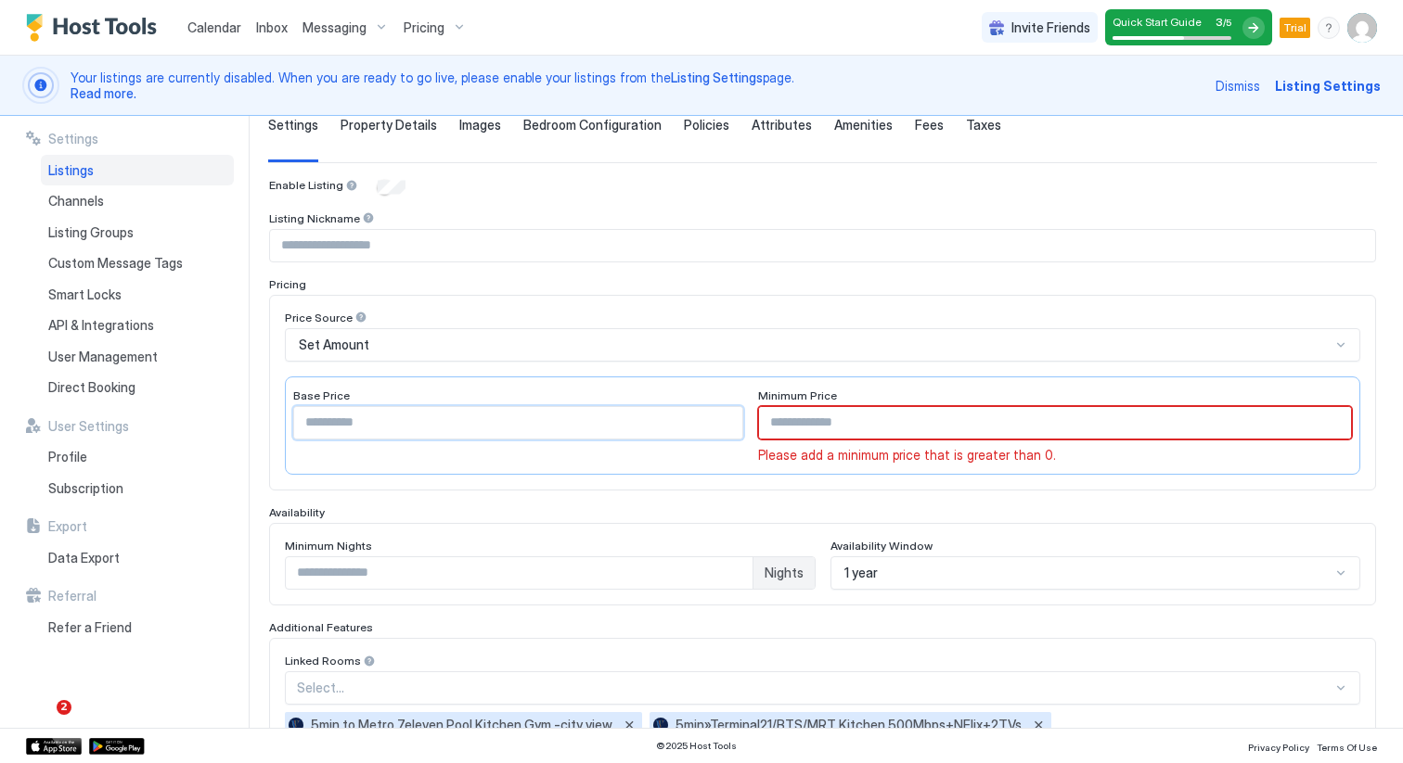
type input "*"
type input "****"
click at [977, 421] on input "Input Field" at bounding box center [1055, 423] width 592 height 32
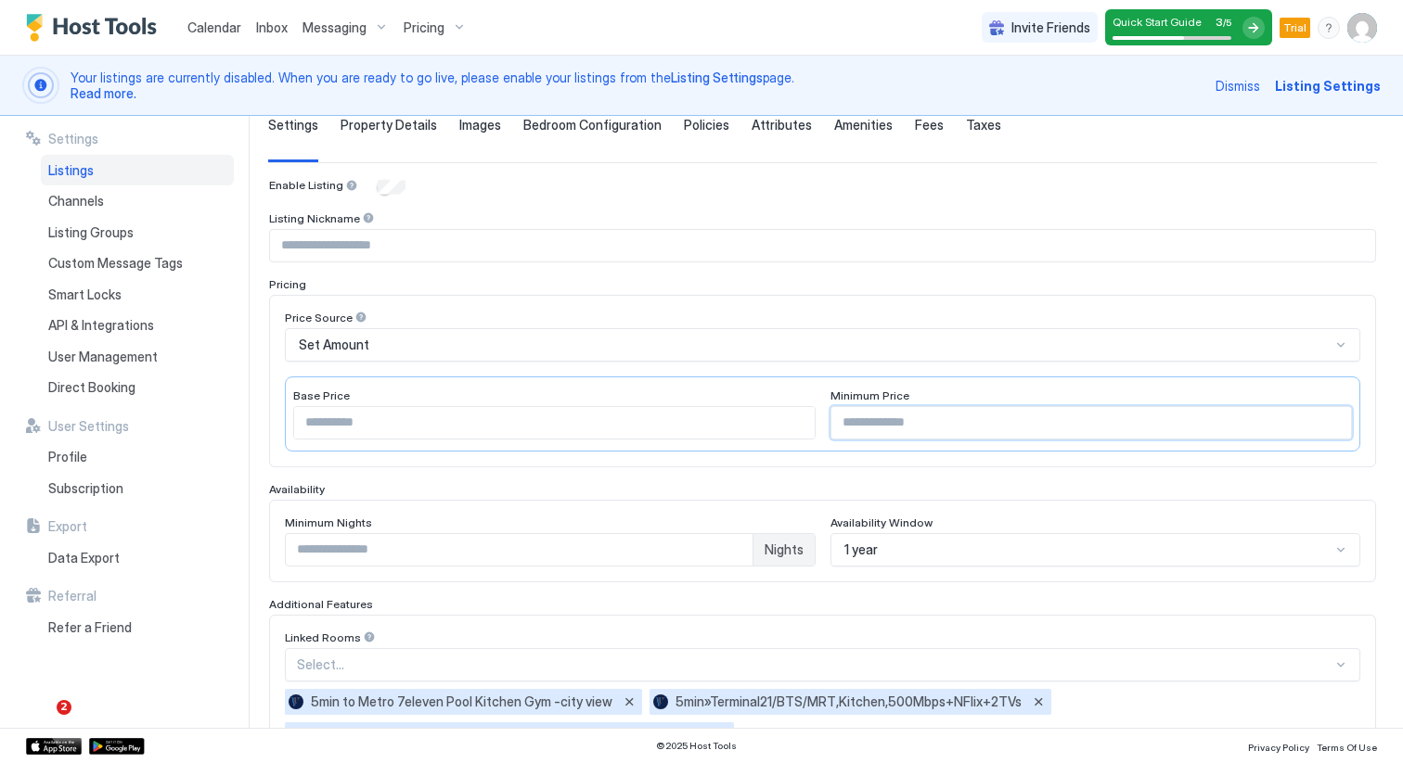
scroll to position [558, 0]
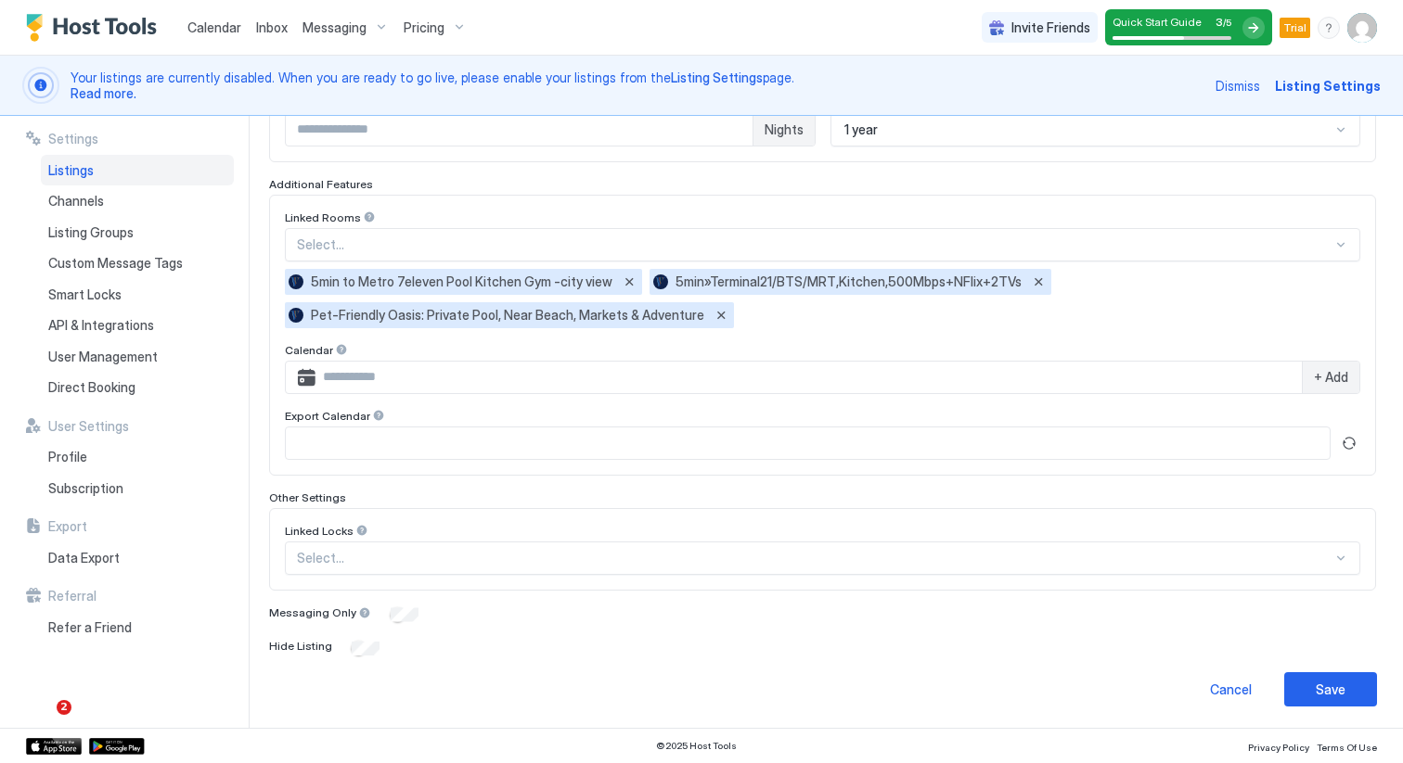
type input "****"
click at [1338, 718] on div "**********" at bounding box center [835, 422] width 1135 height 612
click at [1328, 696] on div "Save" at bounding box center [1330, 689] width 30 height 19
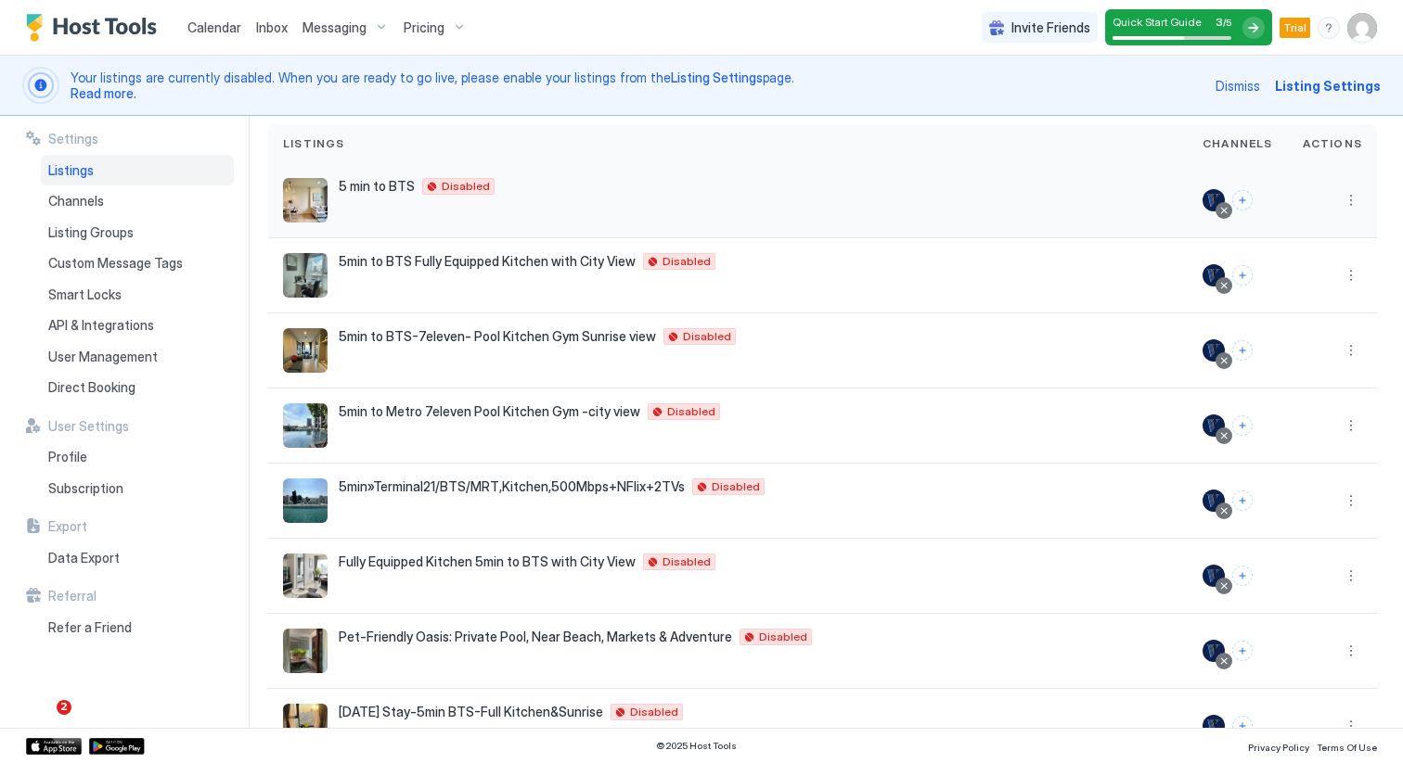
scroll to position [124, 0]
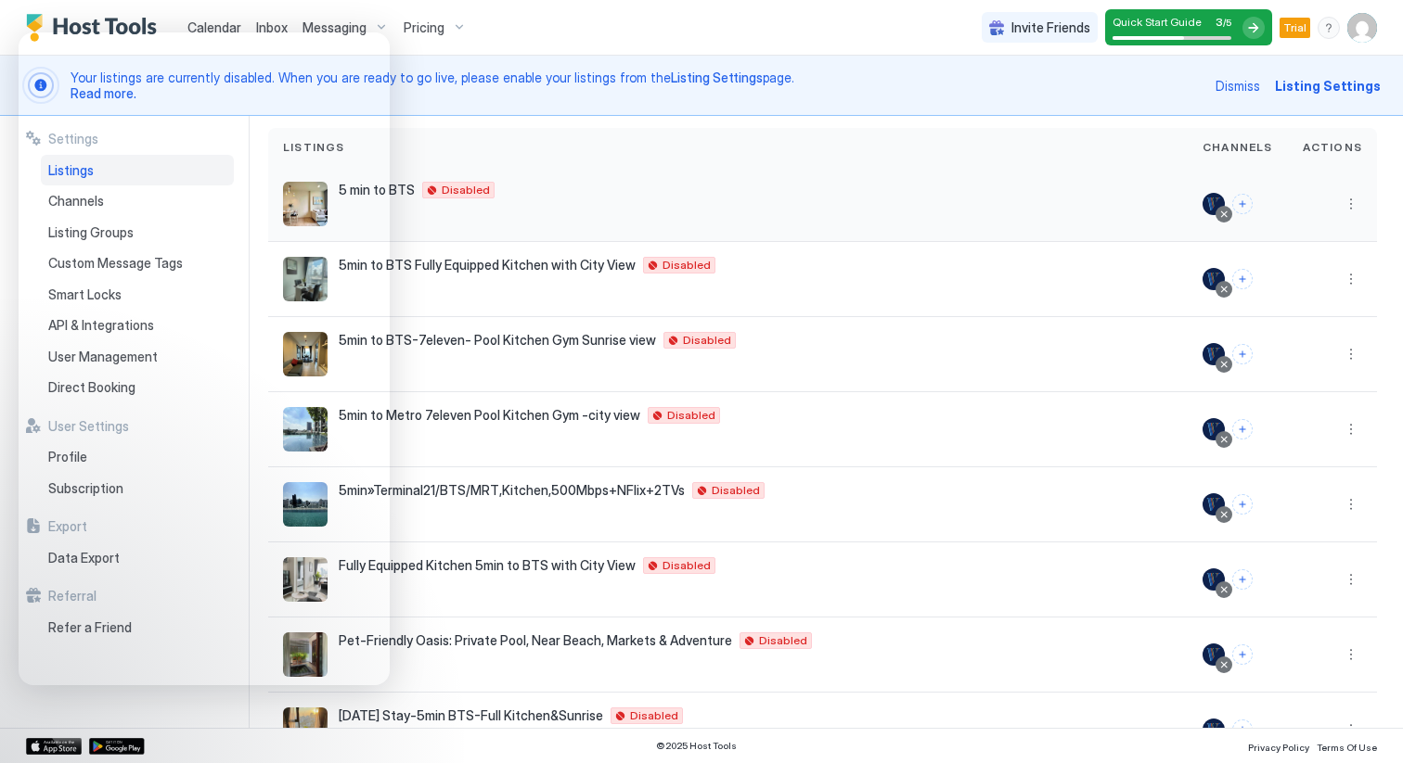
click at [765, 239] on div "5 min to BTS Disabled" at bounding box center [727, 204] width 919 height 75
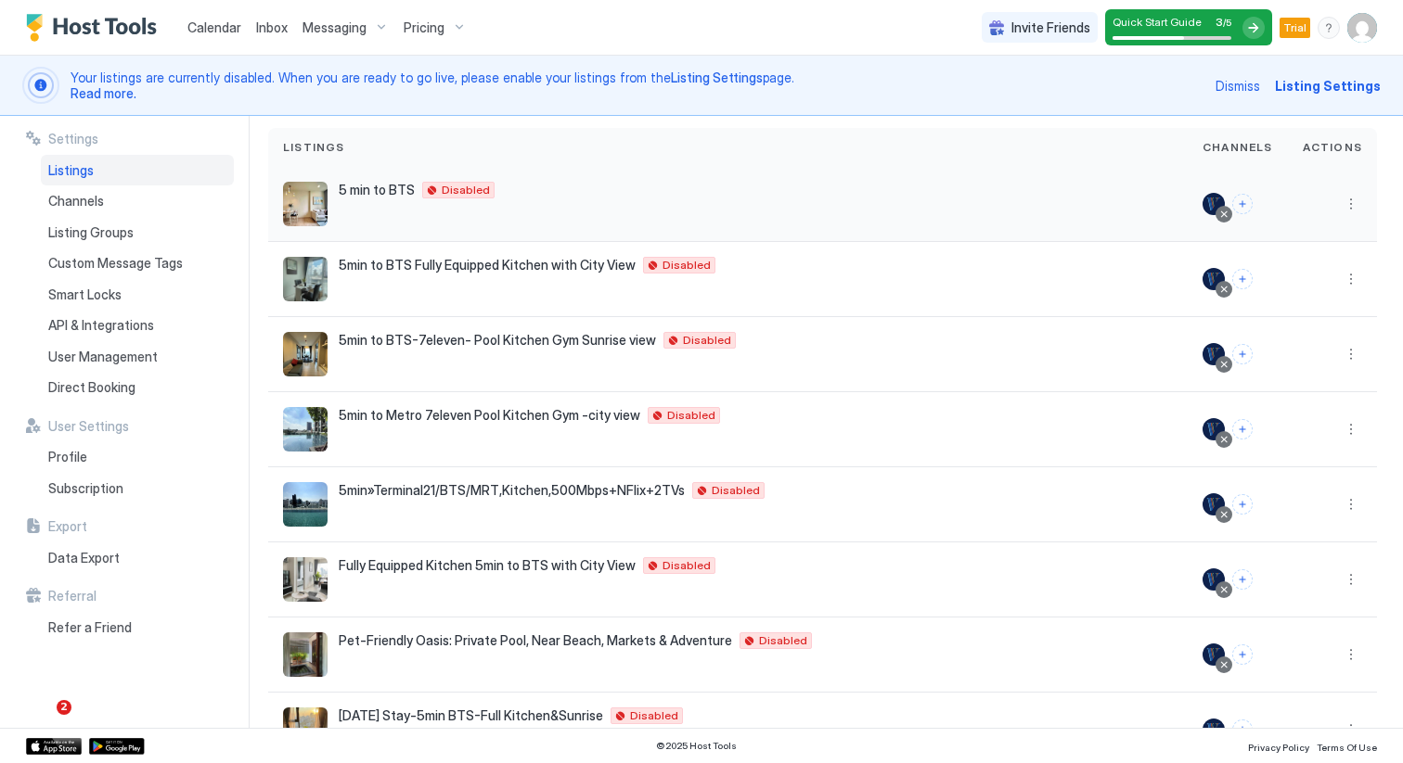
click at [448, 213] on div "5 min to BTS Disabled" at bounding box center [728, 204] width 890 height 45
click at [1345, 202] on button "More options" at bounding box center [1351, 204] width 22 height 22
click at [460, 186] on div at bounding box center [701, 381] width 1403 height 763
click at [1329, 204] on div at bounding box center [1331, 204] width 59 height 22
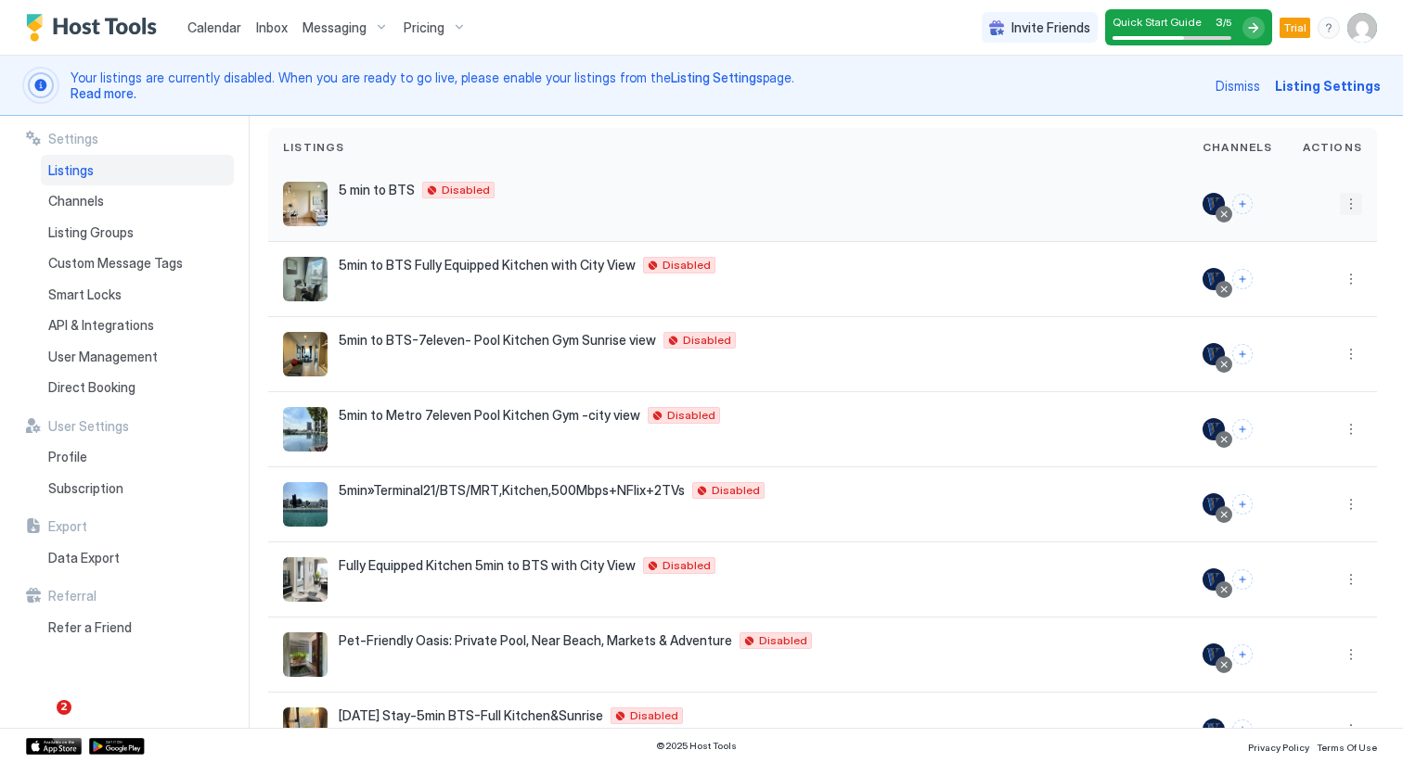
click at [1345, 205] on button "More options" at bounding box center [1351, 204] width 22 height 22
click at [211, 22] on div at bounding box center [701, 381] width 1403 height 763
click at [207, 29] on span "Calendar" at bounding box center [214, 27] width 54 height 16
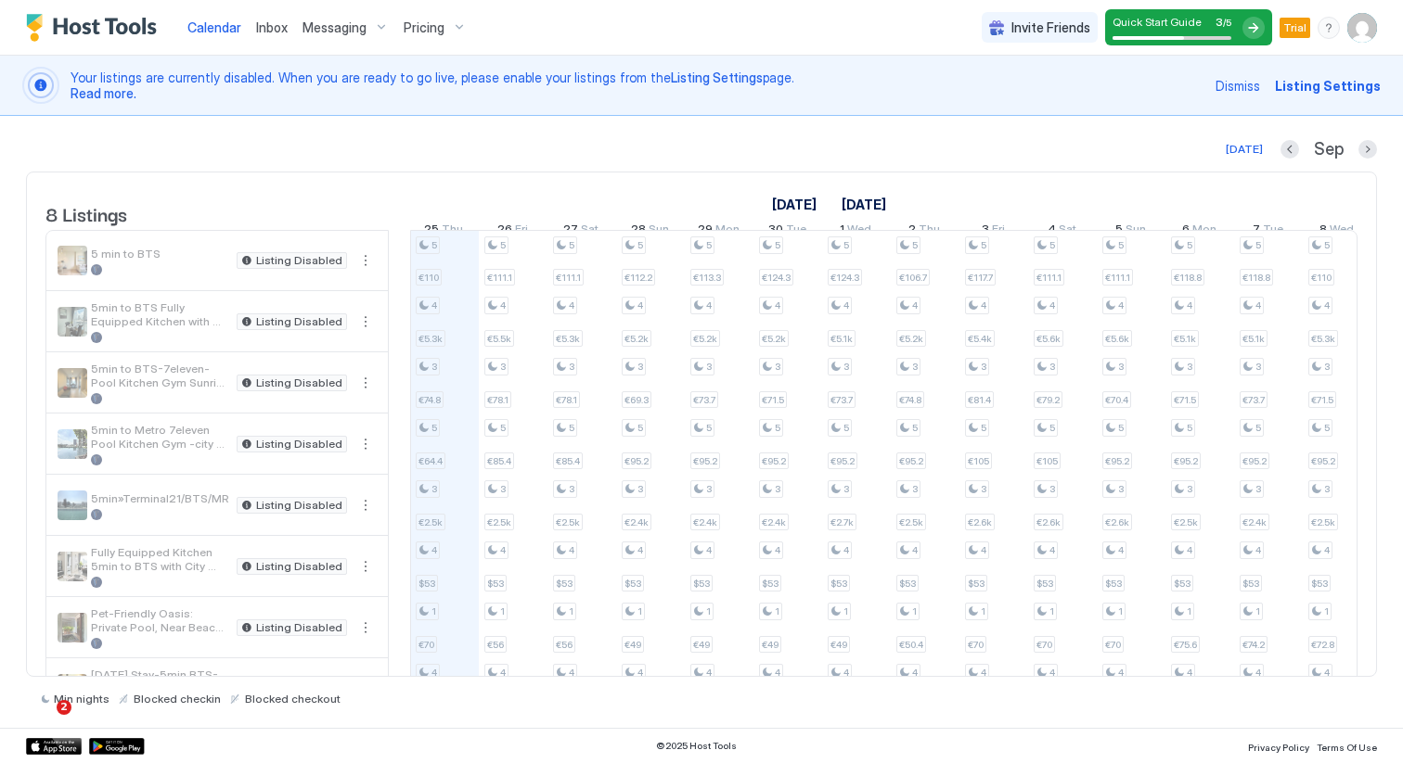
click at [1303, 103] on div "Dismiss Listing Settings" at bounding box center [1297, 85] width 165 height 37
click at [1304, 100] on div "Dismiss Listing Settings" at bounding box center [1297, 85] width 165 height 37
click at [1309, 82] on span "Listing Settings" at bounding box center [1328, 85] width 106 height 19
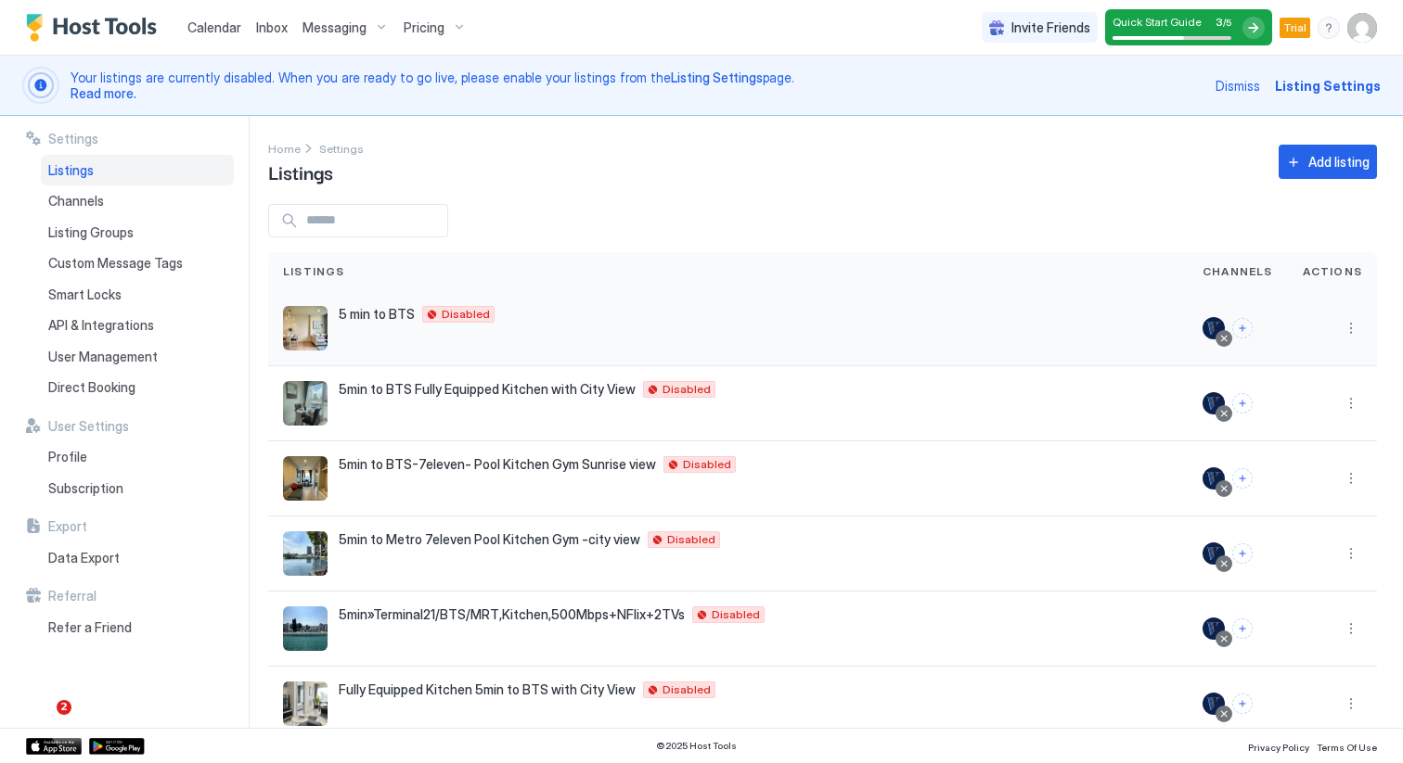
click at [376, 306] on span "5 min to BTS" at bounding box center [377, 314] width 76 height 17
click at [1348, 322] on button "More options" at bounding box center [1351, 328] width 22 height 22
click at [1286, 412] on span "Listing Settings" at bounding box center [1308, 414] width 83 height 14
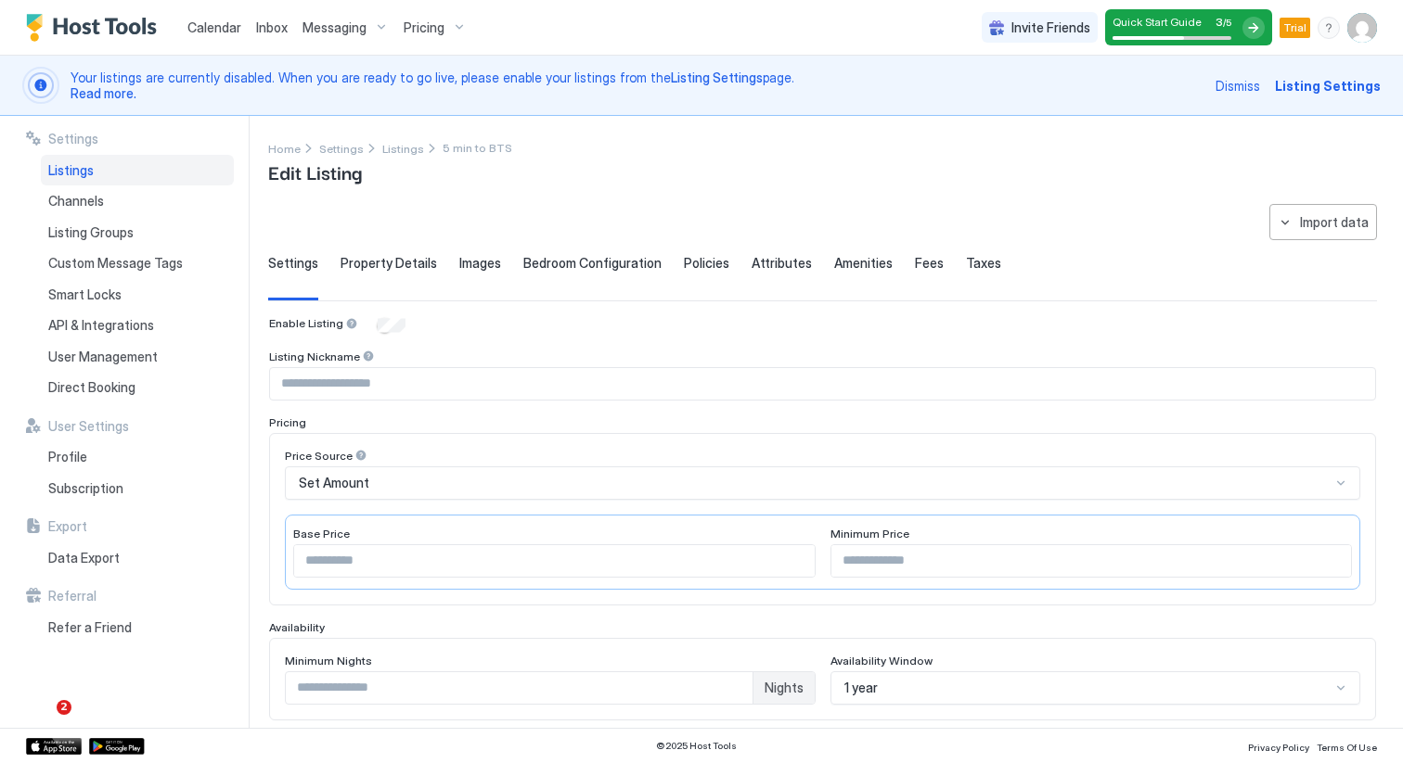
type input "****"
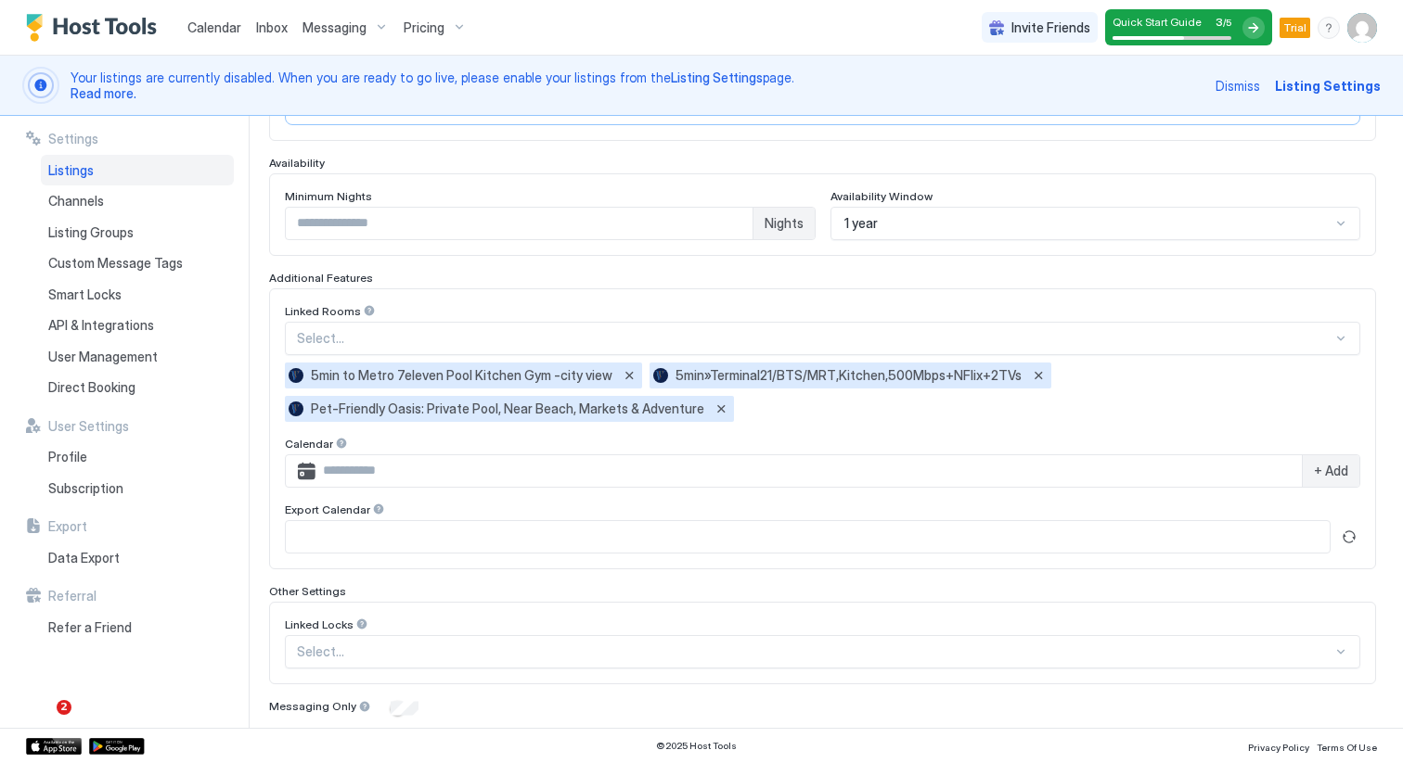
scroll to position [558, 0]
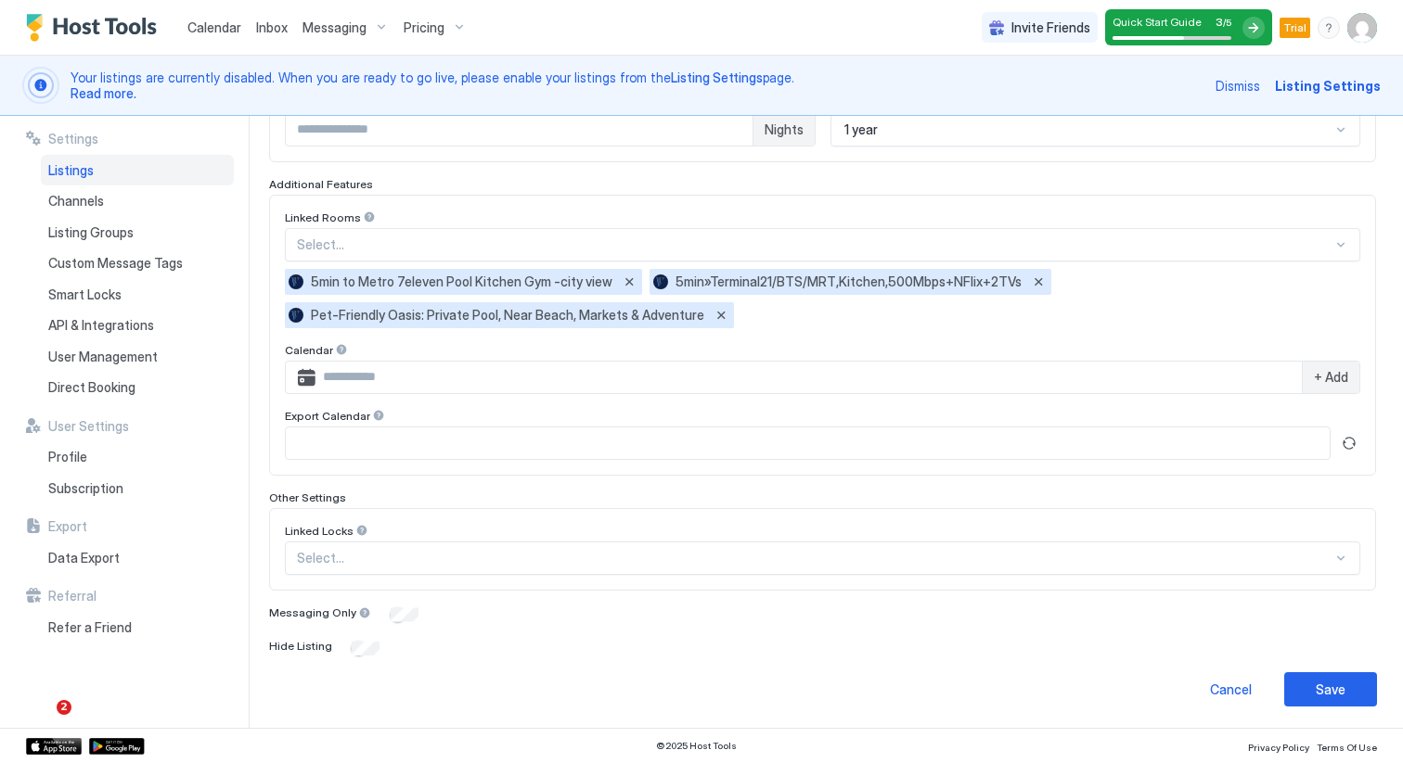
click at [444, 378] on input "Input Field" at bounding box center [808, 378] width 986 height 32
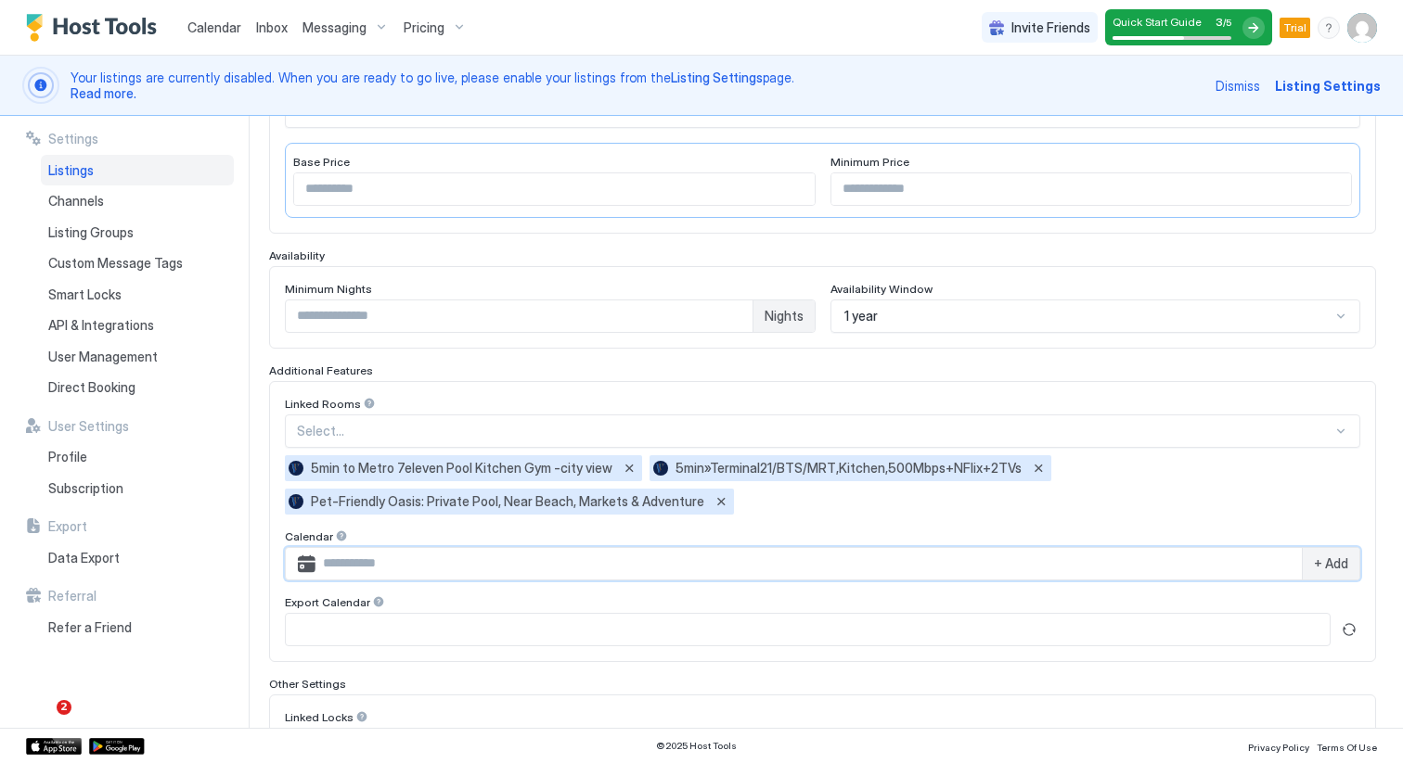
scroll to position [361, 0]
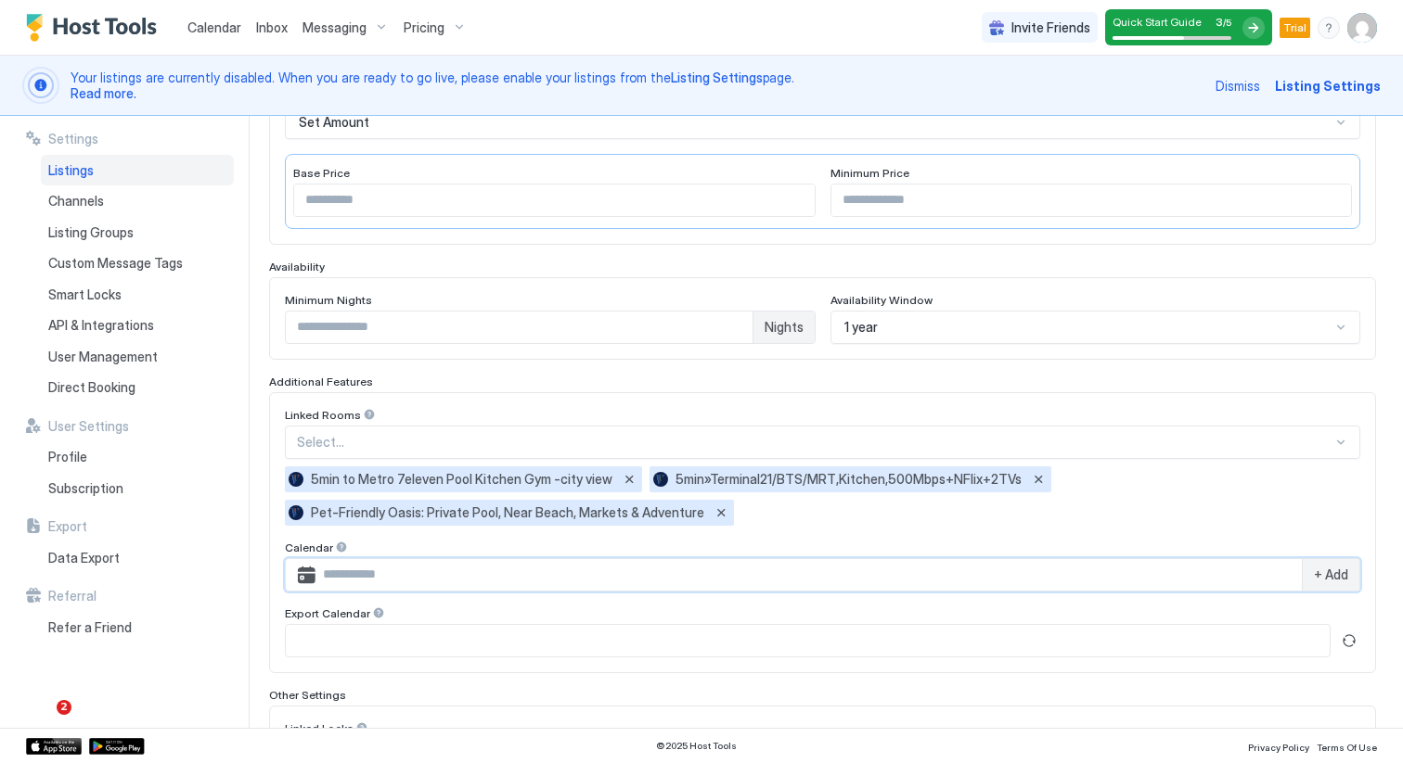
click at [649, 375] on div "Additional Features" at bounding box center [822, 382] width 1107 height 14
click at [613, 410] on div "Linked Rooms" at bounding box center [822, 418] width 1075 height 18
